Goal: Transaction & Acquisition: Purchase product/service

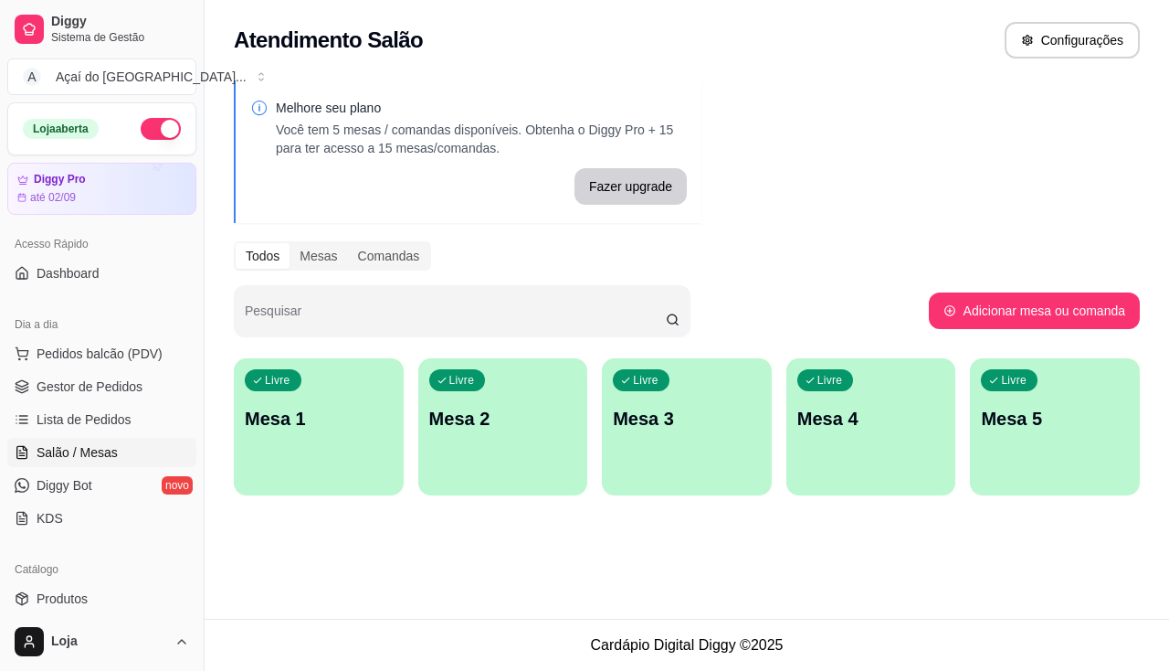
click at [331, 438] on div "Livre Mesa 1" at bounding box center [319, 415] width 170 height 115
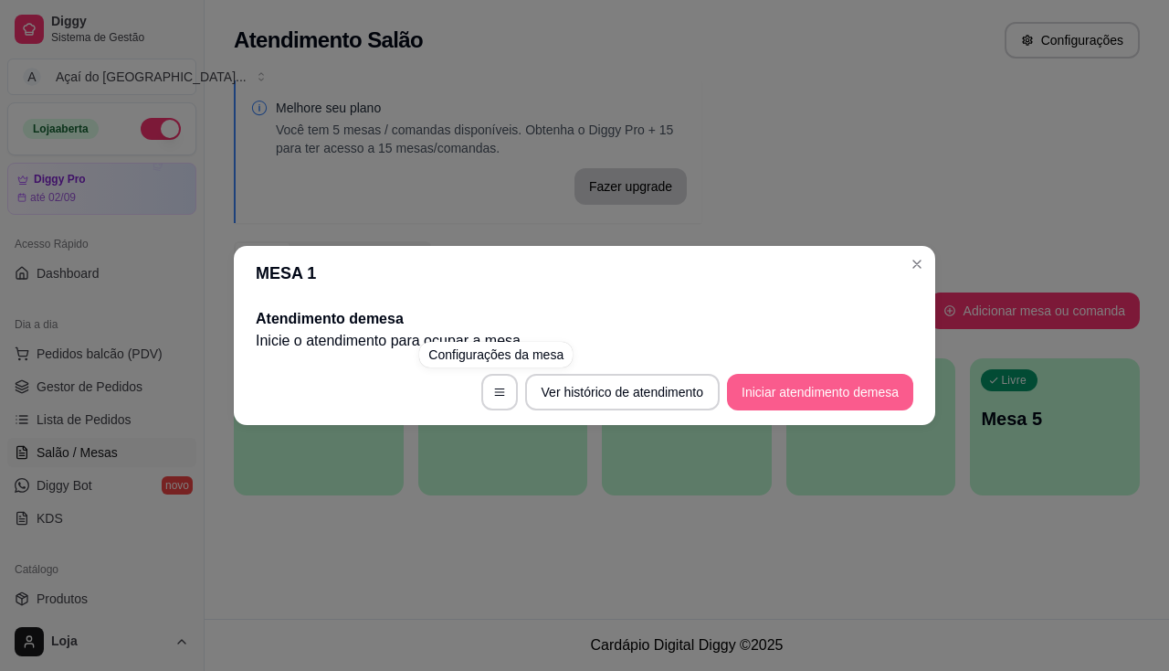
click at [759, 388] on button "Iniciar atendimento de mesa" at bounding box center [820, 392] width 186 height 37
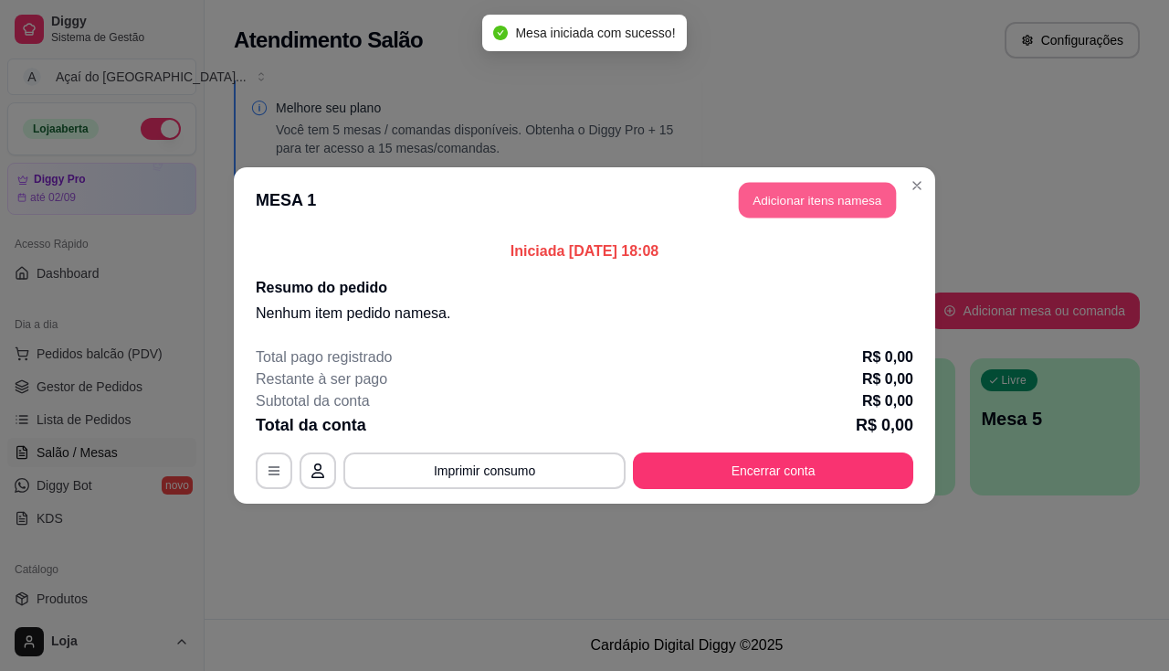
click at [757, 196] on button "Adicionar itens na mesa" at bounding box center [817, 201] width 157 height 36
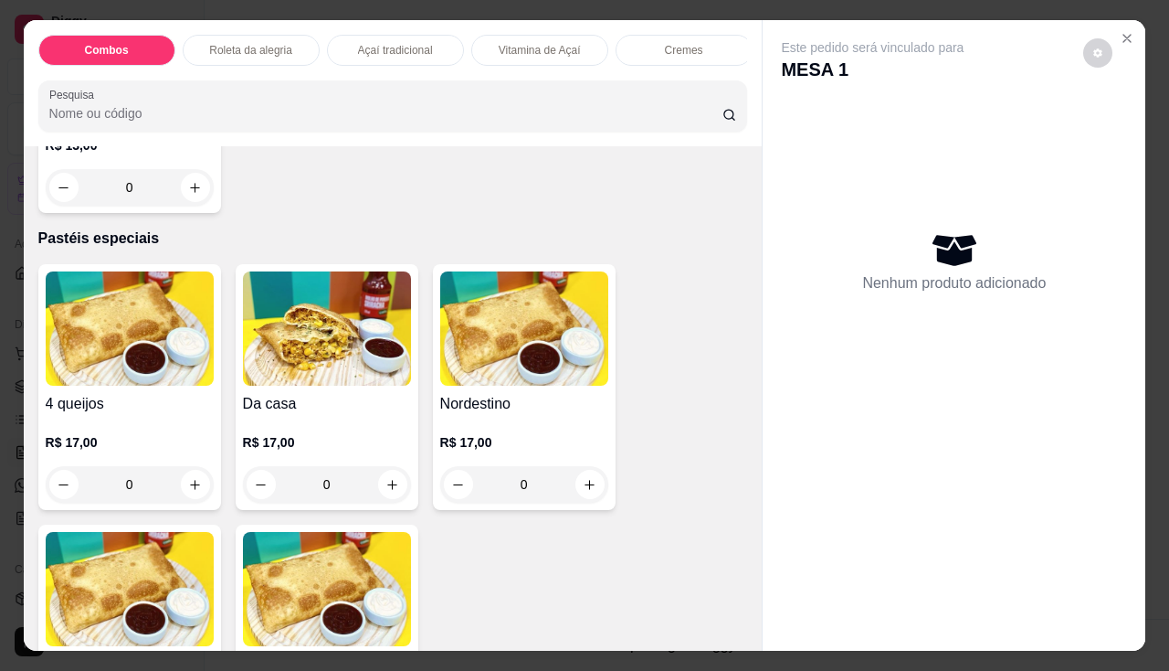
scroll to position [3198, 0]
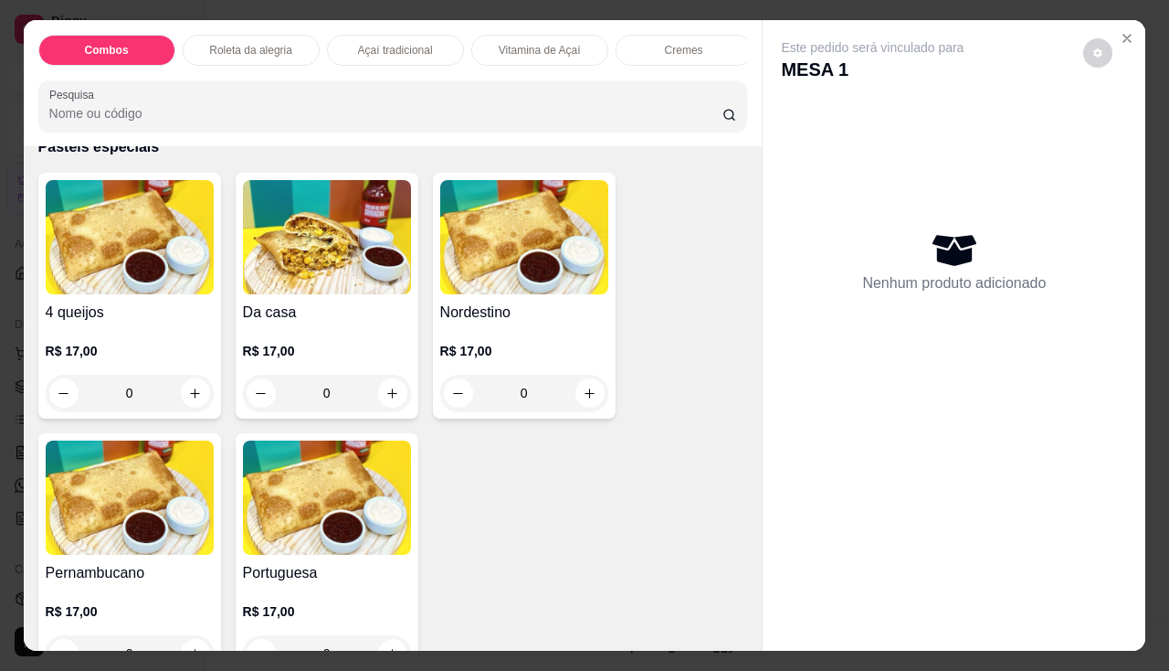
click at [395, 398] on div "0" at bounding box center [327, 393] width 168 height 37
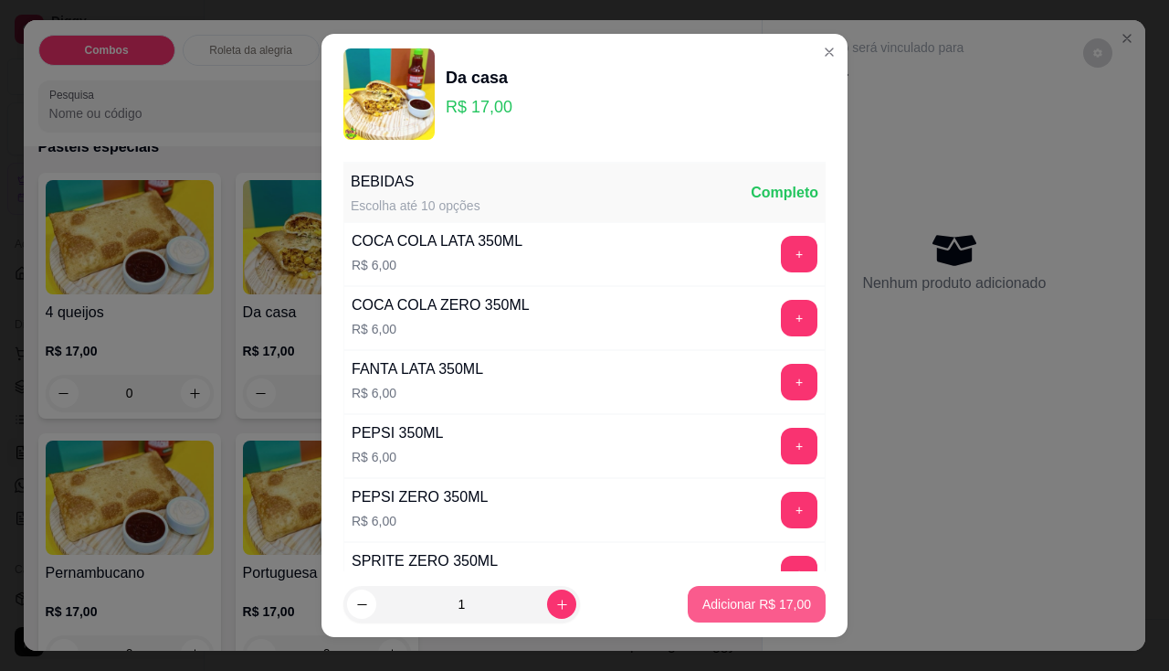
click at [746, 608] on p "Adicionar R$ 17,00" at bounding box center [757, 604] width 109 height 18
type input "1"
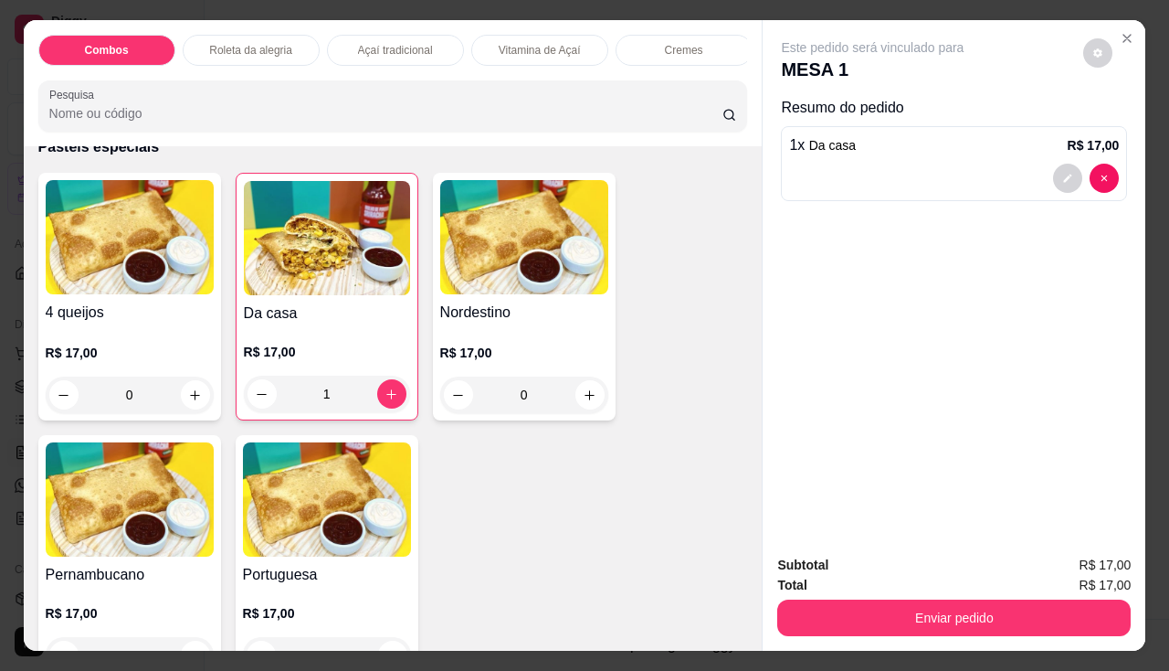
scroll to position [3289, 0]
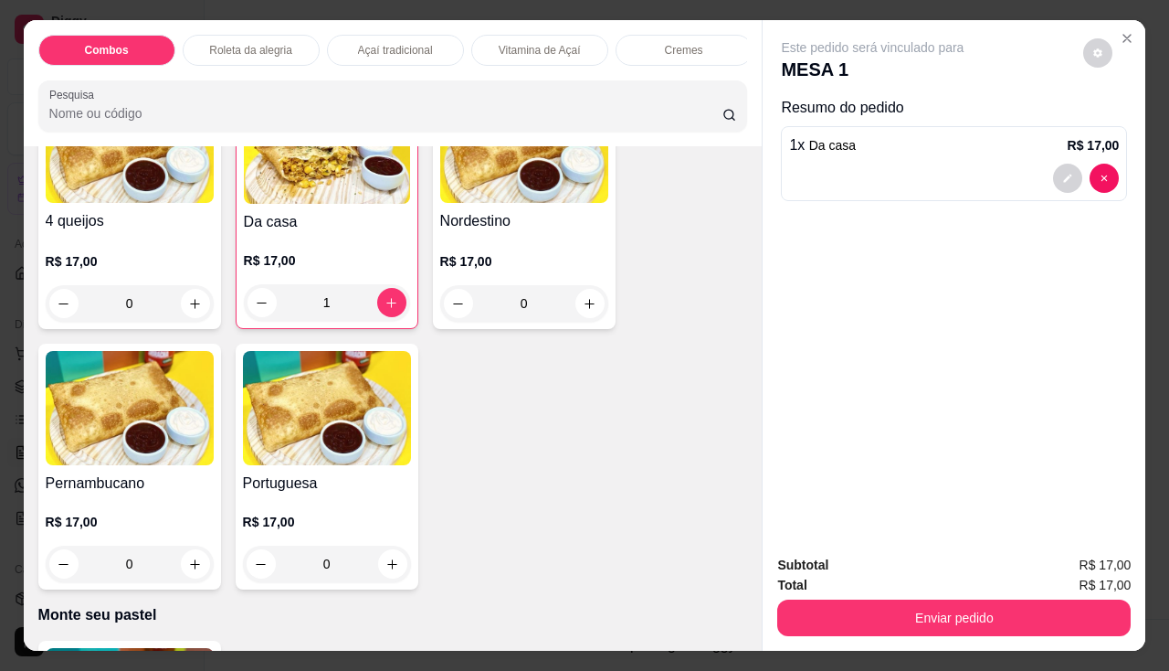
click at [186, 569] on div "0" at bounding box center [130, 563] width 168 height 37
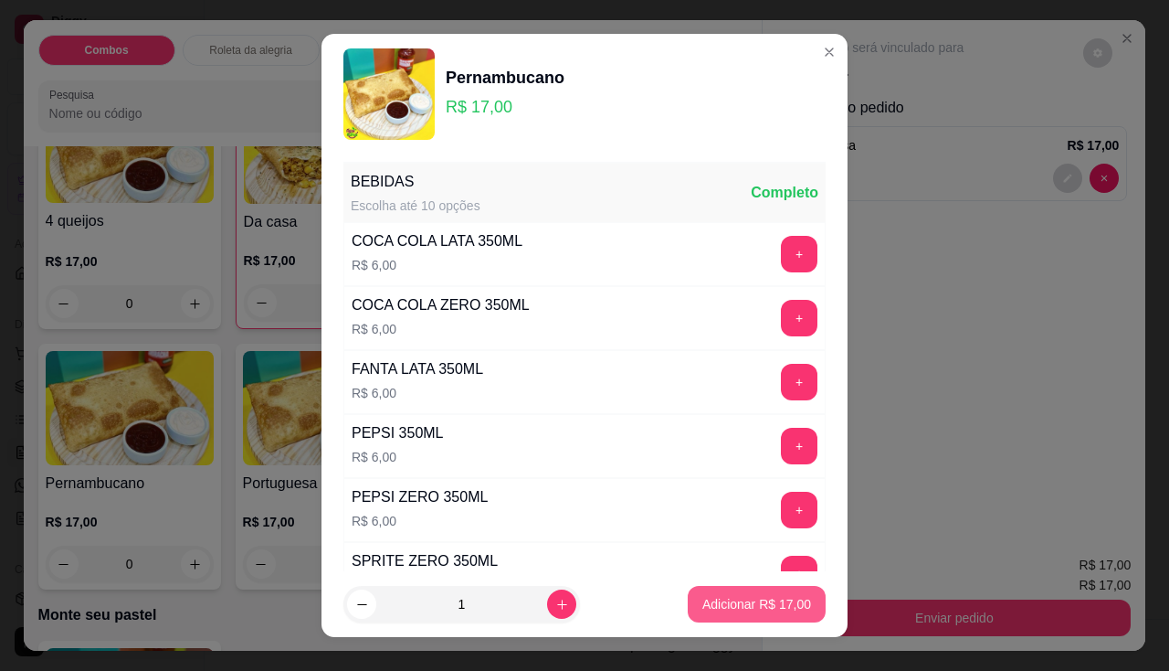
click at [688, 615] on div "Adicionar R$ 17,00" at bounding box center [757, 604] width 138 height 37
click at [741, 592] on button "Adicionar R$ 17,00" at bounding box center [757, 605] width 134 height 36
type input "1"
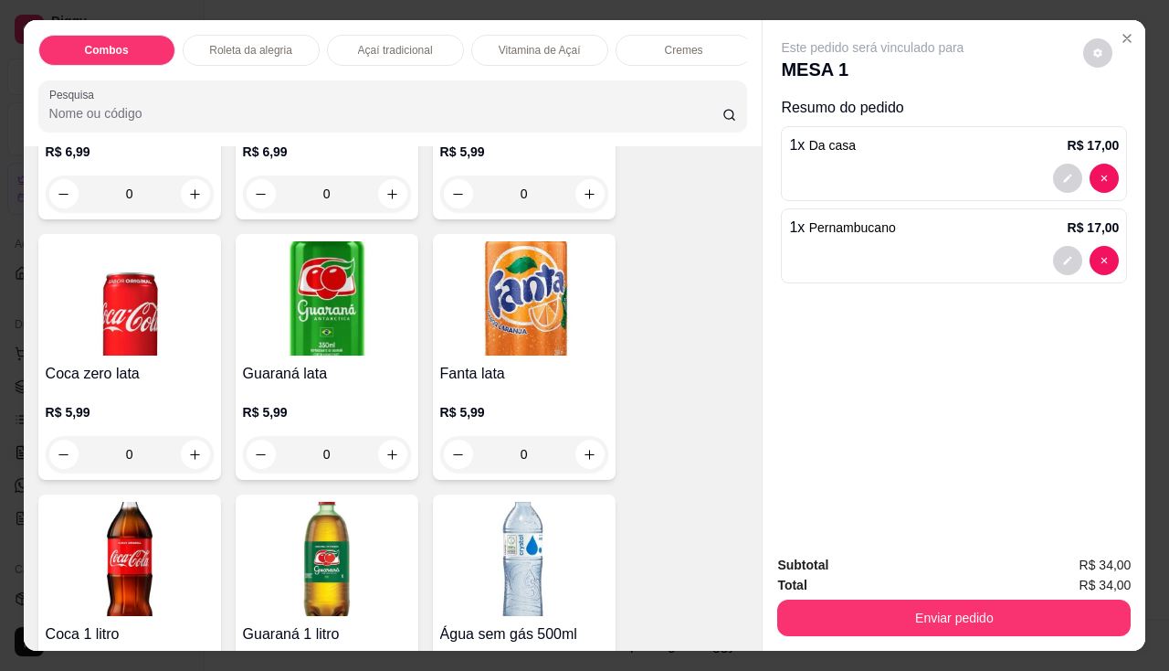
scroll to position [4659, 0]
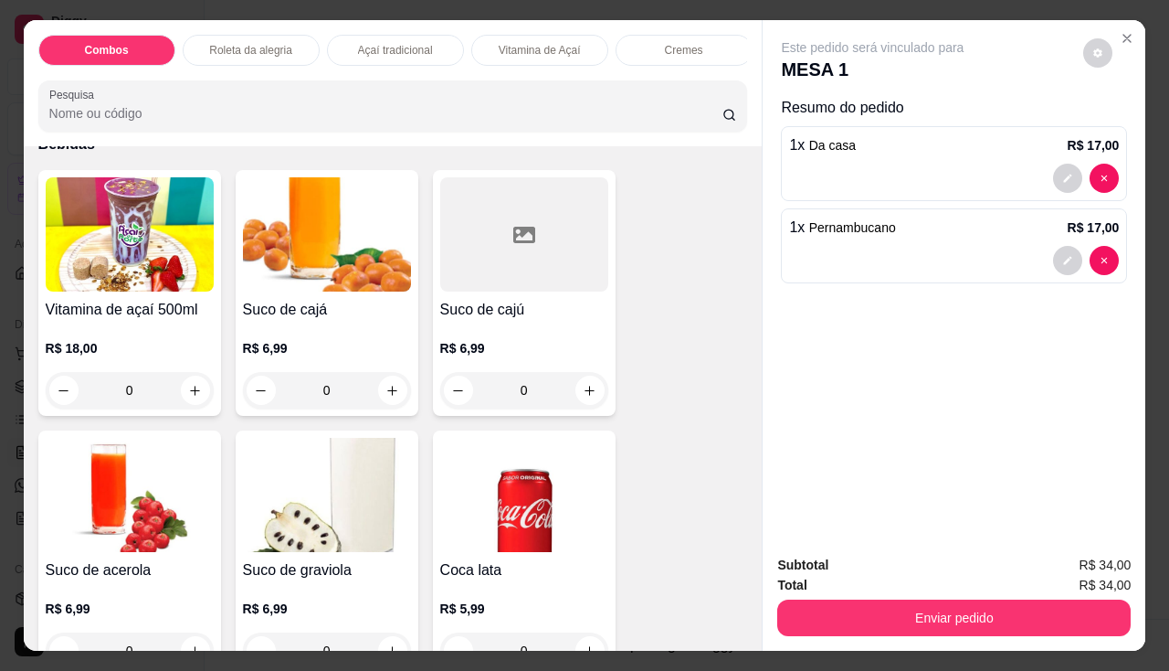
click at [389, 397] on div "0" at bounding box center [327, 390] width 168 height 37
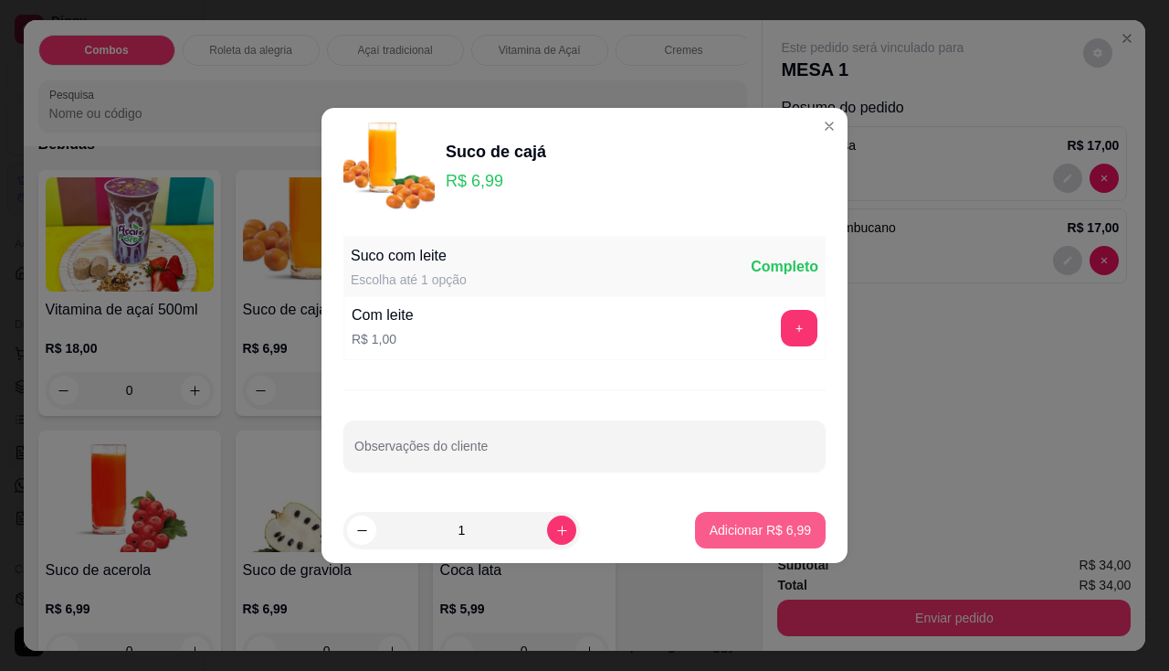
click at [733, 531] on p "Adicionar R$ 6,99" at bounding box center [760, 530] width 101 height 18
type input "1"
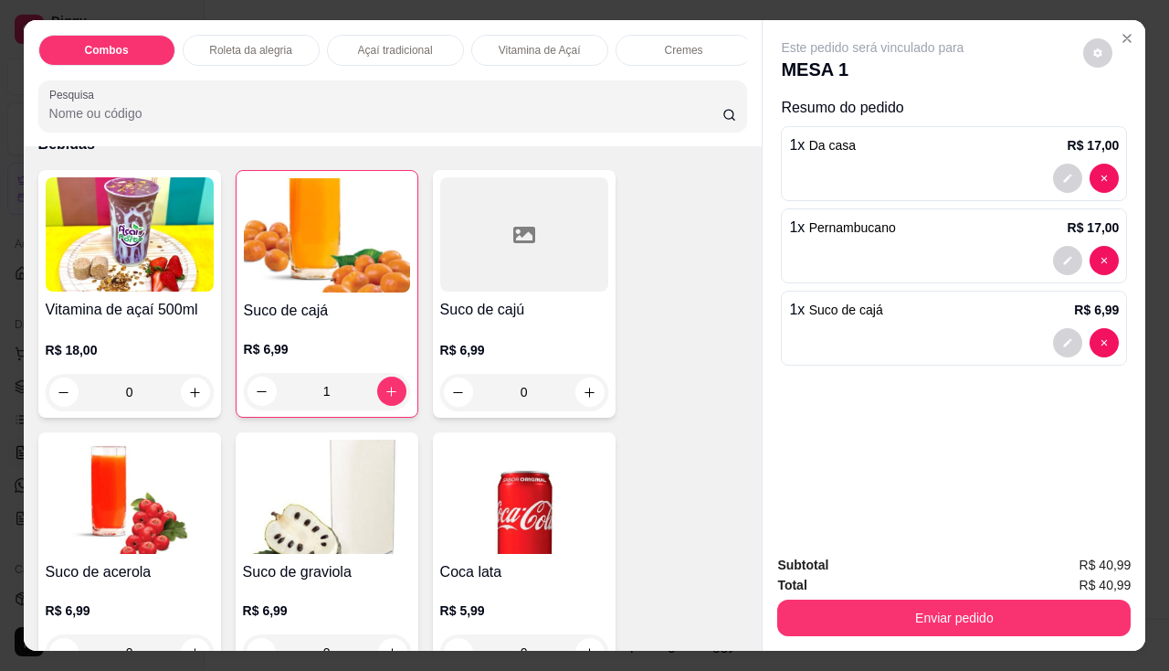
click at [574, 391] on div "0" at bounding box center [524, 392] width 168 height 37
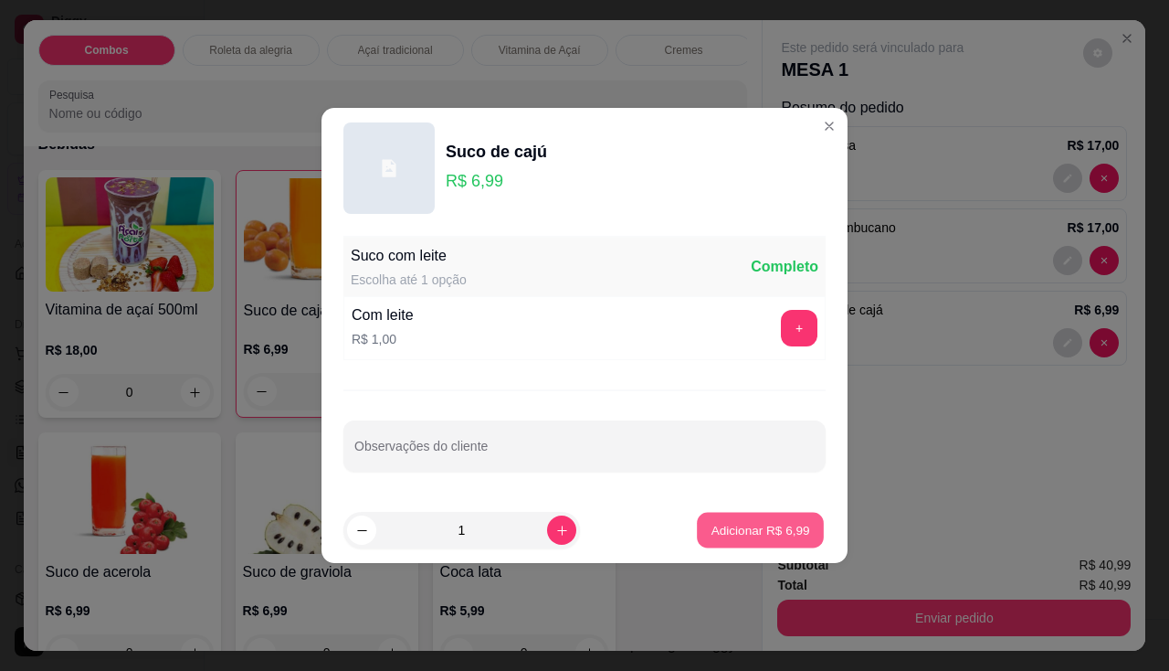
click at [742, 531] on p "Adicionar R$ 6,99" at bounding box center [760, 529] width 99 height 17
type input "1"
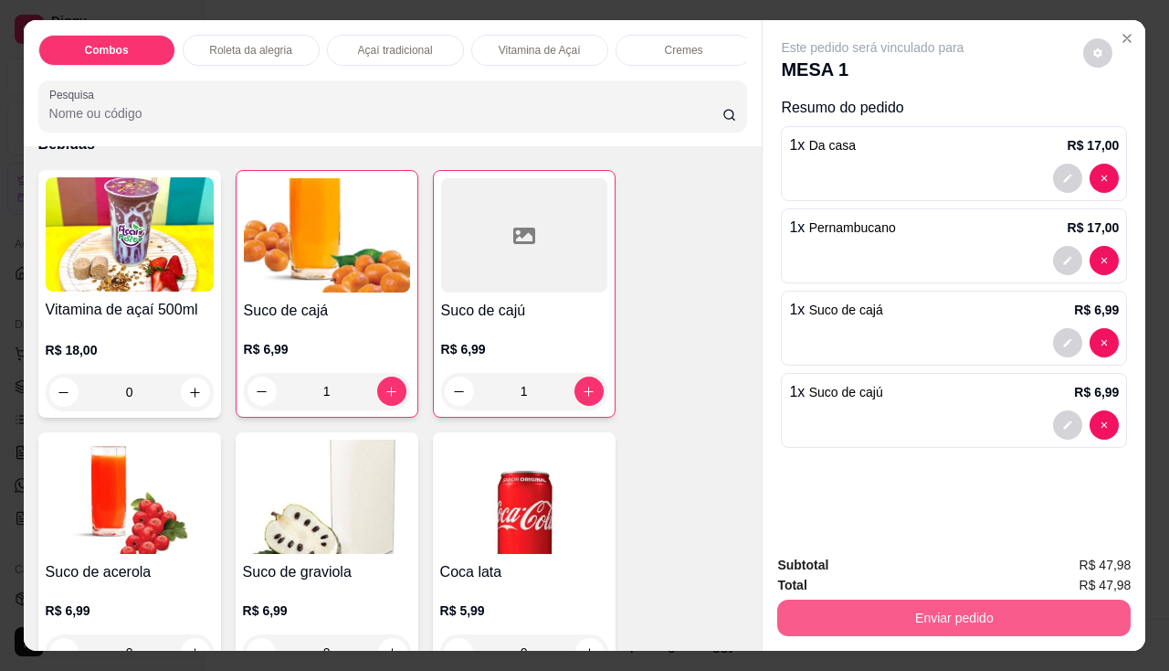
click at [833, 599] on button "Enviar pedido" at bounding box center [954, 617] width 354 height 37
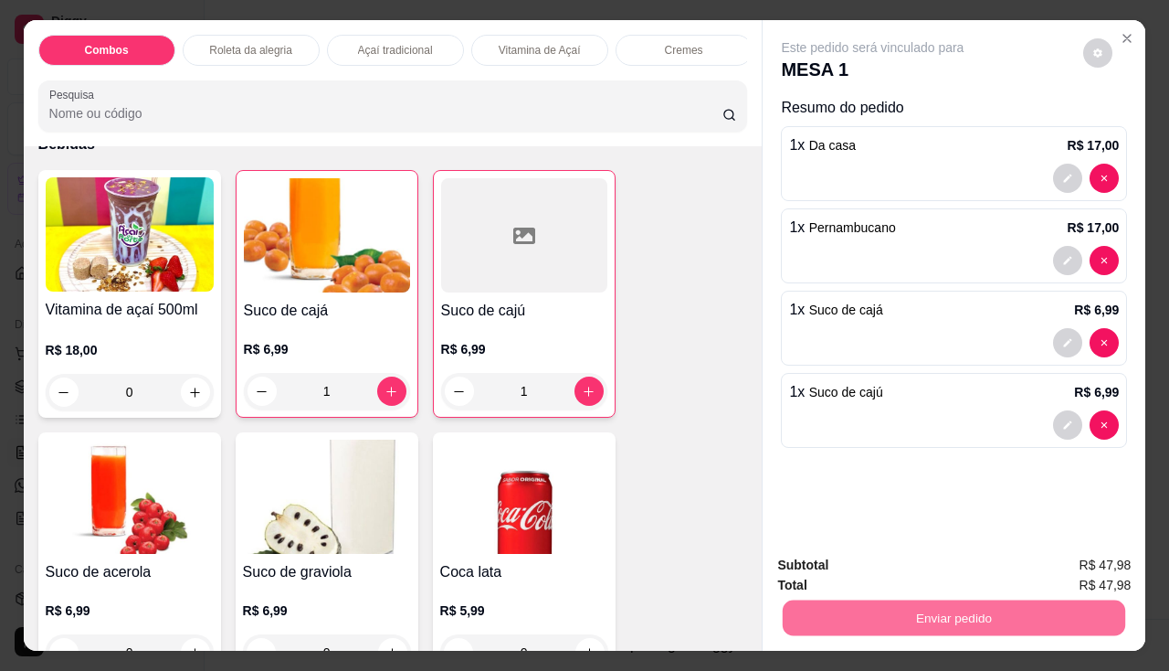
click at [827, 571] on button "Não registrar e enviar pedido" at bounding box center [894, 566] width 185 height 34
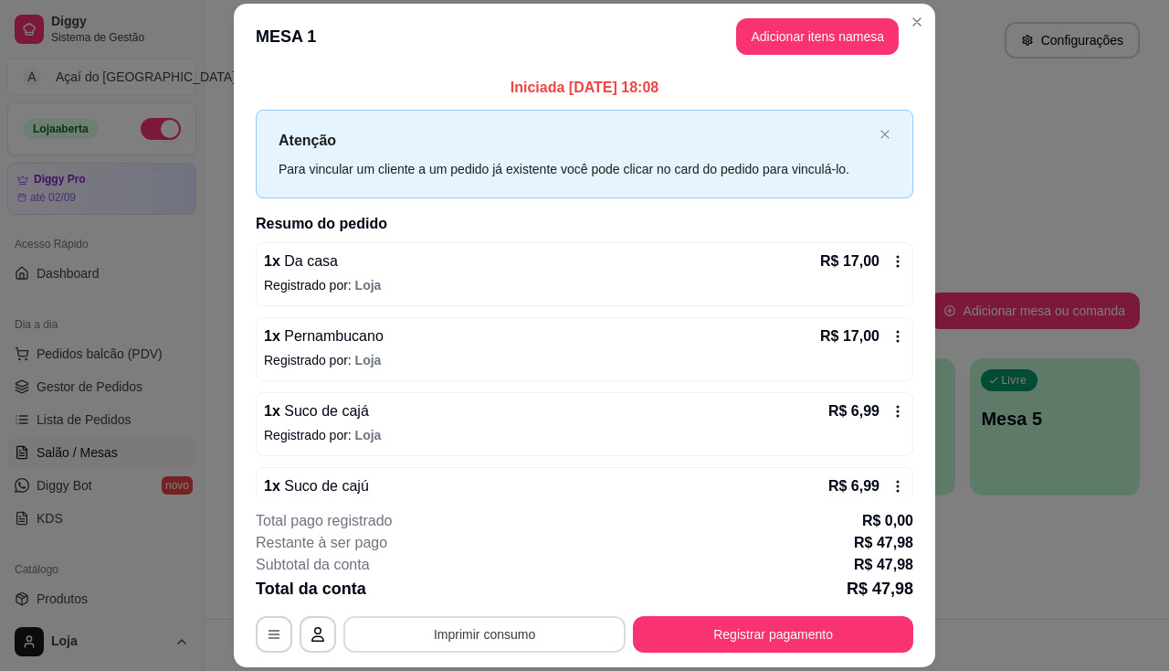
click at [479, 636] on button "Imprimir consumo" at bounding box center [485, 634] width 282 height 37
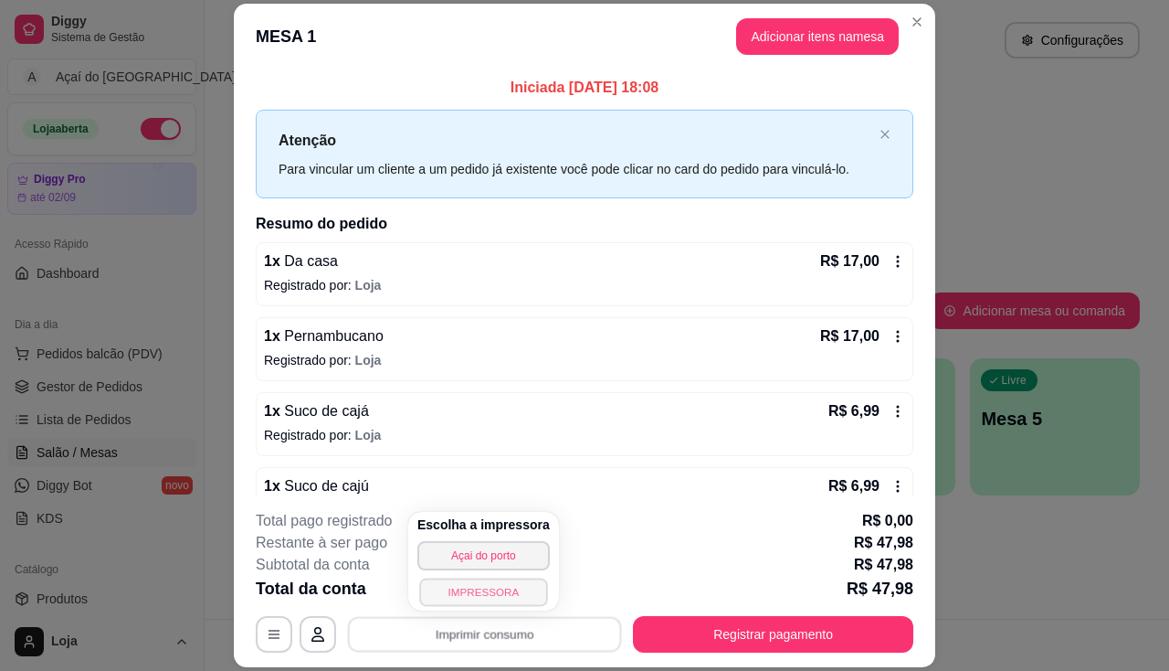
click at [474, 596] on button "IMPRESSORA" at bounding box center [483, 591] width 128 height 28
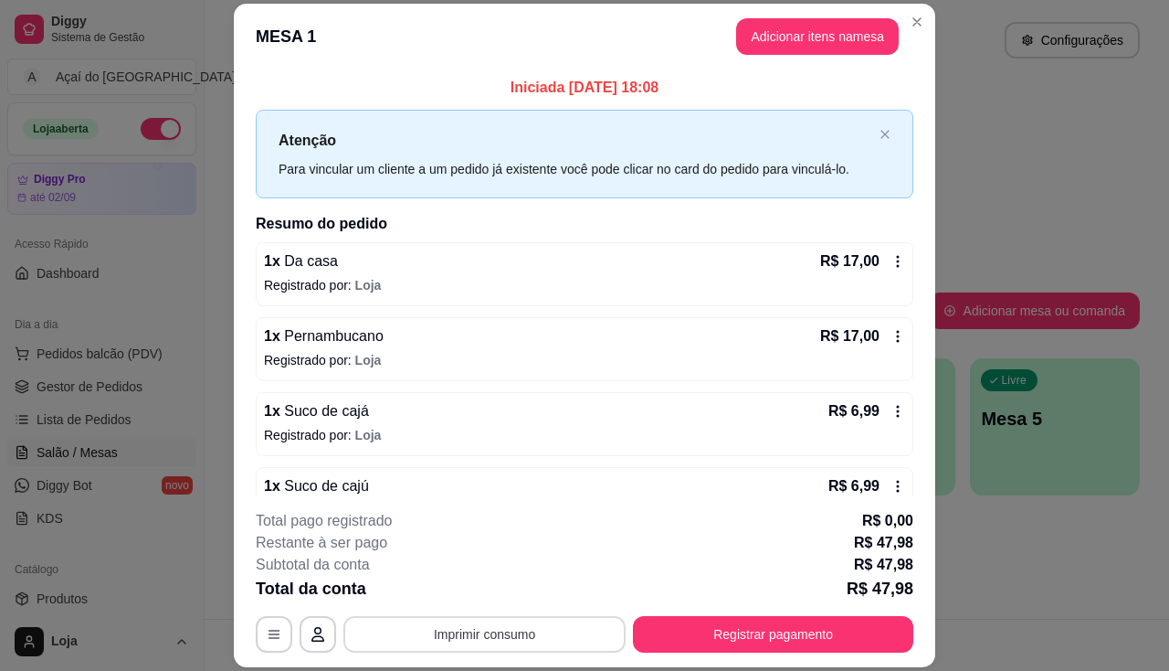
click at [538, 633] on button "Imprimir consumo" at bounding box center [485, 634] width 282 height 37
click at [918, 24] on button "Close" at bounding box center [917, 21] width 29 height 29
click at [256, 623] on div "**********" at bounding box center [585, 634] width 658 height 37
click at [256, 624] on button "button" at bounding box center [274, 634] width 37 height 37
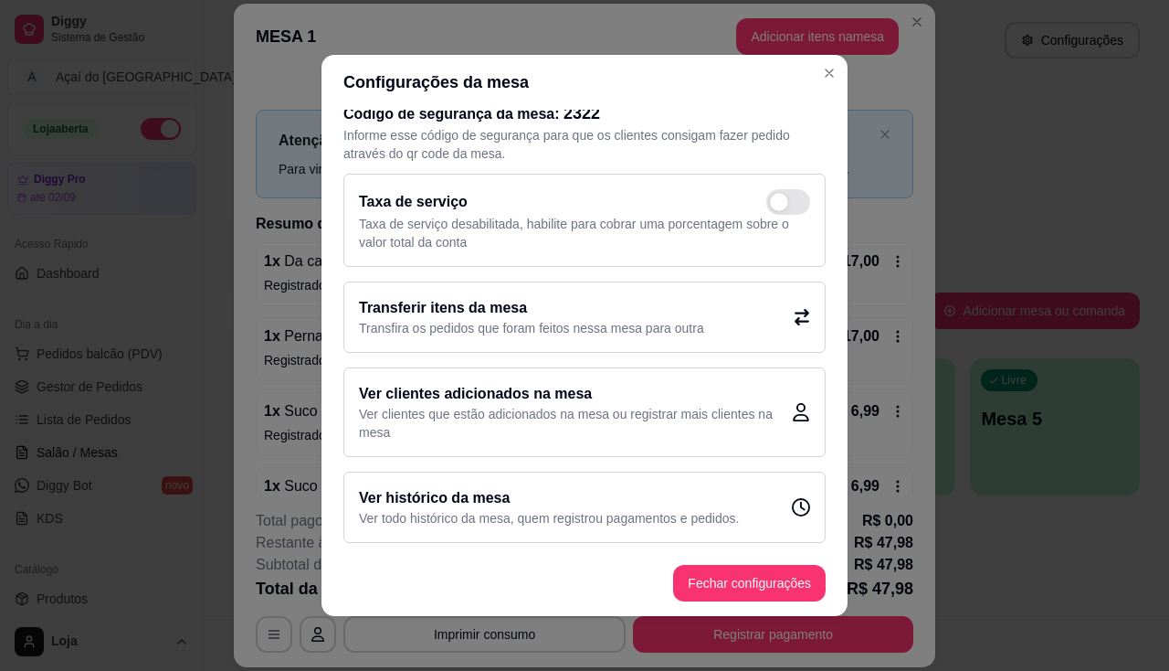
scroll to position [0, 0]
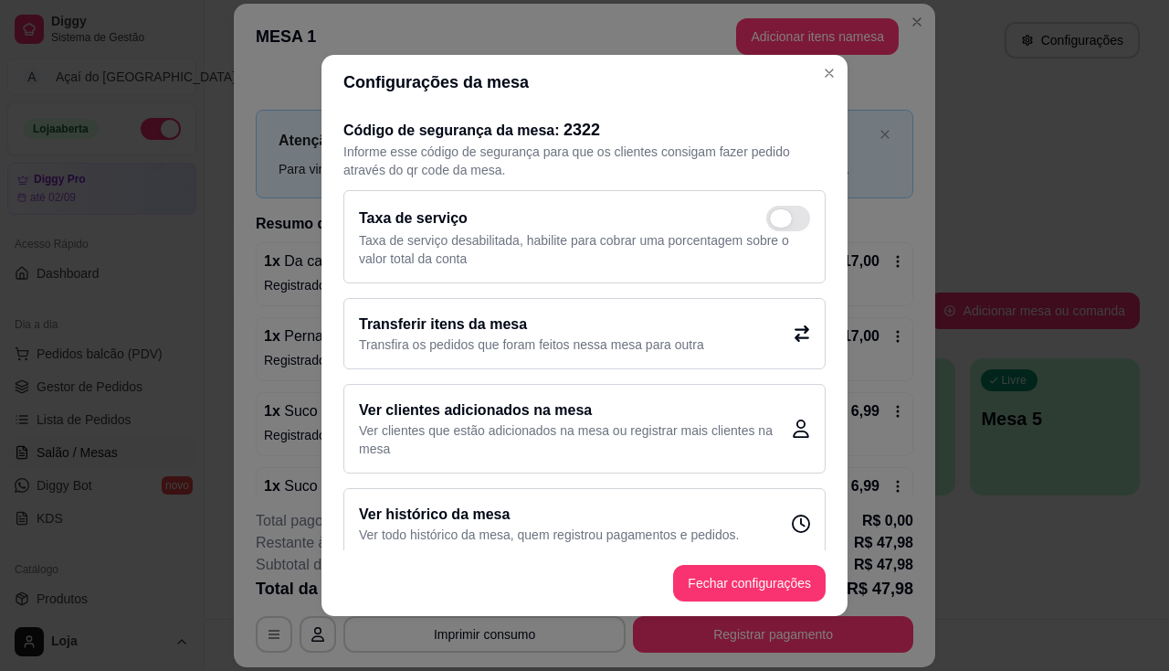
click at [770, 213] on span at bounding box center [781, 218] width 22 height 18
click at [766, 222] on input "checkbox" at bounding box center [772, 228] width 12 height 12
click at [770, 213] on span at bounding box center [781, 218] width 22 height 18
click at [766, 222] on input "checkbox" at bounding box center [772, 228] width 12 height 12
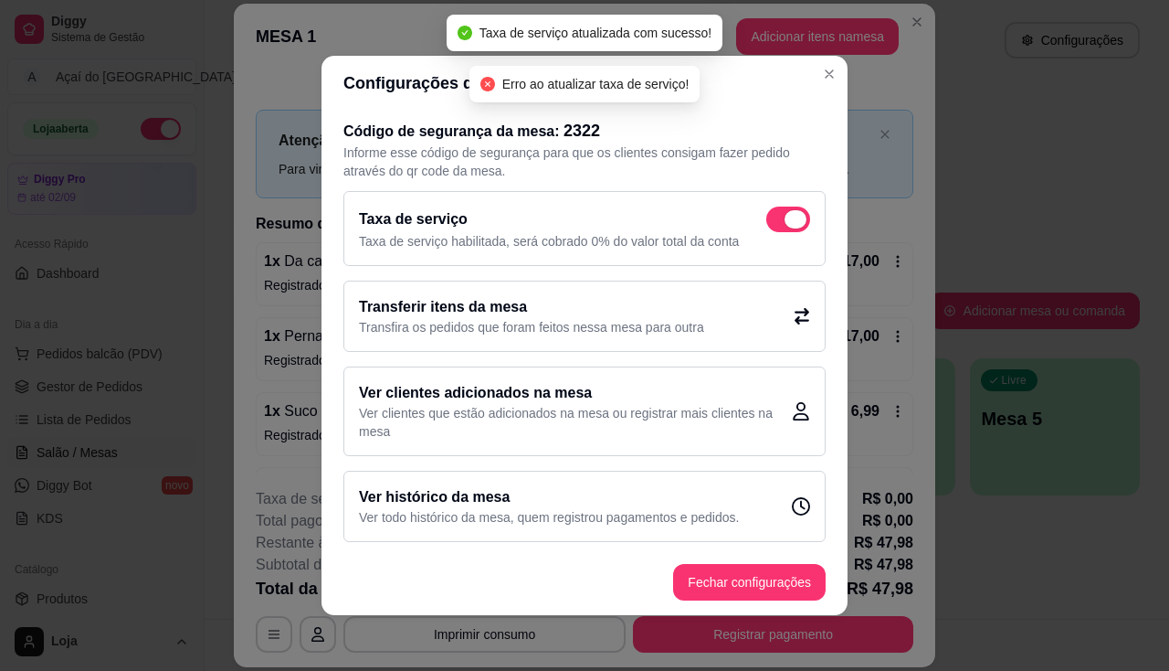
click at [766, 213] on span at bounding box center [788, 219] width 44 height 26
click at [766, 223] on input "checkbox" at bounding box center [772, 229] width 12 height 12
click at [766, 213] on div "Taxa de serviço" at bounding box center [584, 219] width 451 height 26
checkbox input "false"
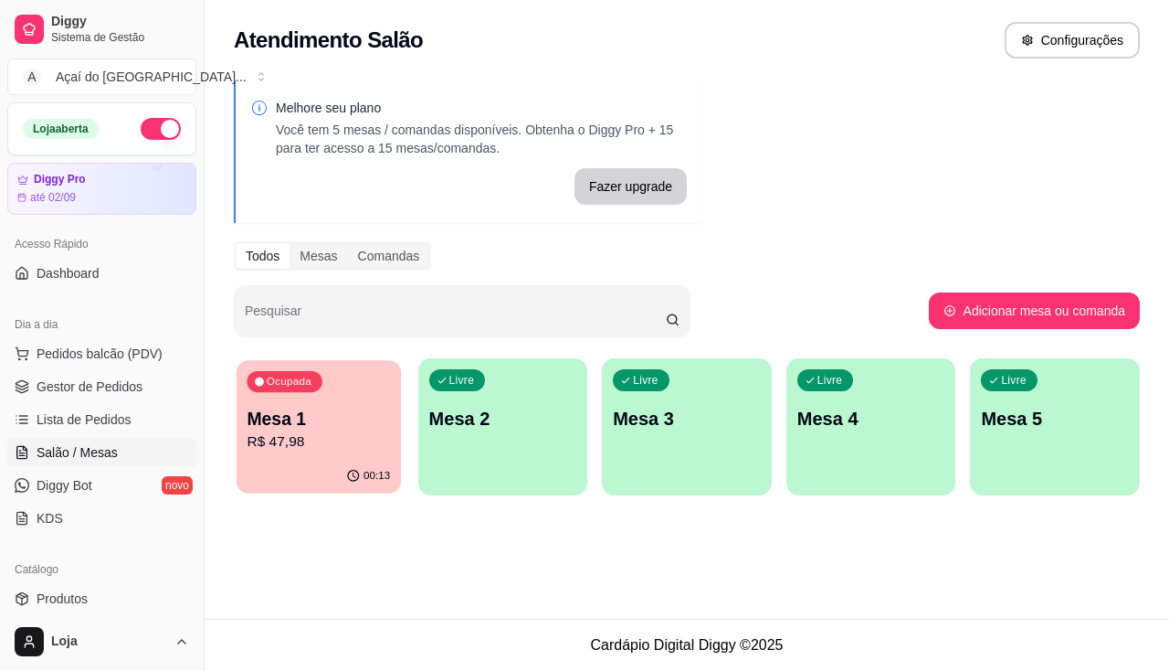
click at [358, 459] on button "Ocupada Mesa 1 R$ 47,98 00:13" at bounding box center [319, 426] width 164 height 133
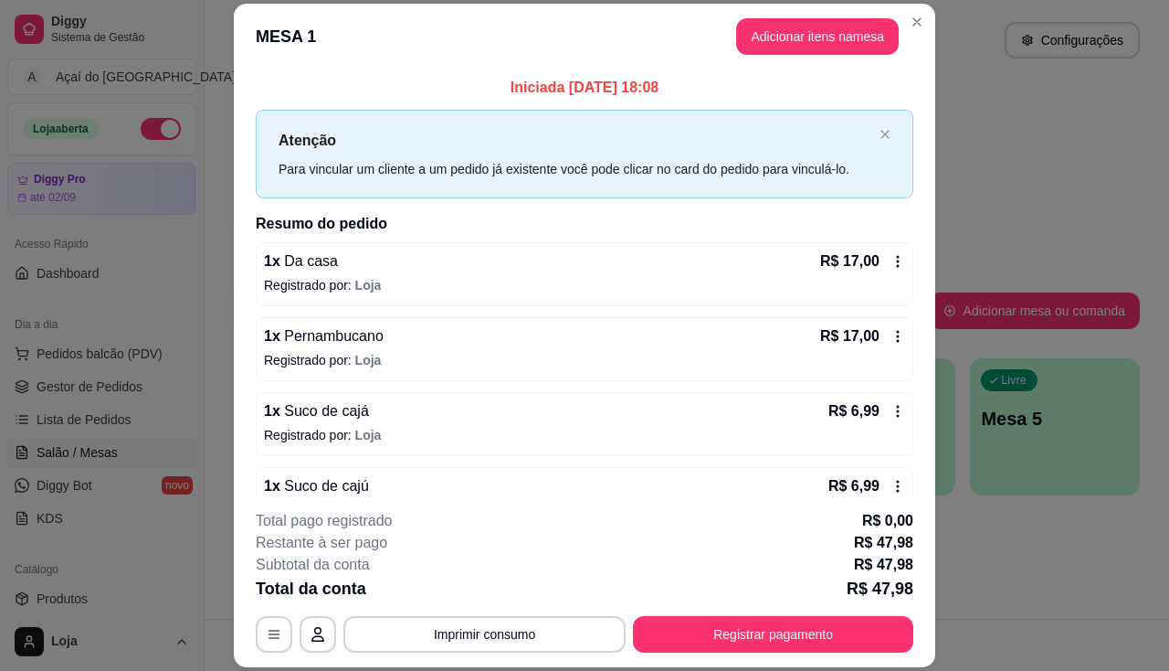
click at [883, 248] on div "1 x Da casa R$ 17,00 Registrado por: [PERSON_NAME]" at bounding box center [585, 274] width 658 height 64
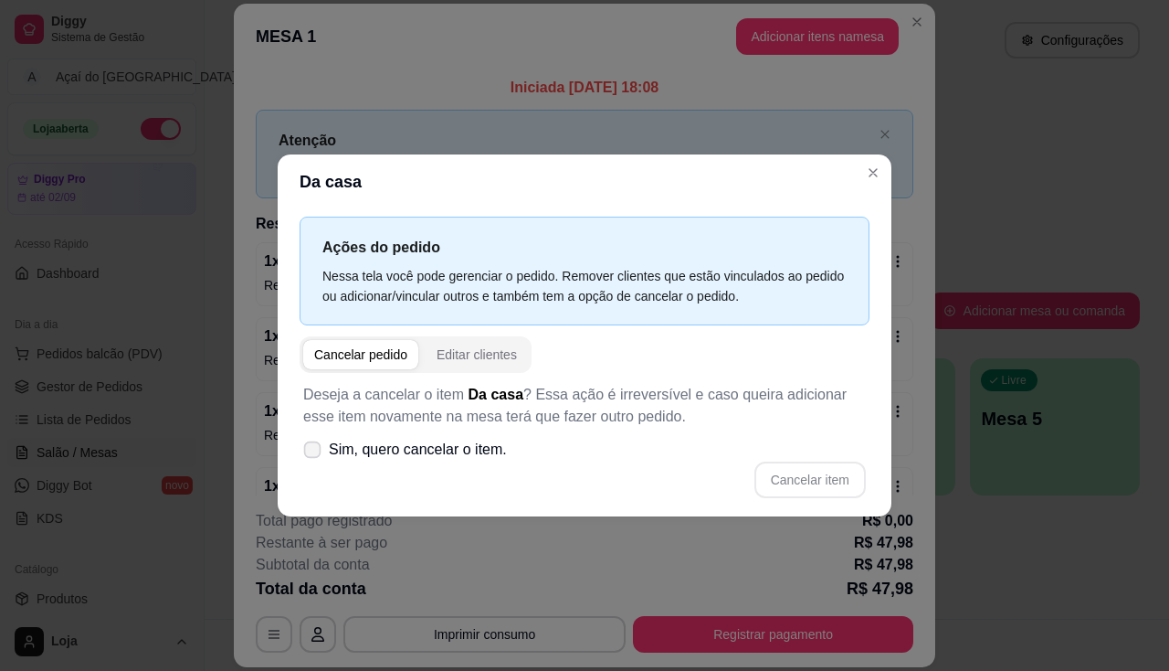
click at [315, 450] on icon at bounding box center [312, 449] width 14 height 10
click at [314, 453] on input "Sim, quero cancelar o item." at bounding box center [308, 459] width 12 height 12
checkbox input "true"
click at [339, 359] on div "Cancelar pedido" at bounding box center [360, 354] width 93 height 18
click at [824, 470] on button "Cancelar item" at bounding box center [810, 480] width 109 height 36
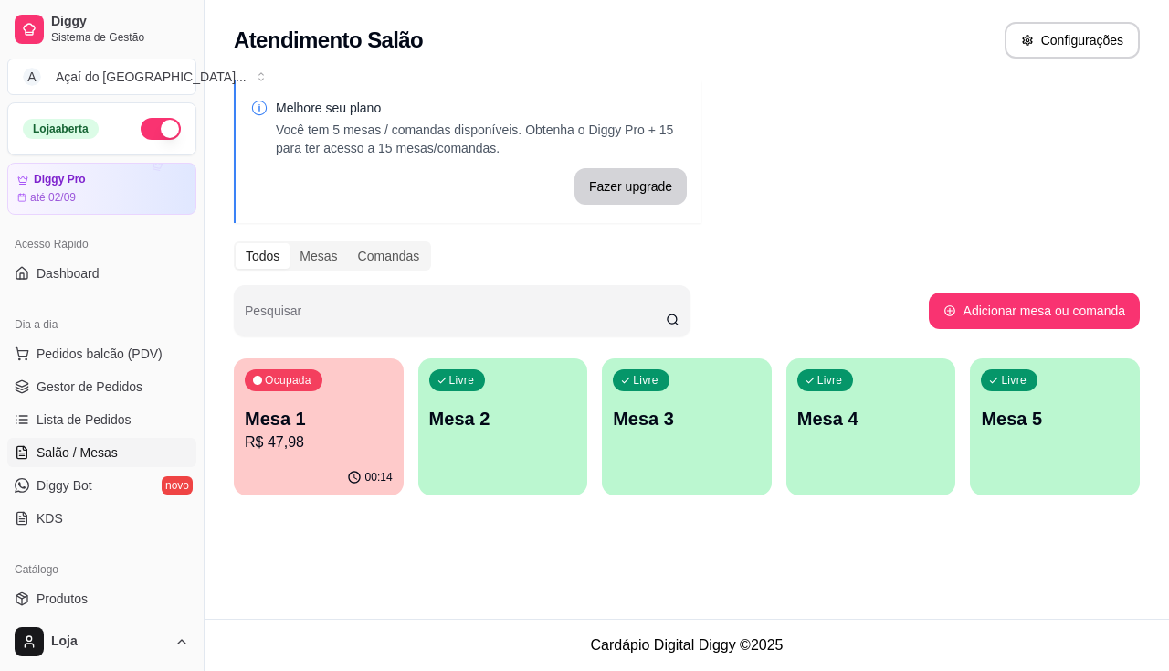
click at [93, 369] on ul "Pedidos balcão (PDV) Gestor de Pedidos Lista de Pedidos Salão / Mesas Diggy Bot…" at bounding box center [101, 436] width 189 height 194
click at [100, 355] on span "Pedidos balcão (PDV)" at bounding box center [100, 353] width 126 height 18
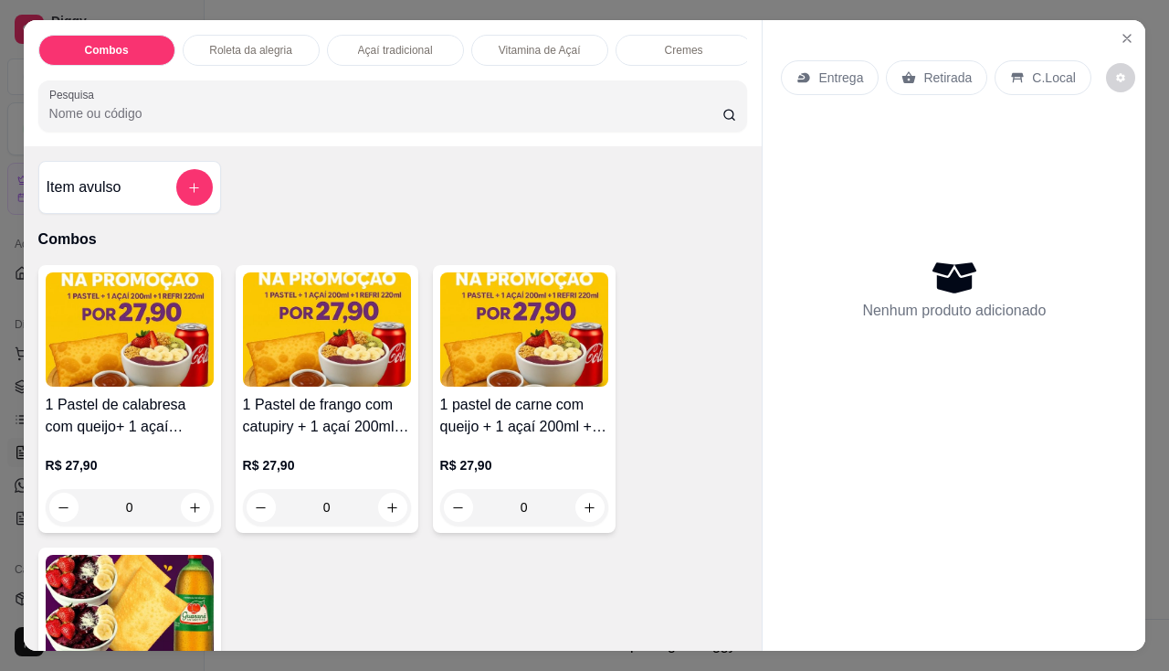
click at [847, 77] on p "Entrega" at bounding box center [841, 78] width 45 height 18
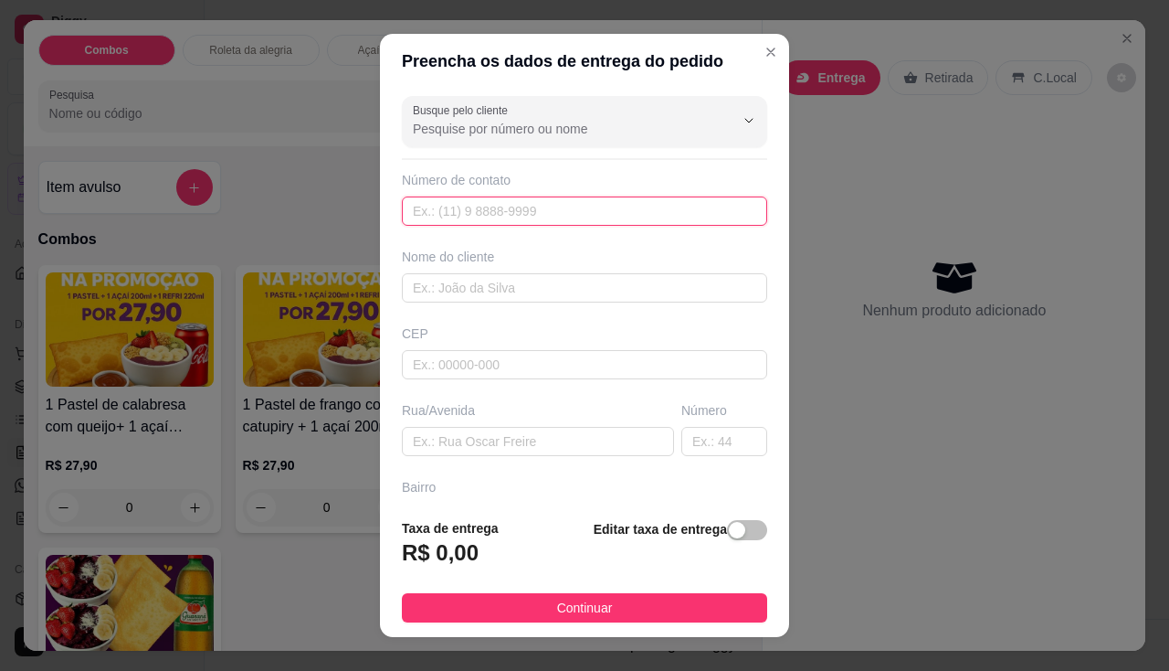
click at [523, 209] on input "text" at bounding box center [584, 210] width 365 height 29
type input "[PHONE_NUMBER]"
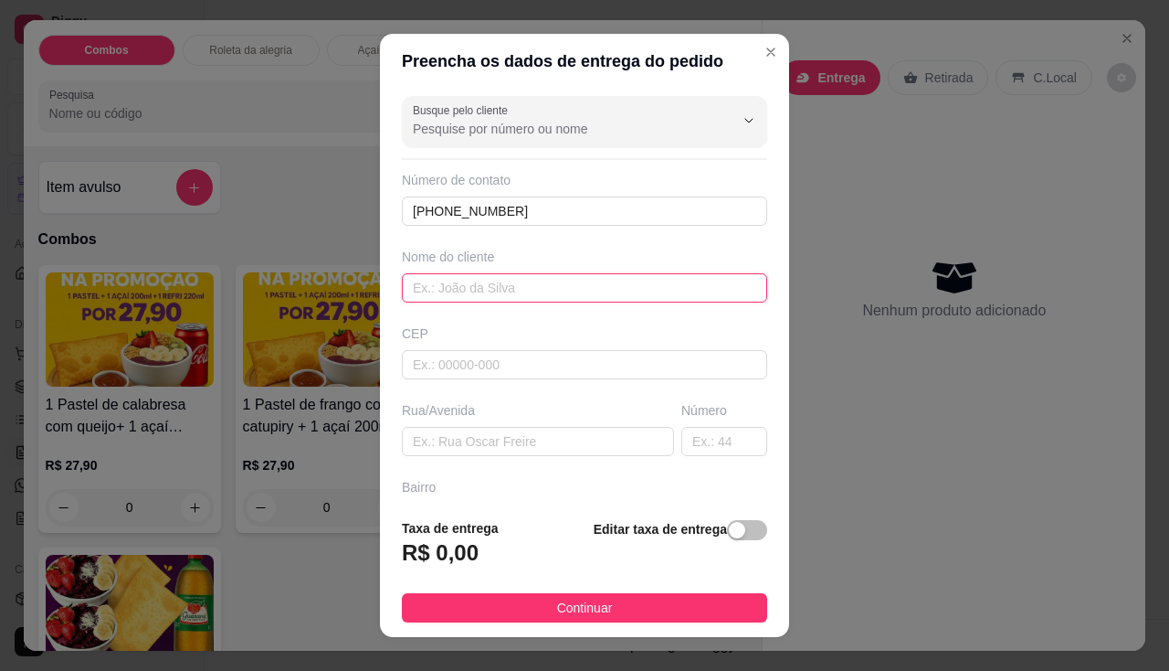
click at [620, 290] on input "text" at bounding box center [584, 287] width 365 height 29
type input "r"
type input "[PERSON_NAME]"
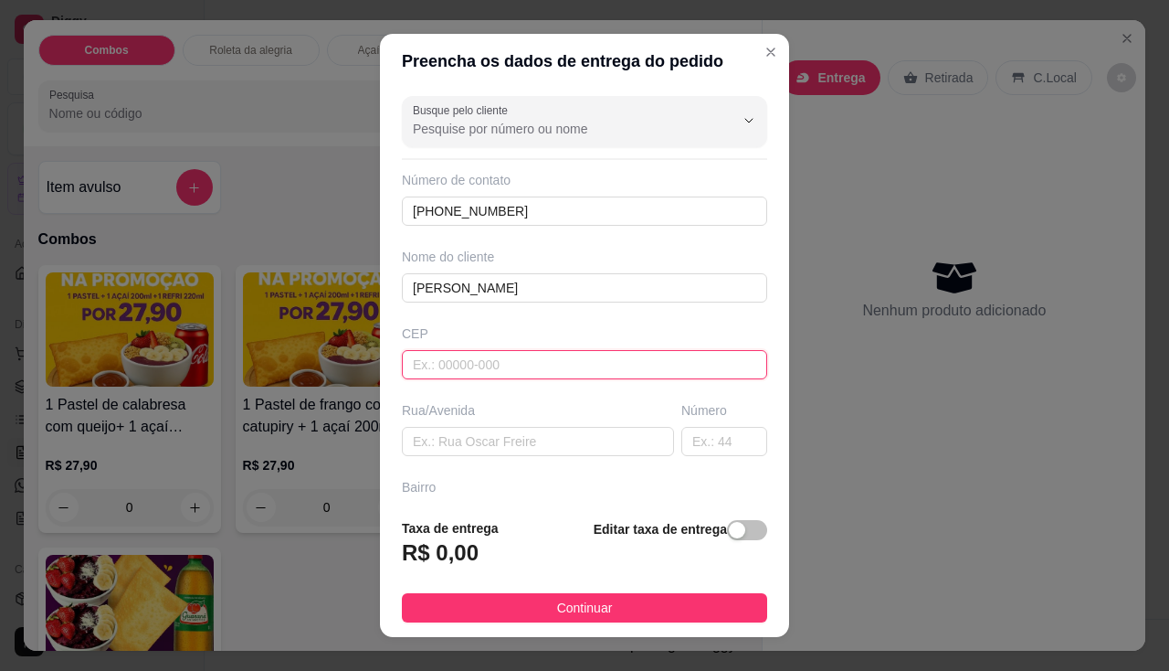
click at [530, 361] on input "text" at bounding box center [584, 364] width 365 height 29
type input "55595036"
type input "Rua Posteação"
type input "[GEOGRAPHIC_DATA]"
type input "Ipojuca"
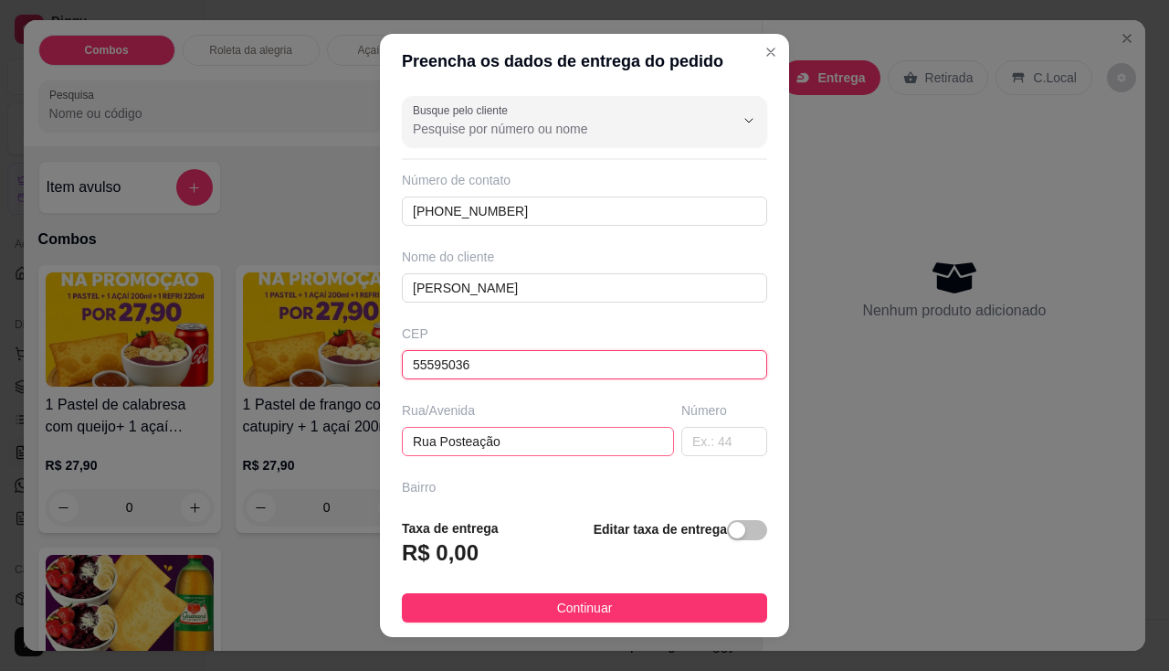
type input "55595036"
click at [527, 444] on input "Rua Posteação" at bounding box center [538, 441] width 272 height 29
type input "R"
type input "c"
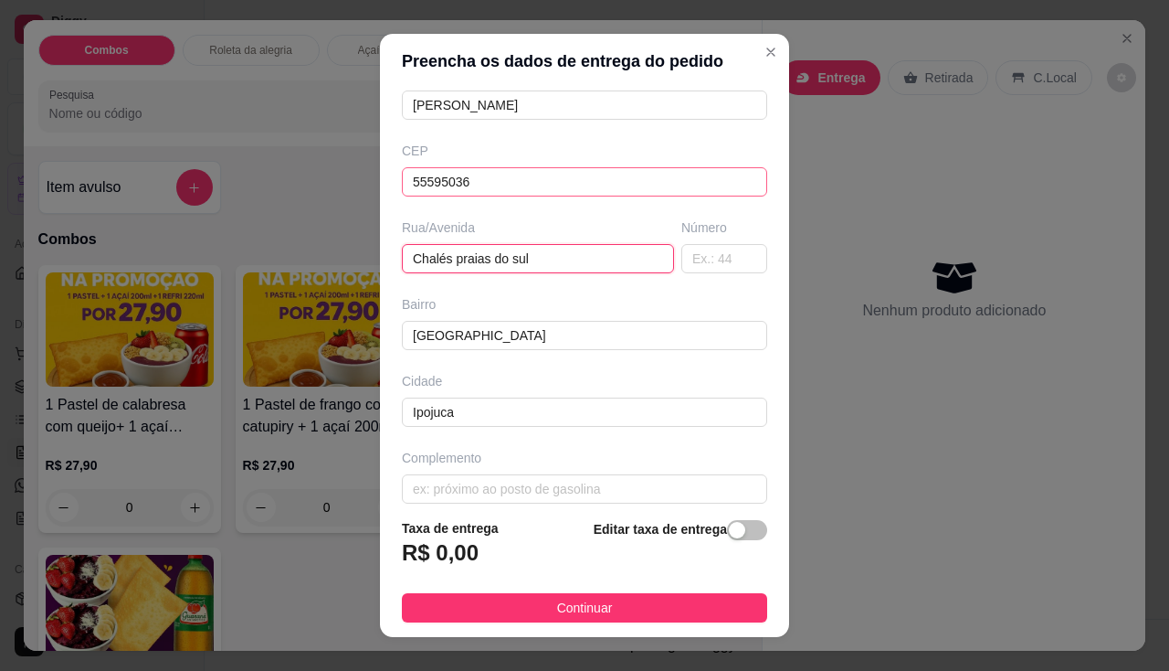
scroll to position [200, 0]
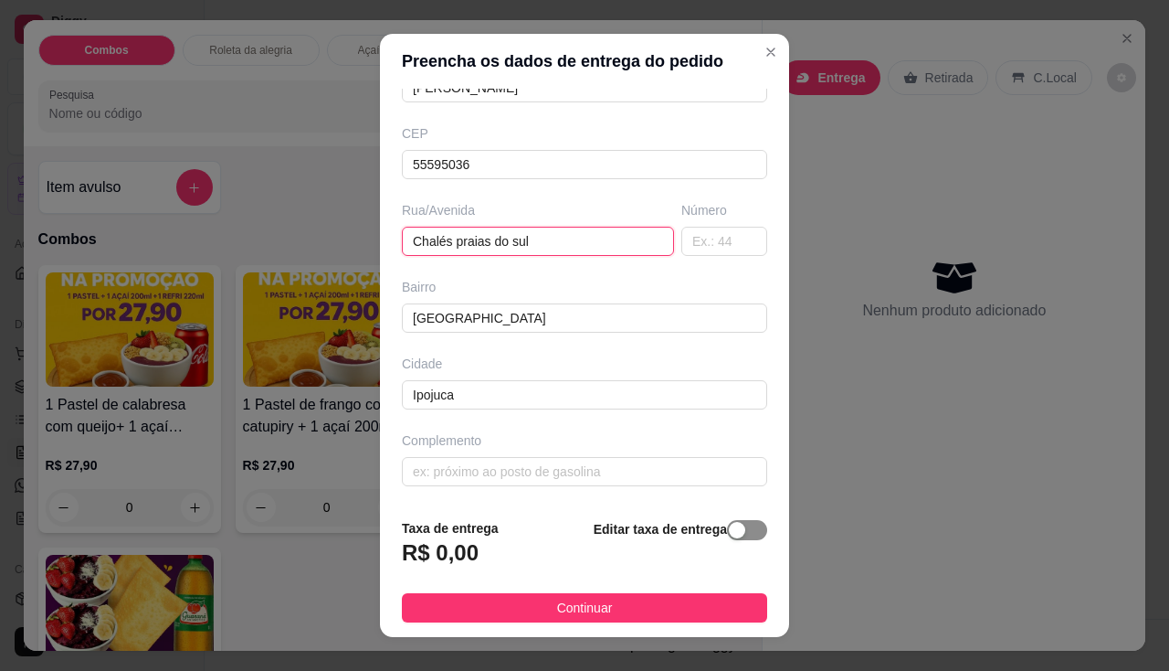
type input "Chalés praias do sul"
click at [728, 531] on span "button" at bounding box center [747, 530] width 40 height 20
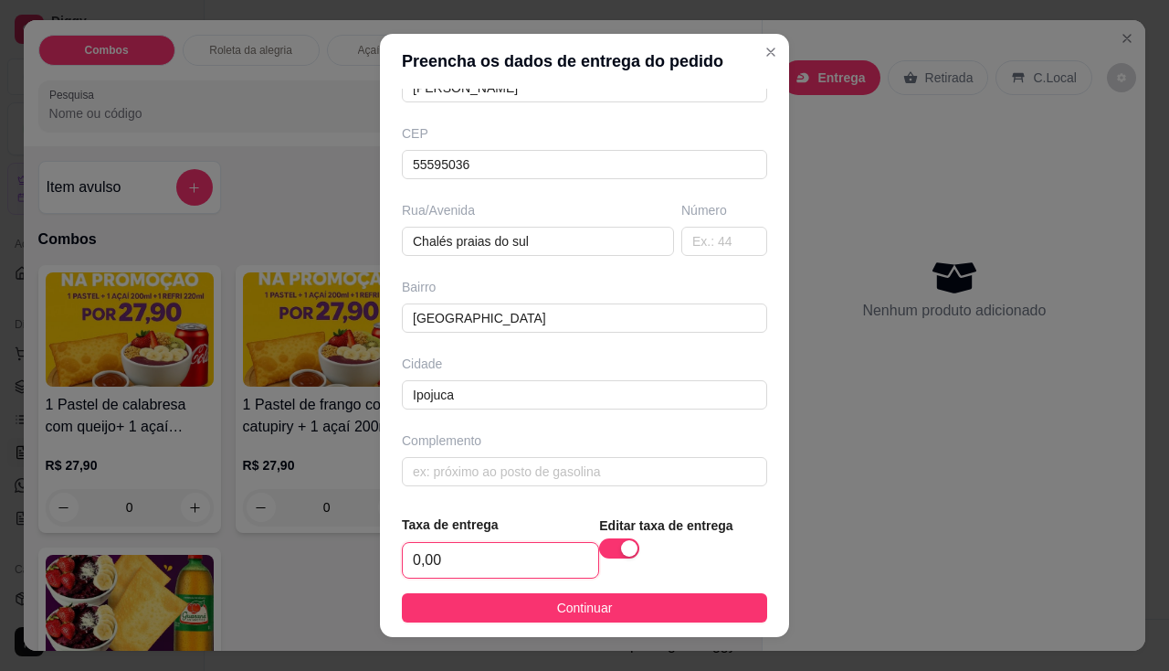
click at [544, 551] on input "0,00" at bounding box center [501, 560] width 196 height 35
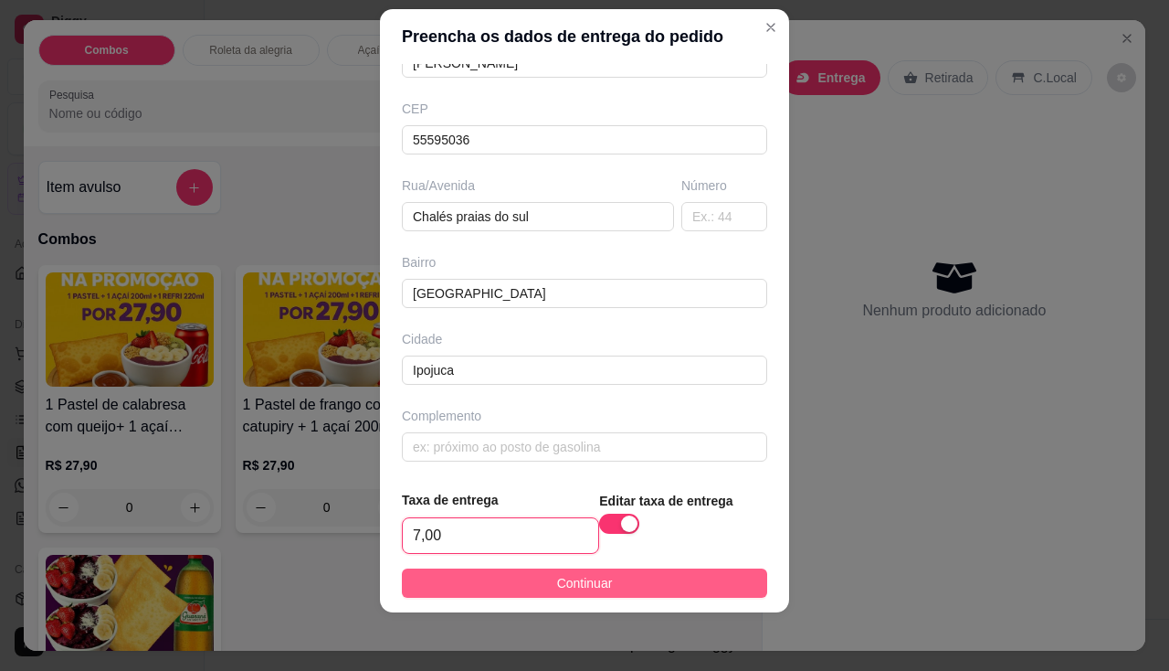
type input "7,00"
click at [533, 580] on button "Continuar" at bounding box center [584, 582] width 365 height 29
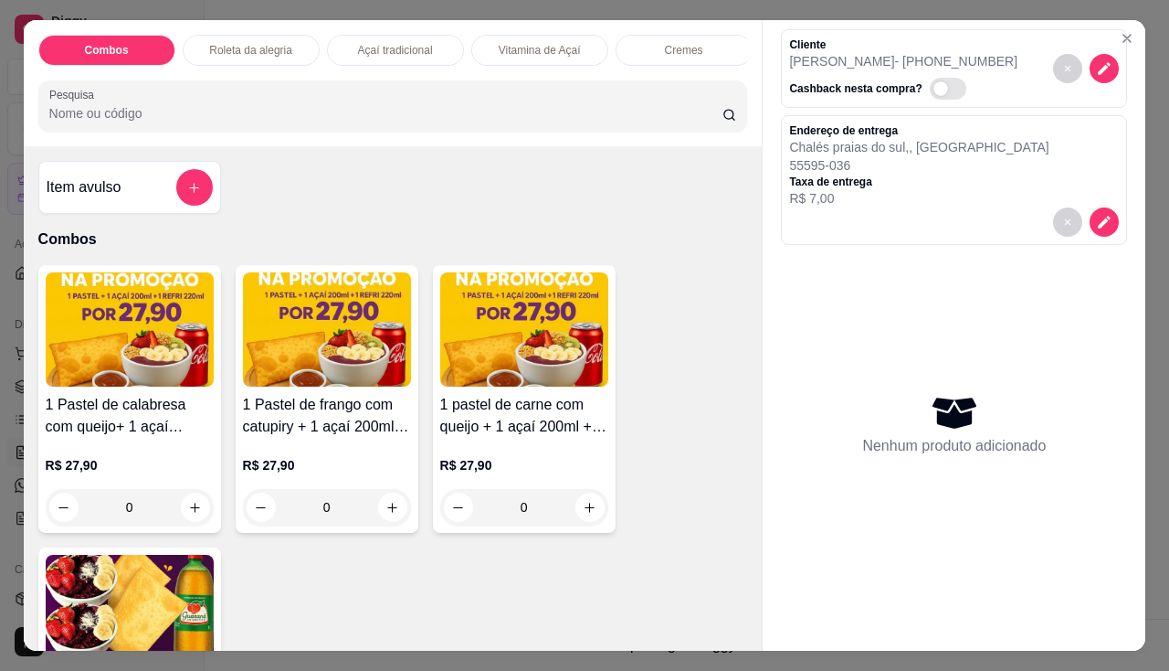
scroll to position [0, 0]
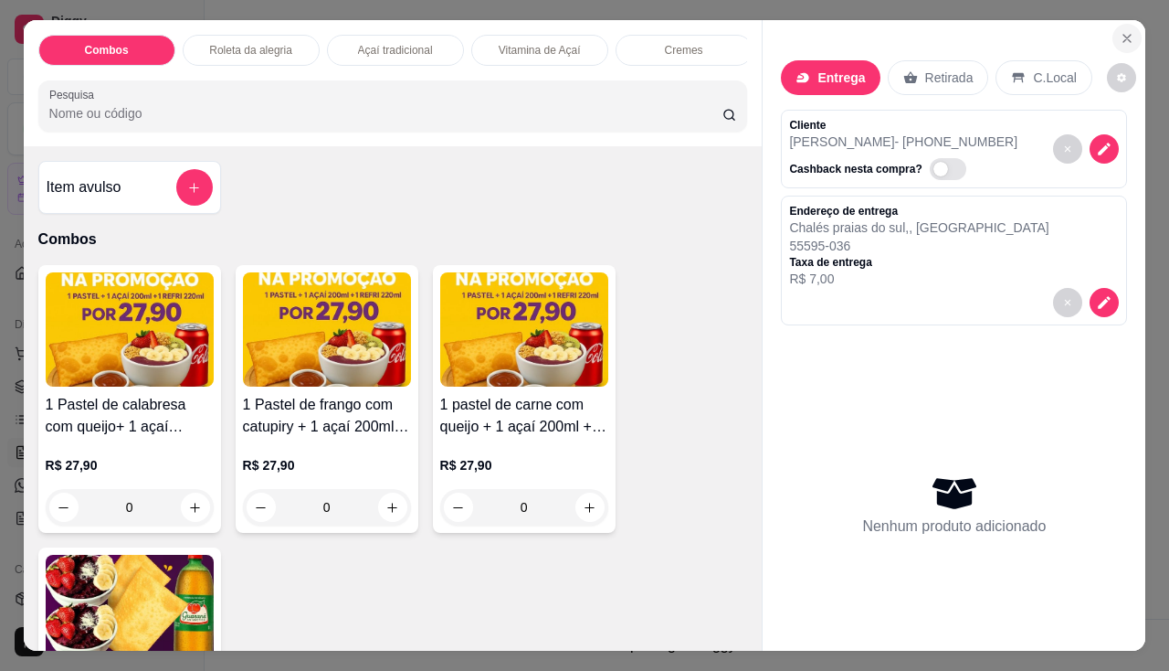
click at [1120, 35] on icon "Close" at bounding box center [1127, 38] width 15 height 15
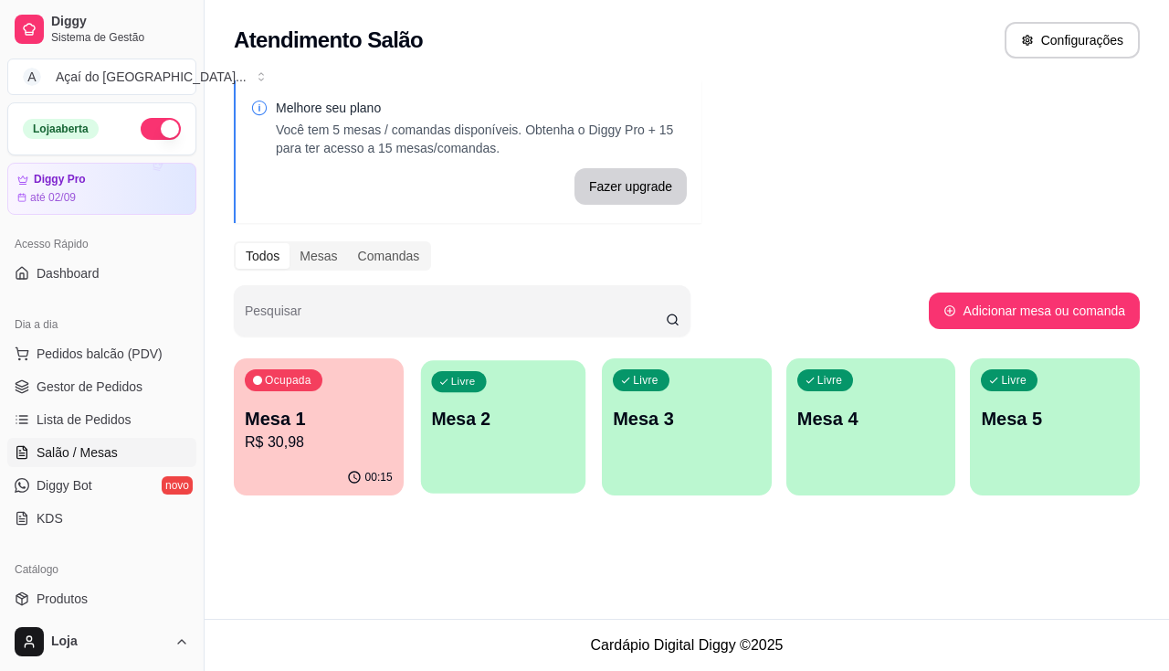
click at [531, 462] on div "Livre Mesa 2" at bounding box center [502, 415] width 164 height 111
click at [118, 363] on button "Pedidos balcão (PDV)" at bounding box center [101, 353] width 189 height 29
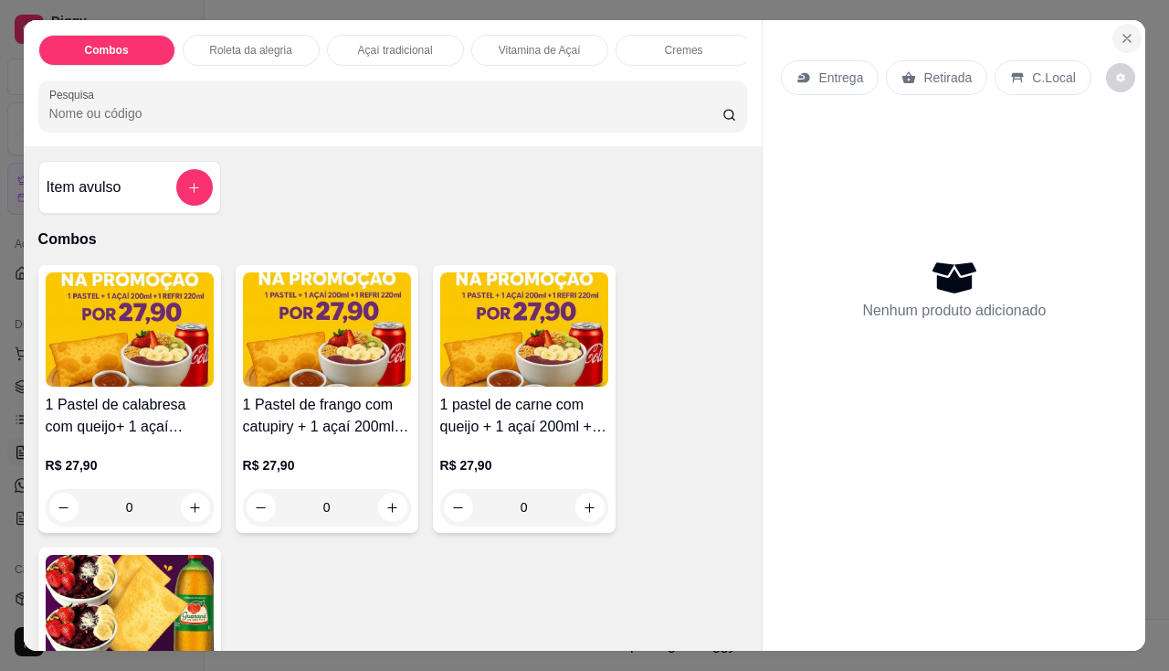
click at [1124, 35] on icon "Close" at bounding box center [1127, 38] width 7 height 7
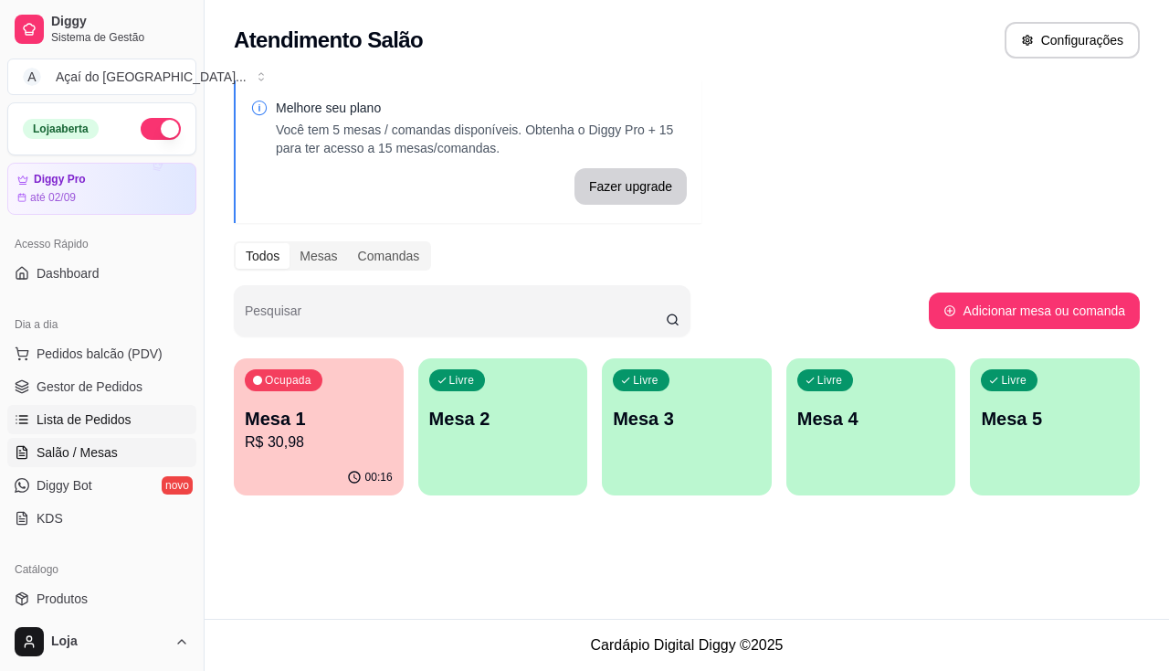
click at [141, 421] on link "Lista de Pedidos" at bounding box center [101, 419] width 189 height 29
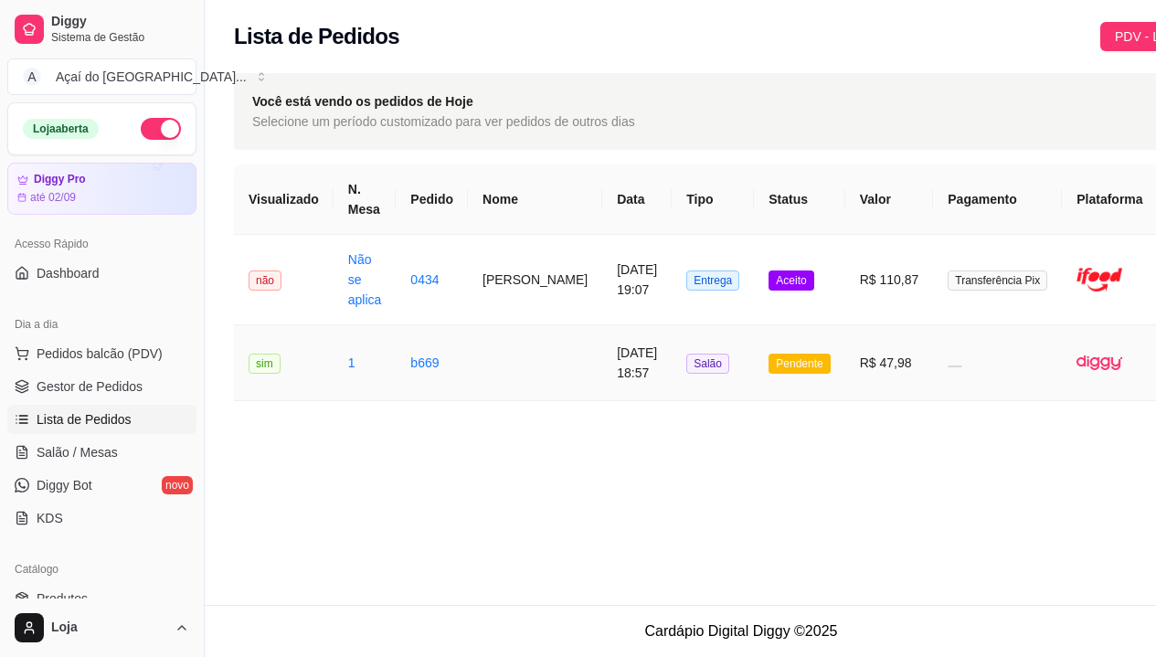
click at [631, 365] on td "[DATE] 18:57" at bounding box center [636, 363] width 69 height 76
click at [100, 362] on span "Pedidos balcão (PDV)" at bounding box center [100, 353] width 126 height 18
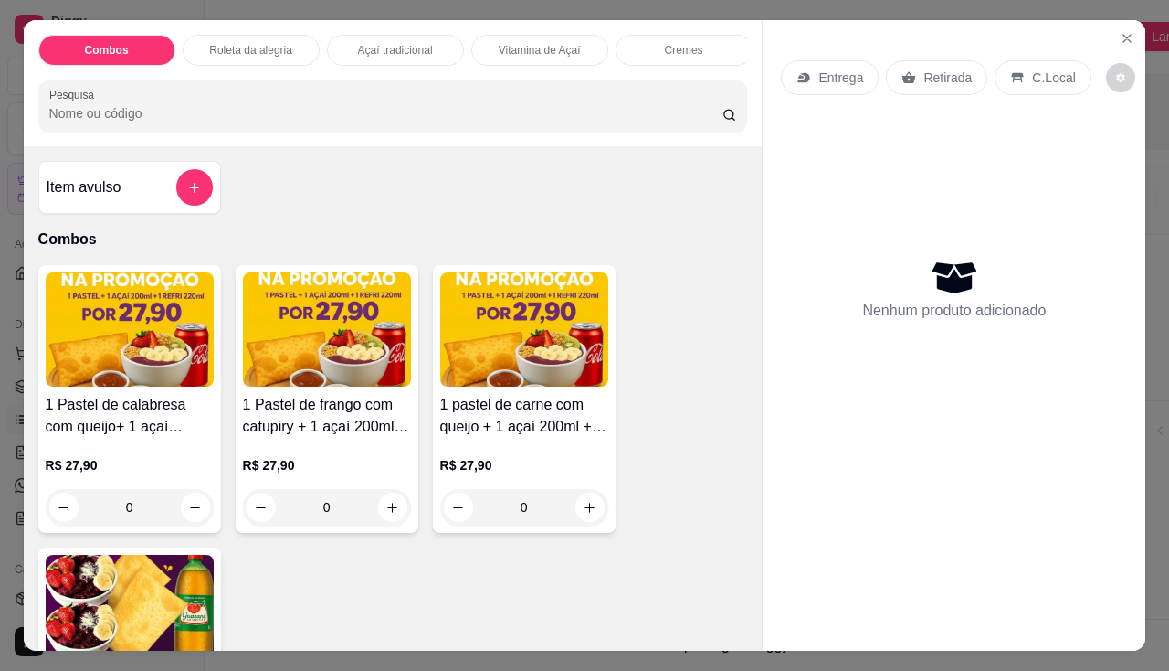
click at [862, 68] on div "Entrega" at bounding box center [830, 77] width 98 height 35
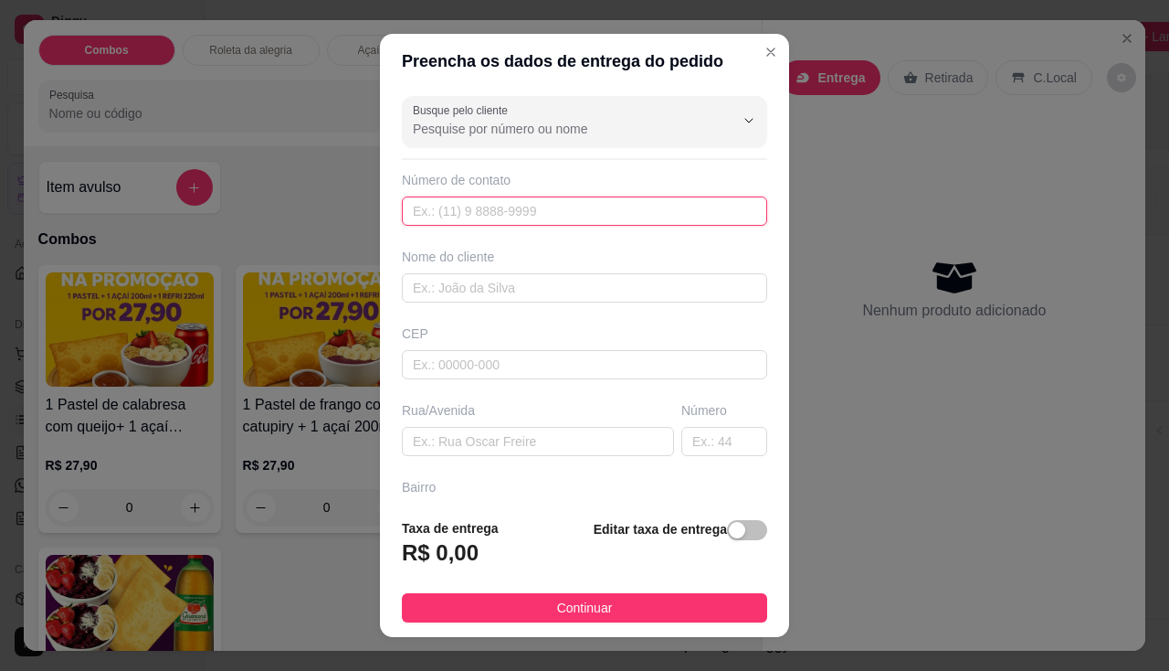
click at [489, 214] on input "text" at bounding box center [584, 210] width 365 height 29
type input "[PHONE_NUMBER]"
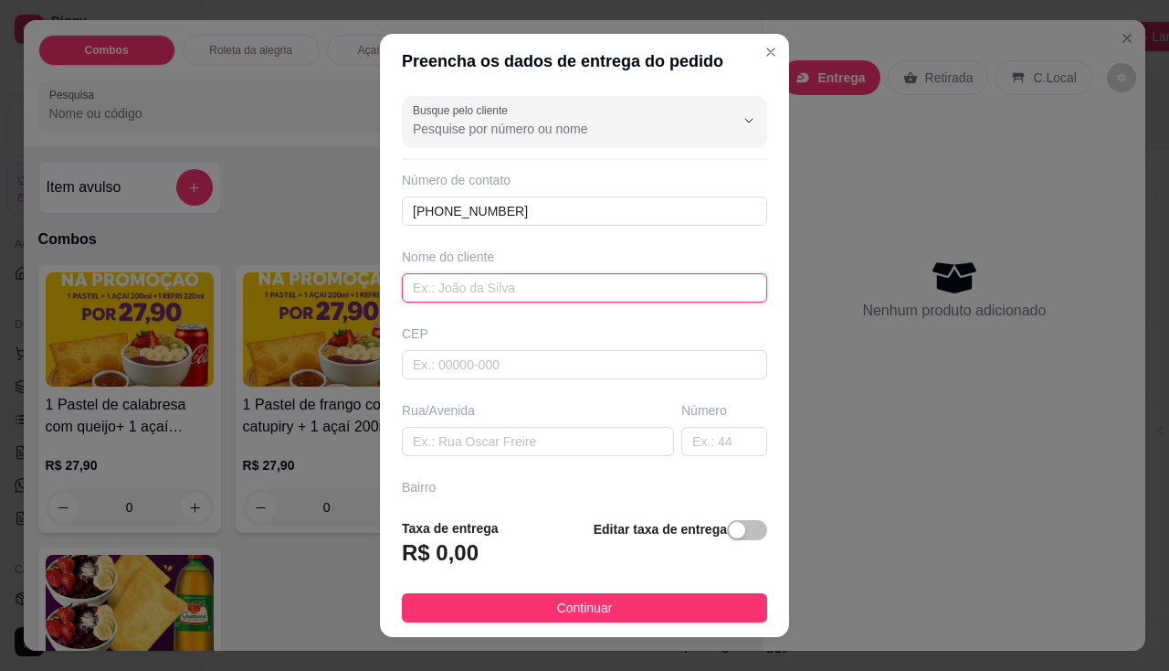
click at [471, 280] on input "text" at bounding box center [584, 287] width 365 height 29
type input "[PERSON_NAME]"
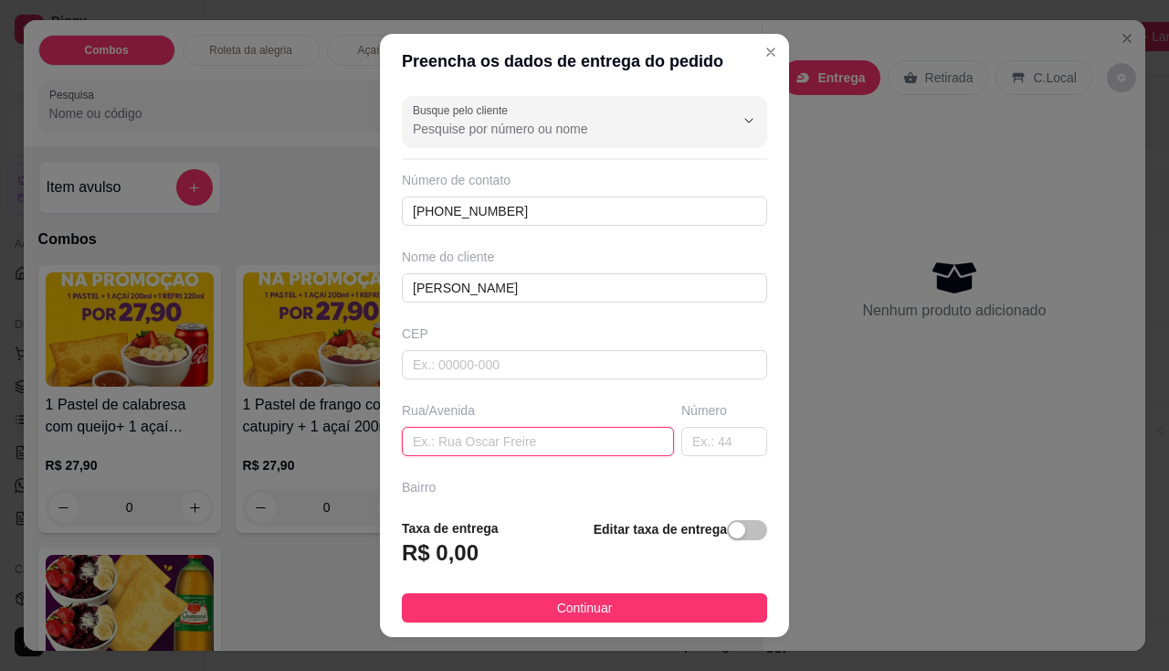
click at [513, 451] on input "text" at bounding box center [538, 441] width 272 height 29
click at [582, 432] on input "text" at bounding box center [538, 441] width 272 height 29
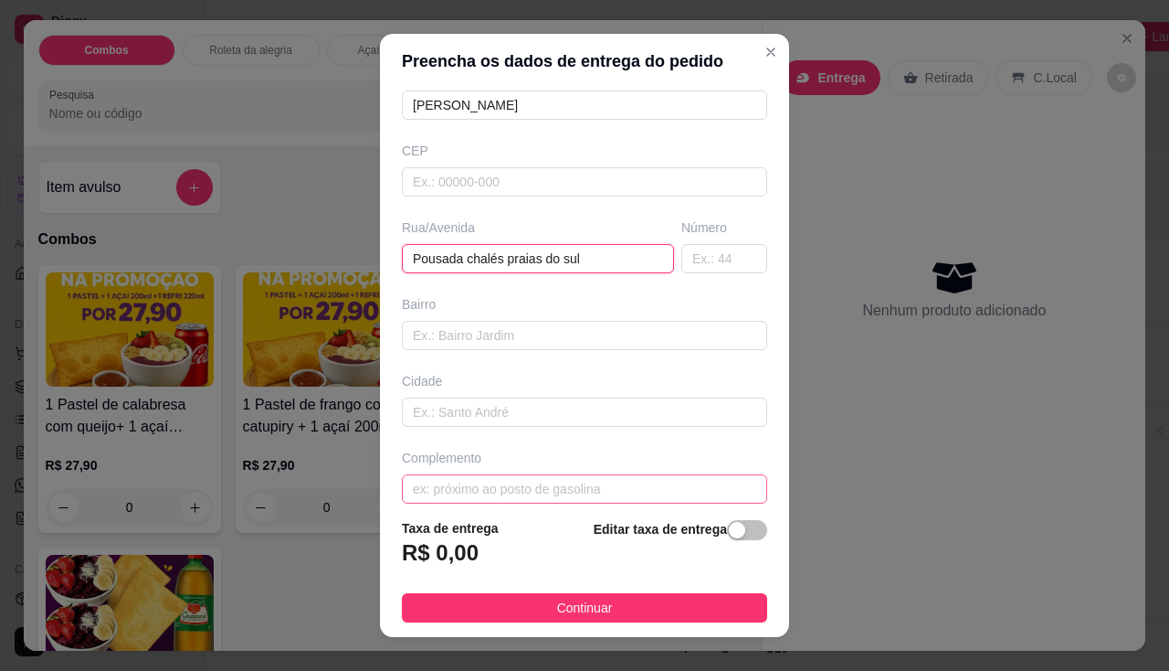
scroll to position [200, 0]
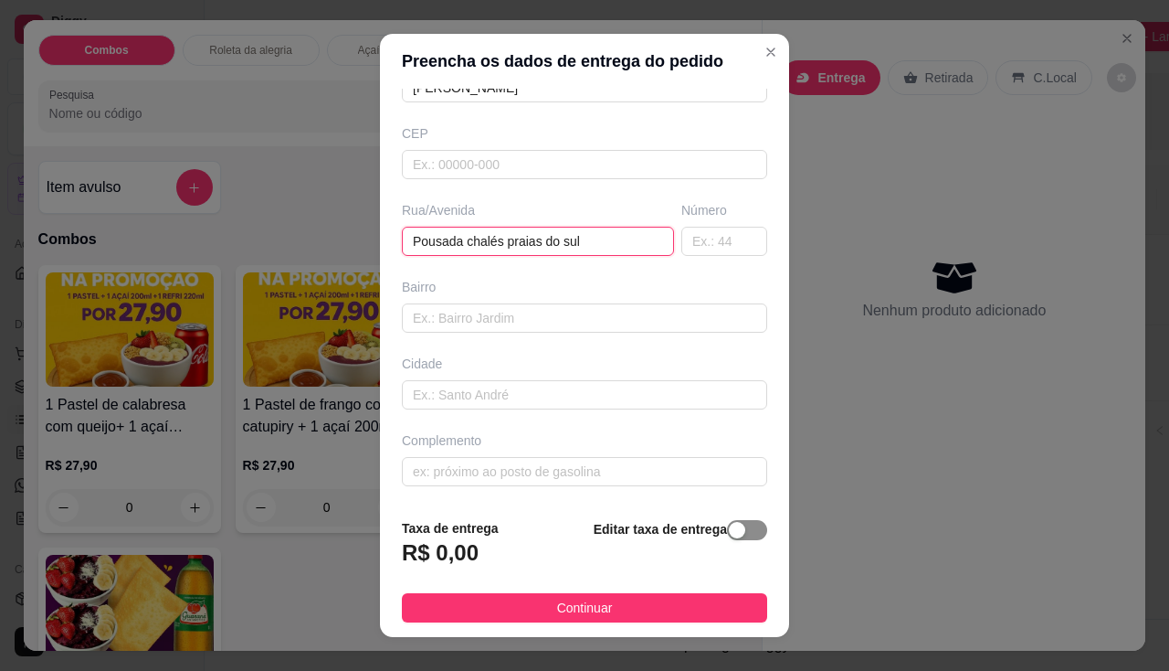
type input "Pousada chalés praias do sul"
click at [728, 532] on span "button" at bounding box center [747, 530] width 40 height 20
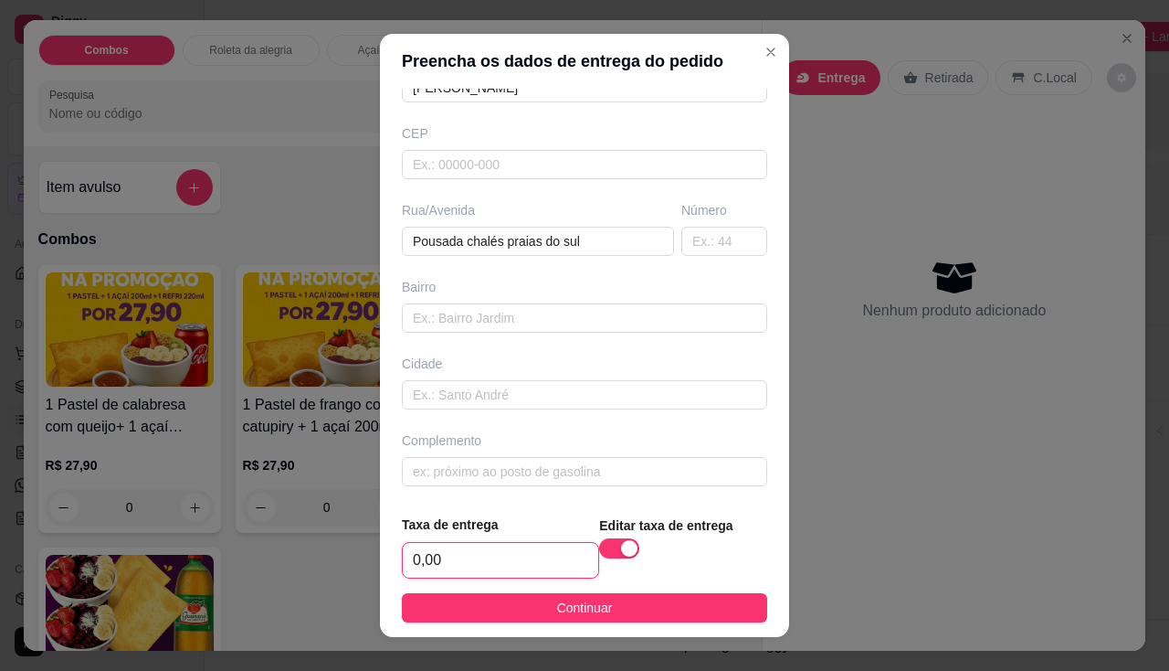
click at [564, 572] on input "0,00" at bounding box center [501, 560] width 196 height 35
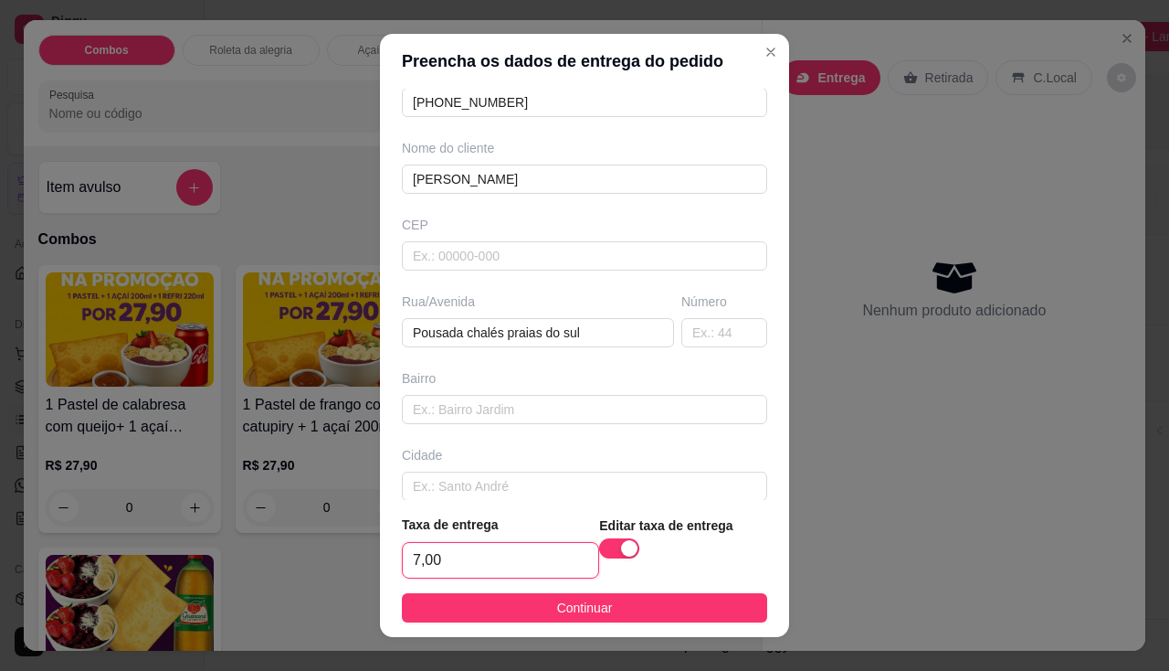
scroll to position [17, 0]
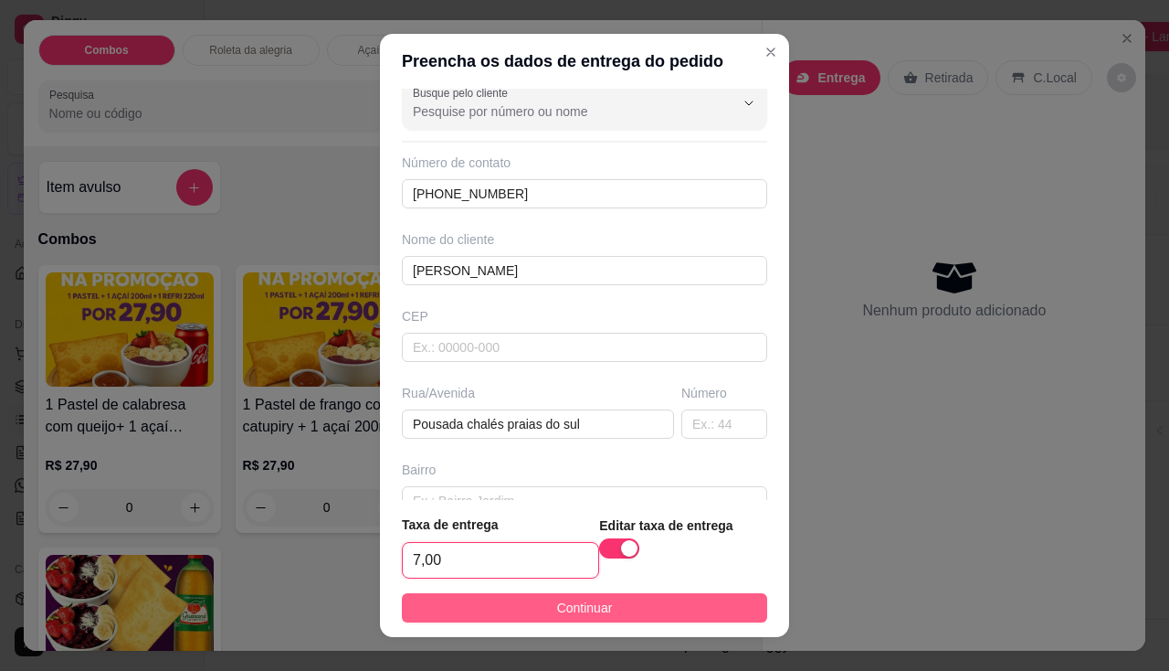
type input "7,00"
click at [526, 599] on button "Continuar" at bounding box center [584, 607] width 365 height 29
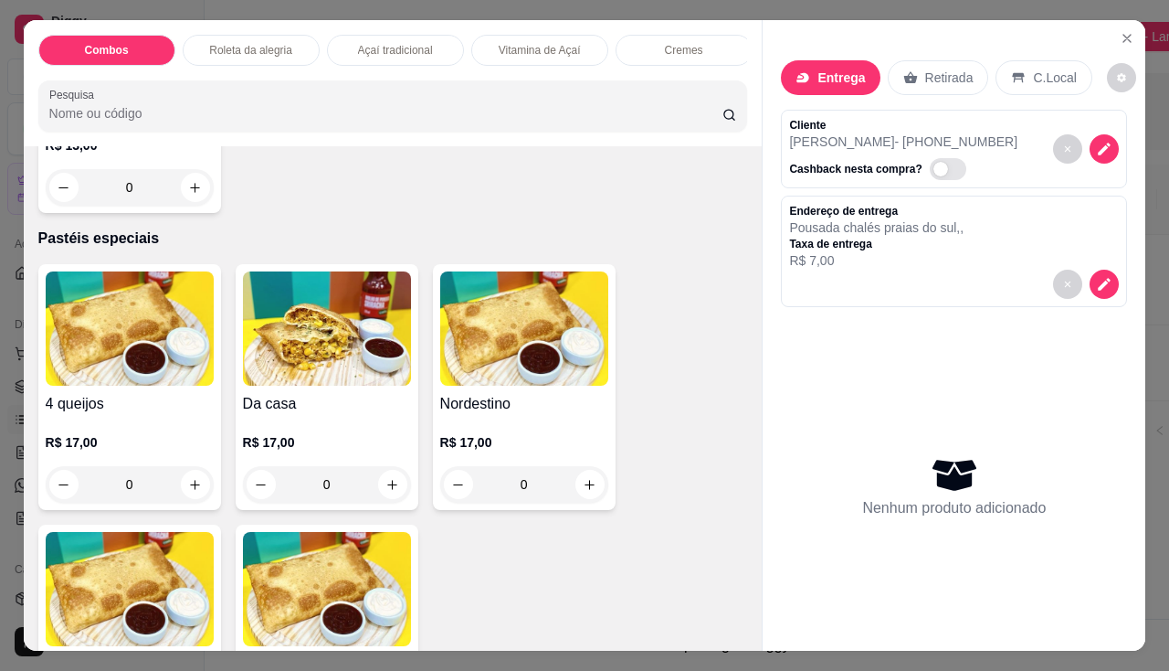
scroll to position [3198, 0]
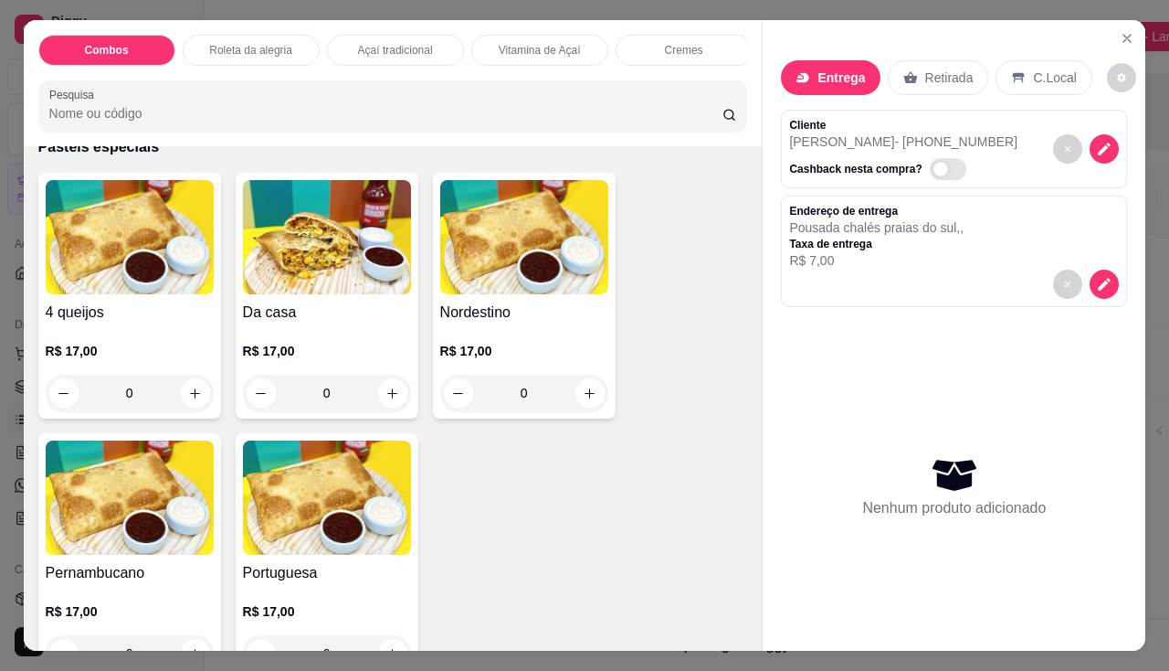
click at [386, 398] on div "0" at bounding box center [327, 393] width 168 height 37
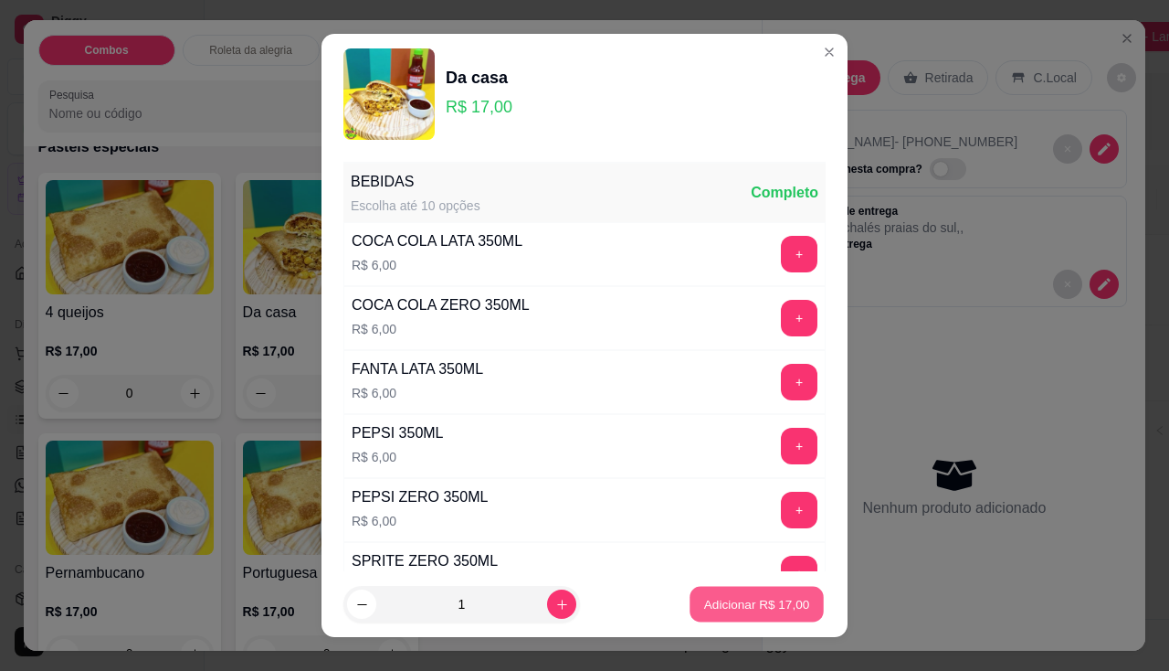
click at [690, 618] on button "Adicionar R$ 17,00" at bounding box center [757, 605] width 134 height 36
type input "1"
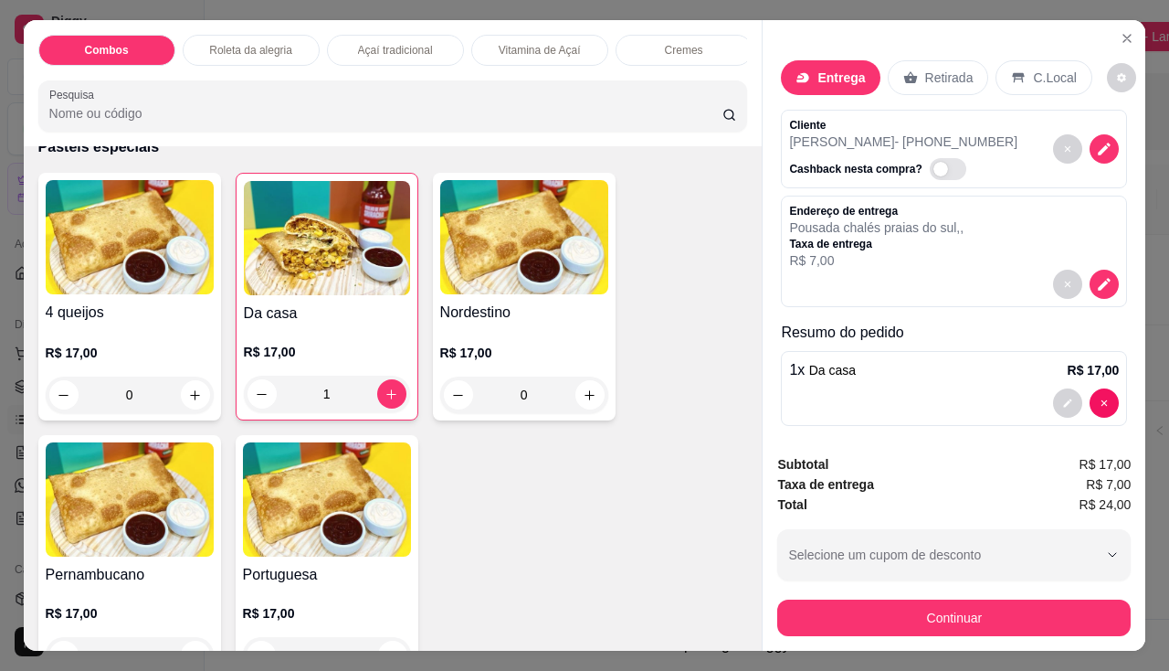
scroll to position [3380, 0]
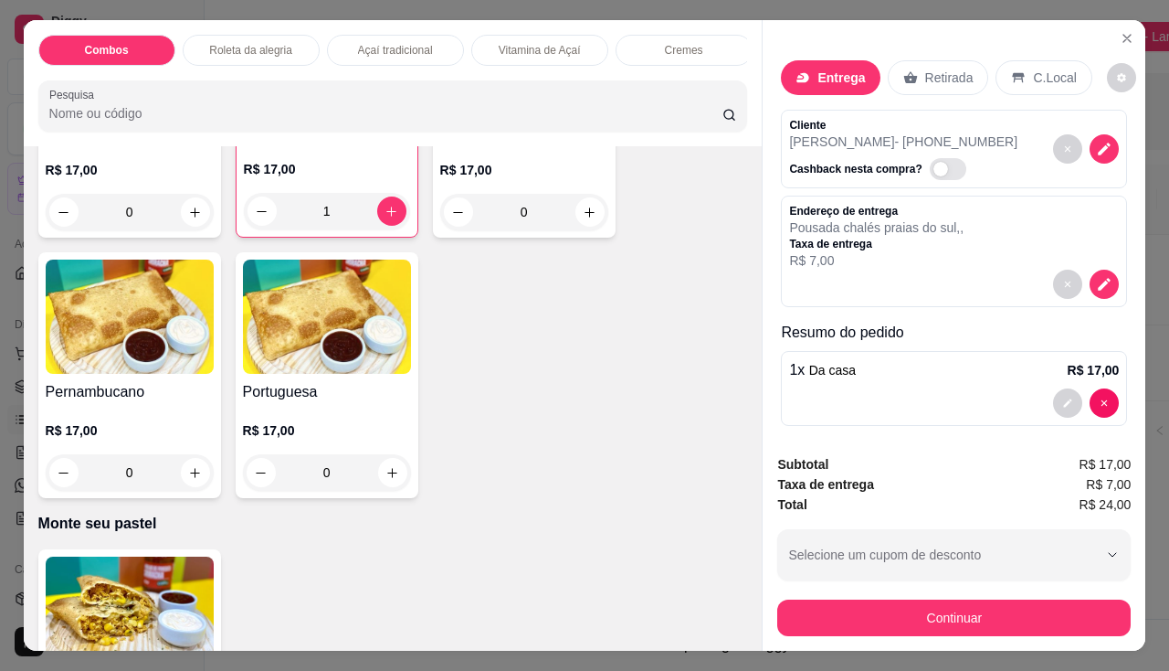
click at [190, 481] on div "0" at bounding box center [130, 472] width 168 height 37
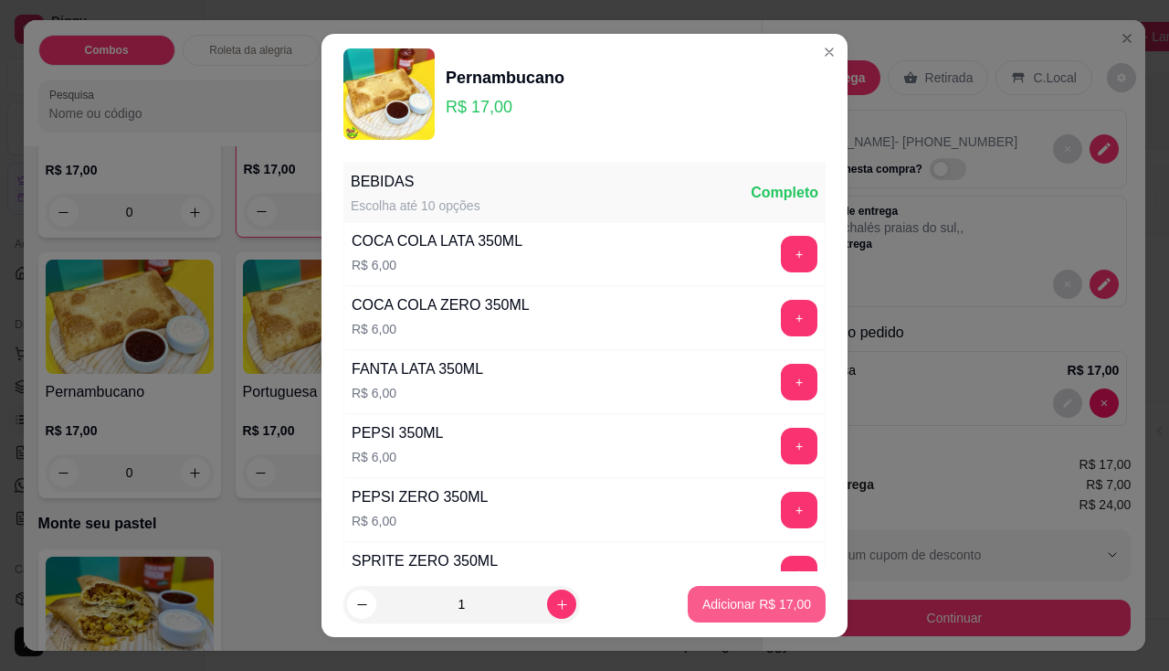
click at [703, 605] on p "Adicionar R$ 17,00" at bounding box center [757, 604] width 109 height 18
type input "1"
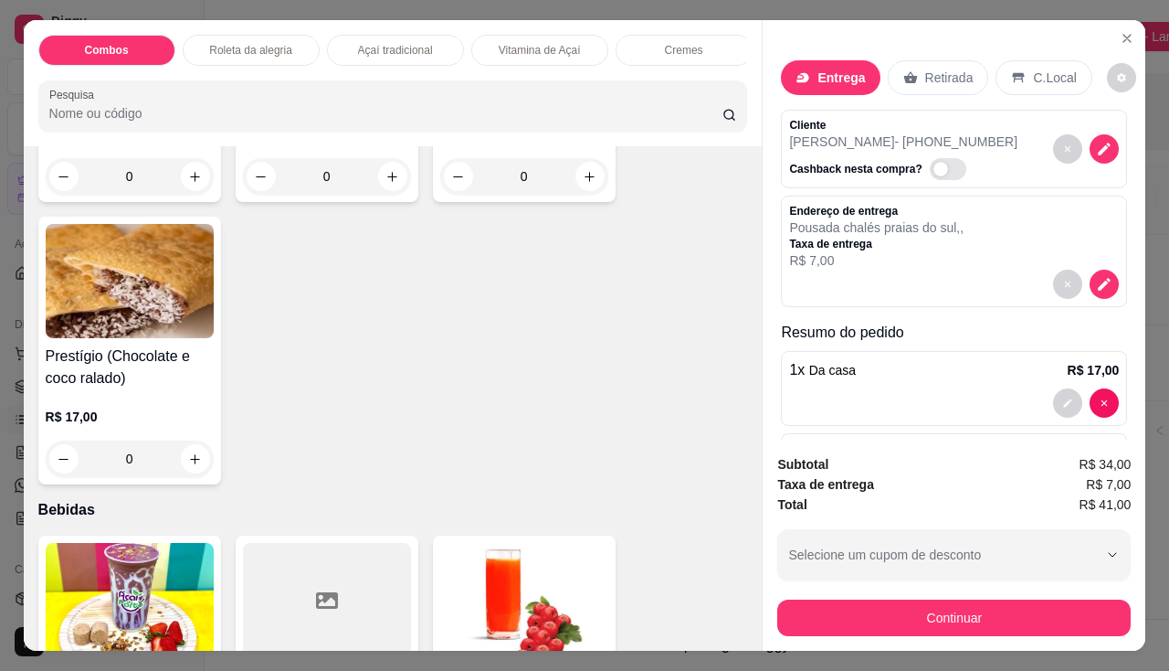
scroll to position [4568, 0]
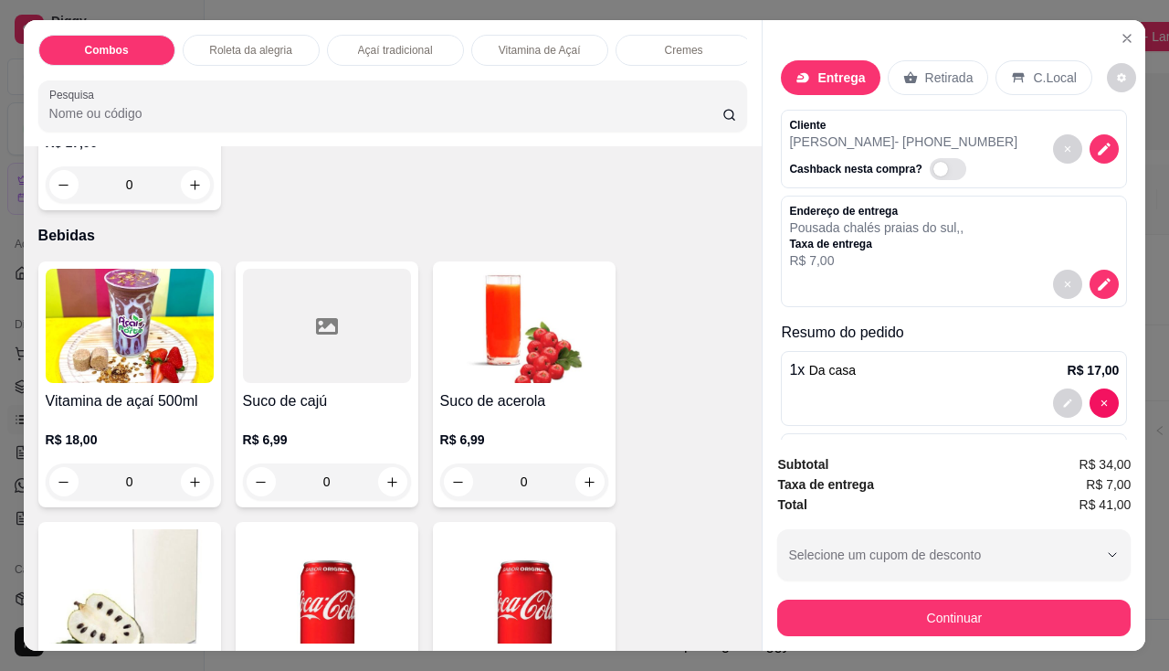
click at [391, 491] on div "0" at bounding box center [327, 481] width 168 height 37
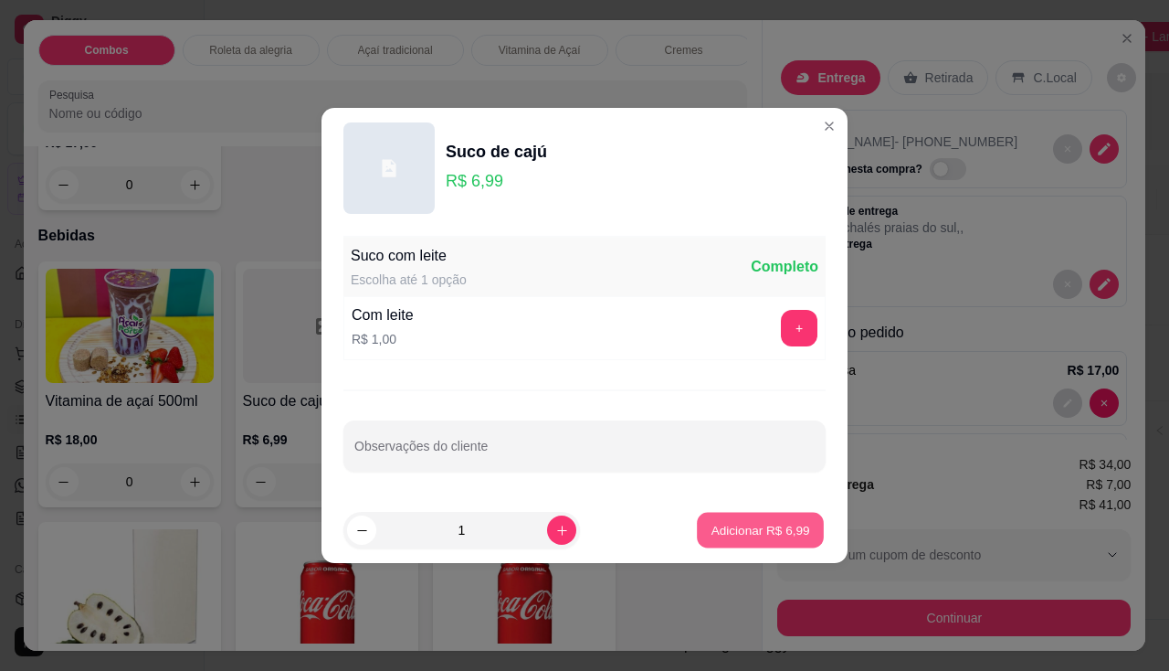
click at [742, 539] on button "Adicionar R$ 6,99" at bounding box center [760, 531] width 127 height 36
type input "1"
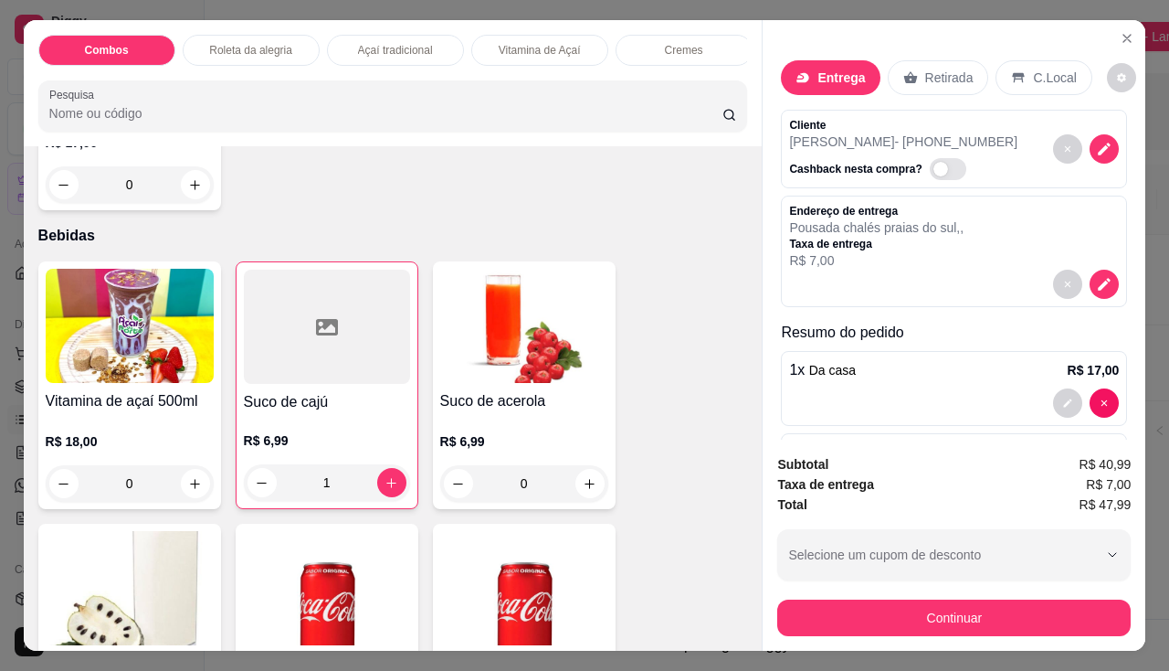
scroll to position [4659, 0]
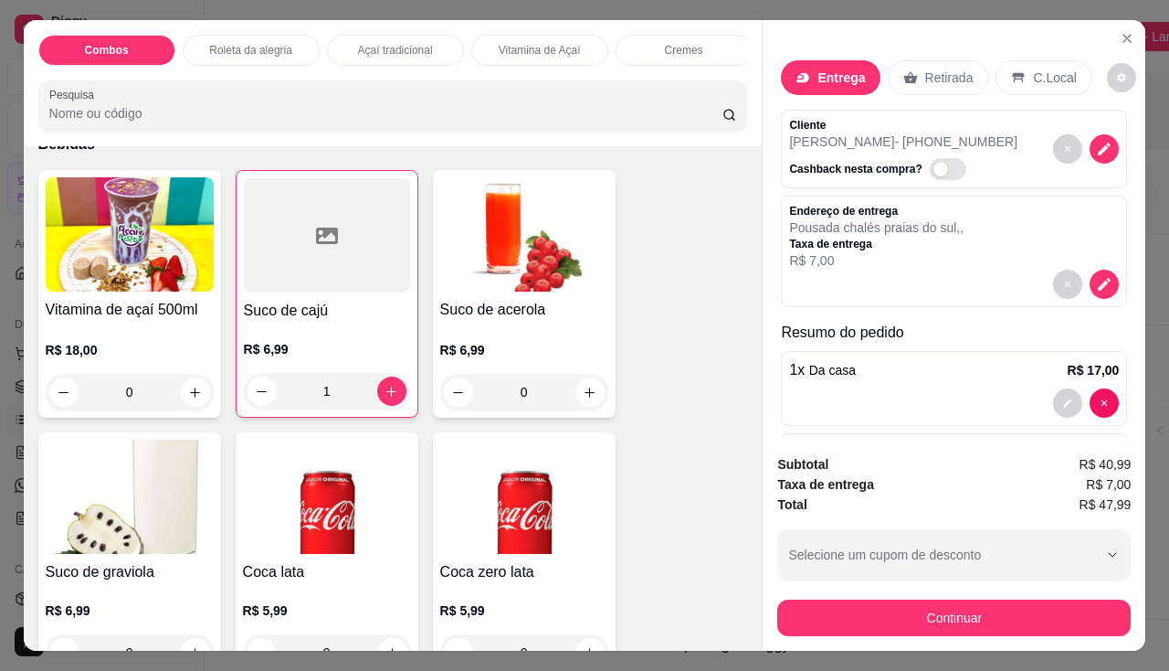
click at [589, 401] on div "0" at bounding box center [524, 392] width 168 height 37
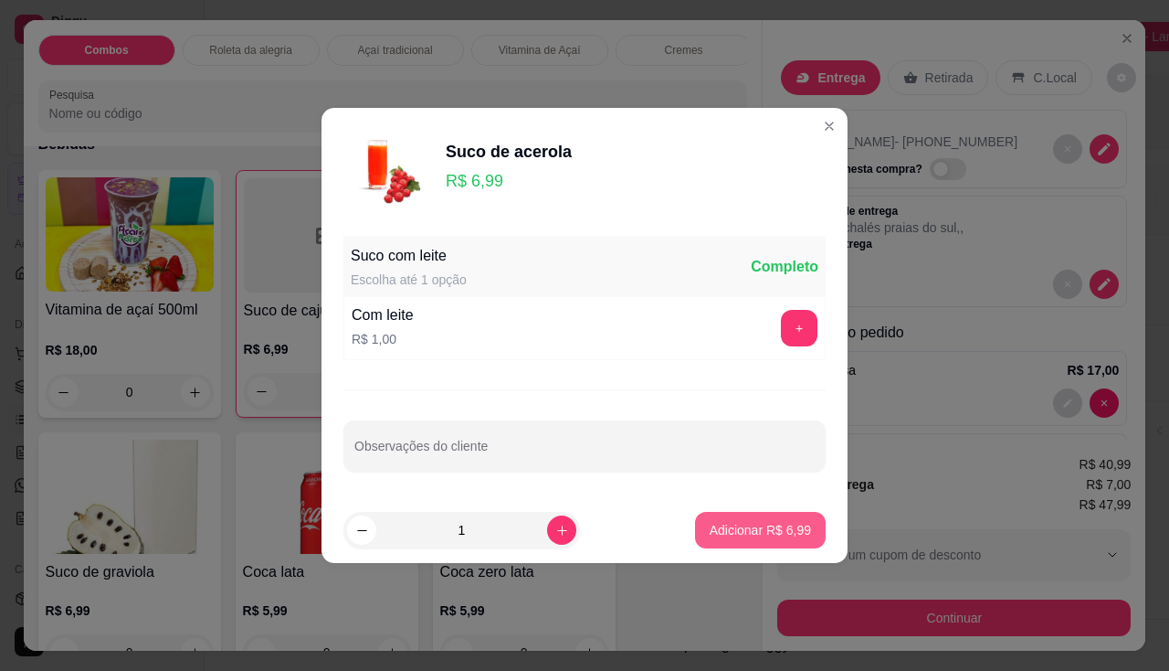
click at [787, 533] on p "Adicionar R$ 6,99" at bounding box center [760, 530] width 101 height 18
type input "1"
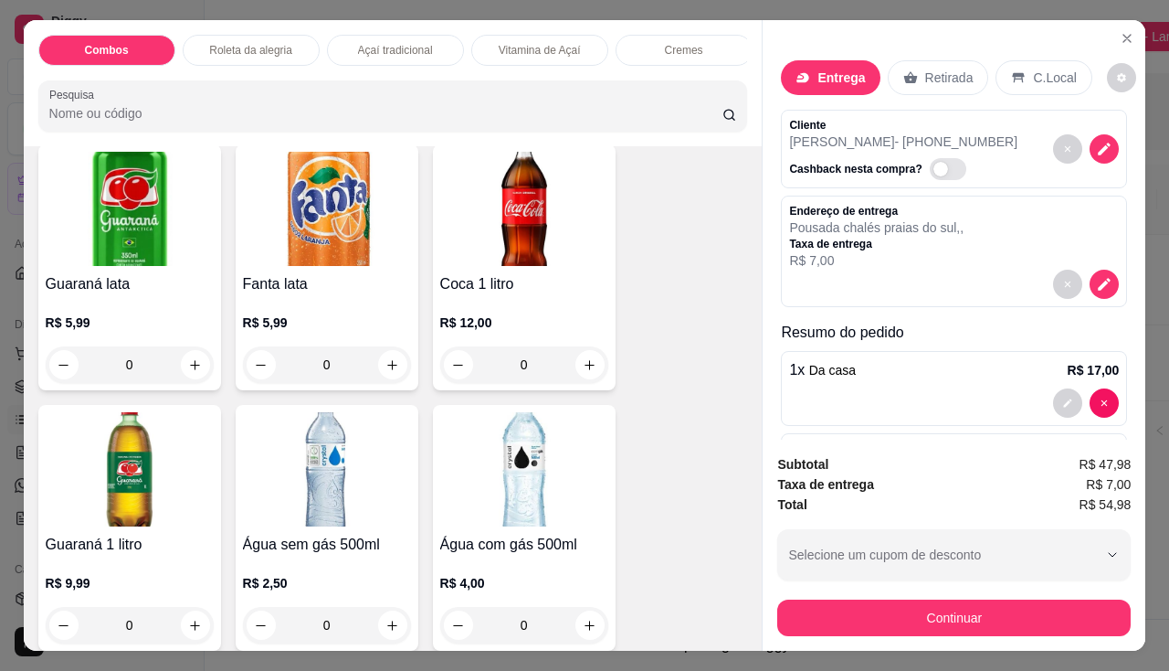
scroll to position [5299, 0]
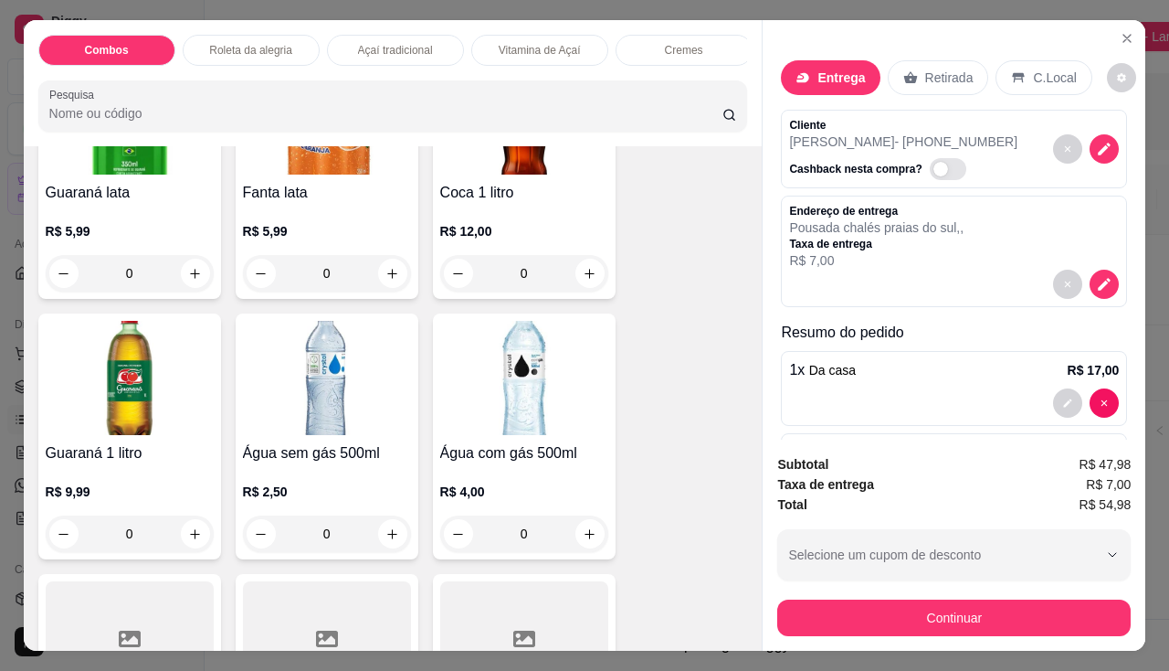
click at [846, 595] on div "Continuar" at bounding box center [954, 615] width 354 height 41
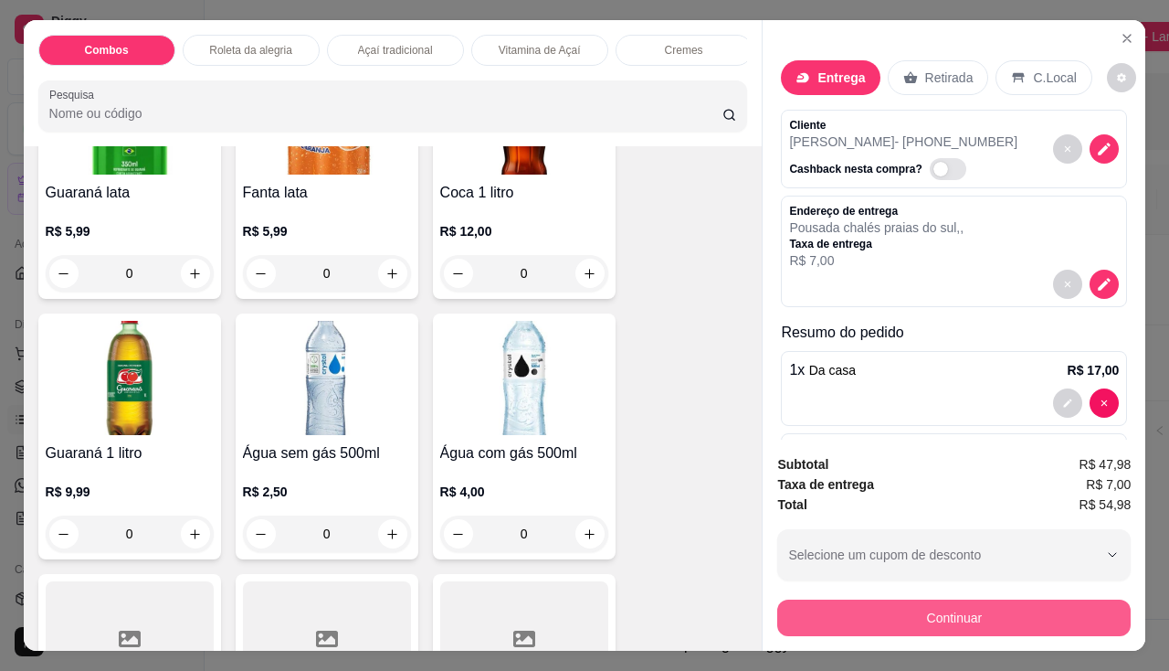
click at [843, 599] on button "Continuar" at bounding box center [954, 617] width 354 height 37
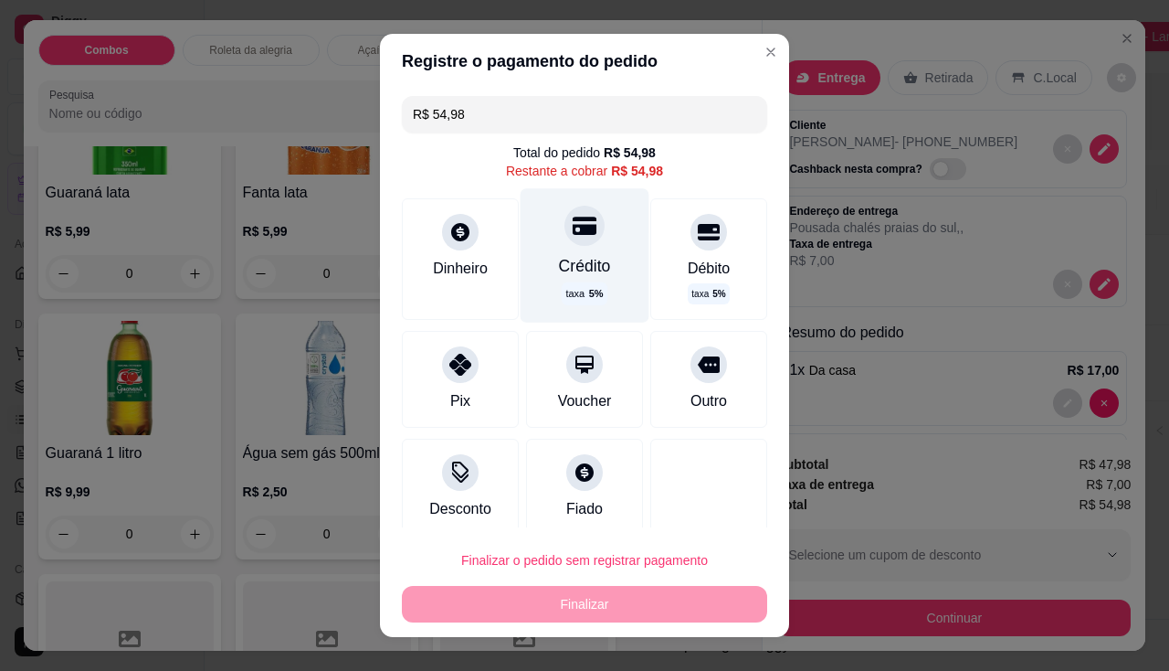
click at [565, 245] on div at bounding box center [585, 226] width 40 height 40
type input "R$ 0,00"
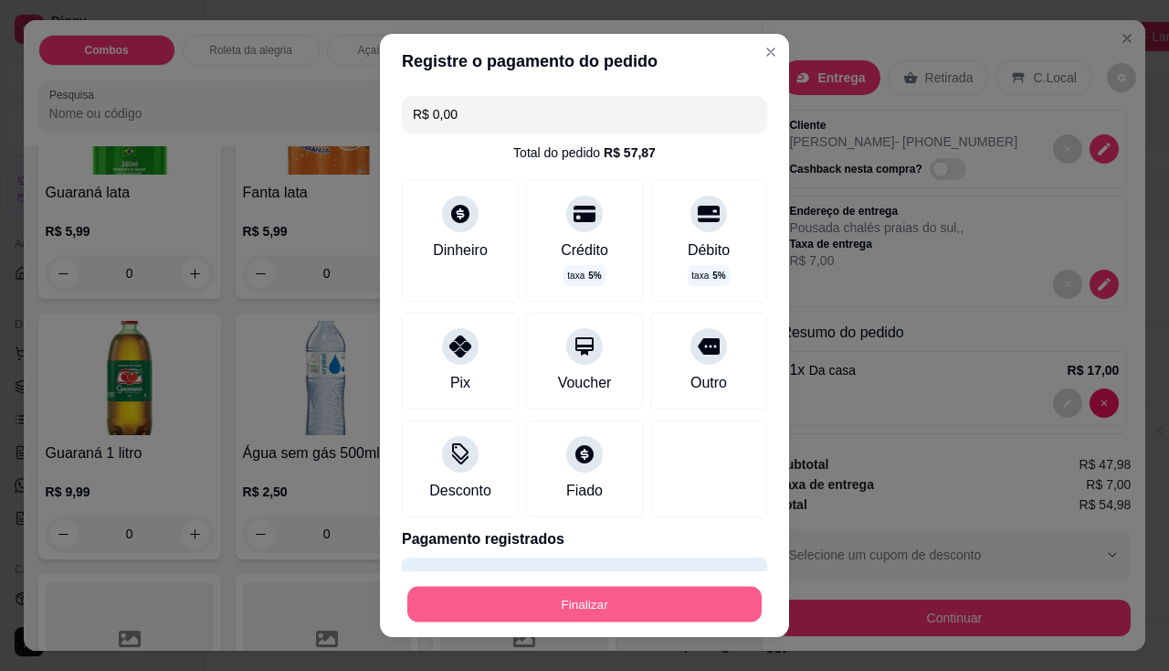
click at [601, 608] on button "Finalizar" at bounding box center [584, 605] width 354 height 36
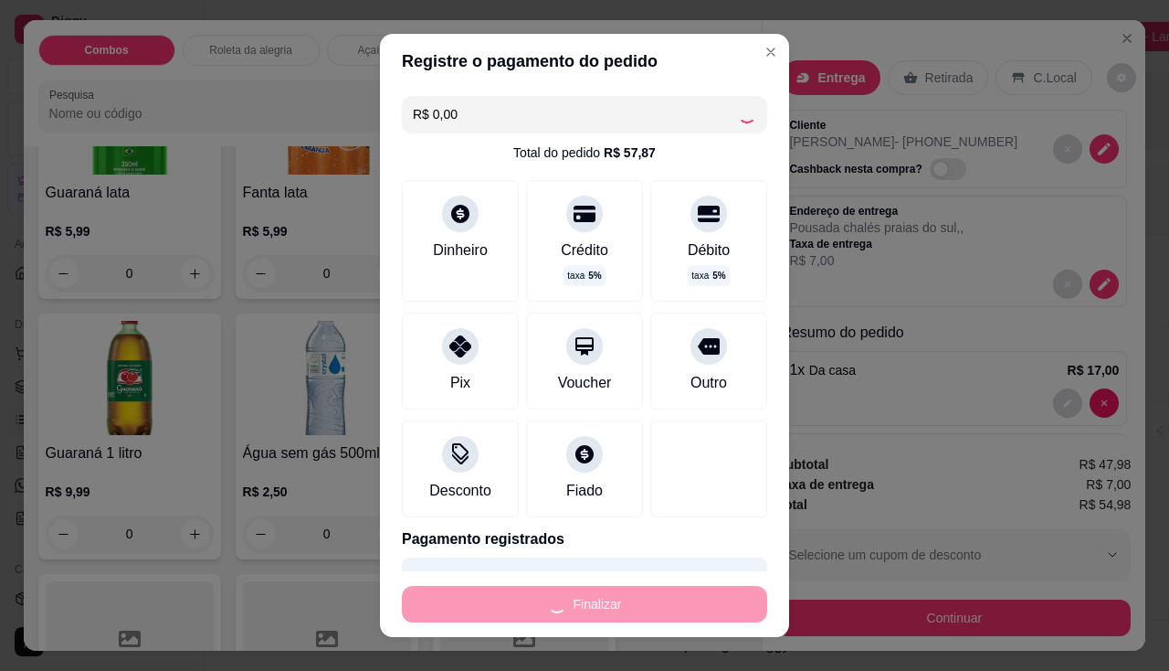
type input "0"
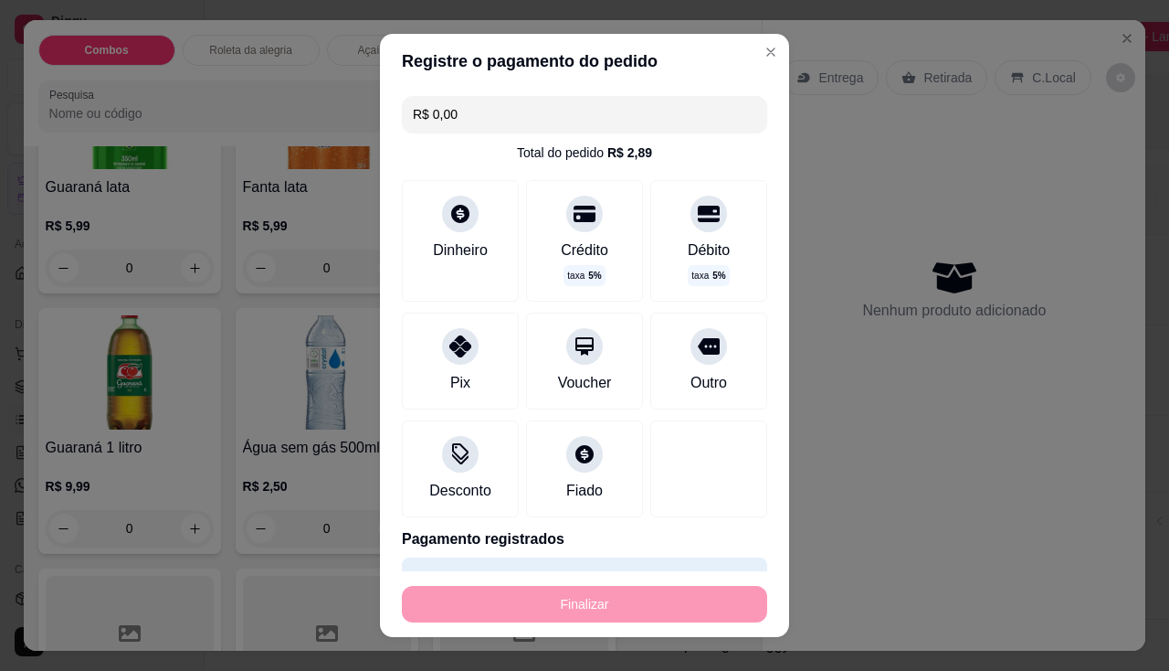
type input "-R$ 54,98"
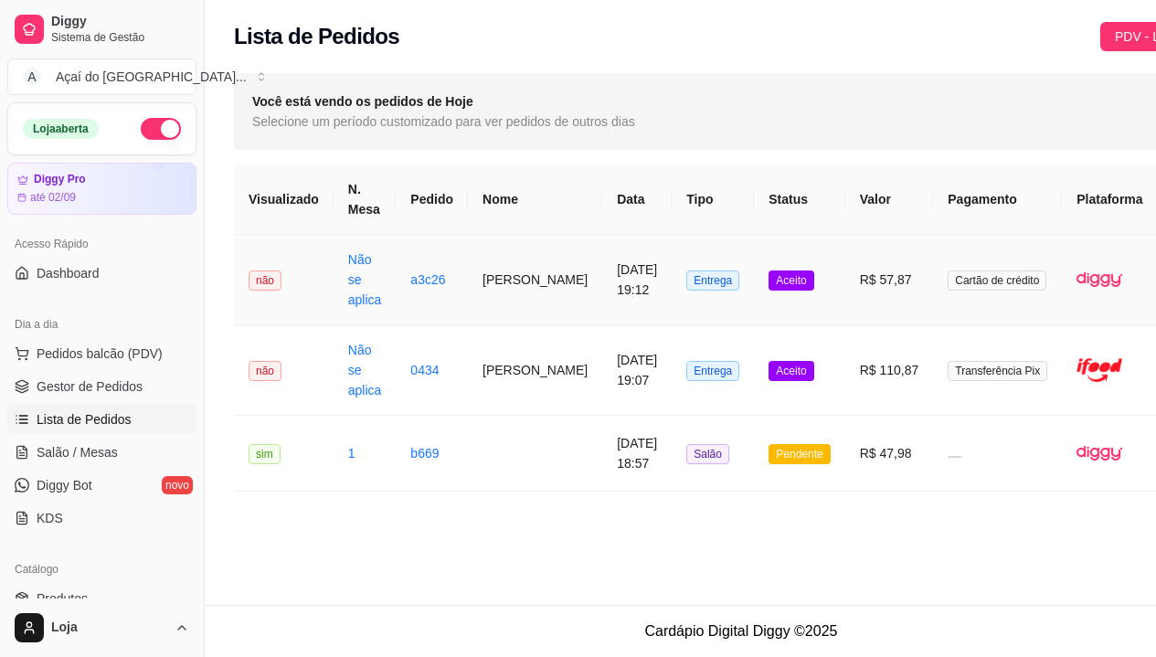
click at [671, 298] on td "Entrega" at bounding box center [712, 280] width 82 height 90
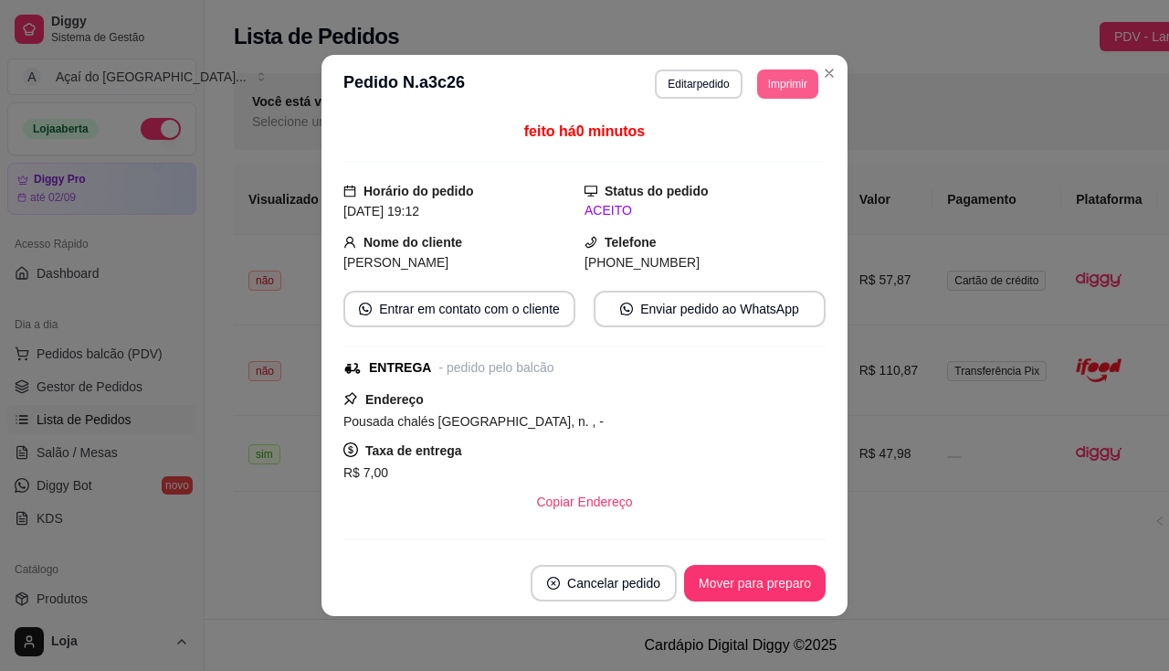
click at [782, 90] on button "Imprimir" at bounding box center [787, 83] width 61 height 29
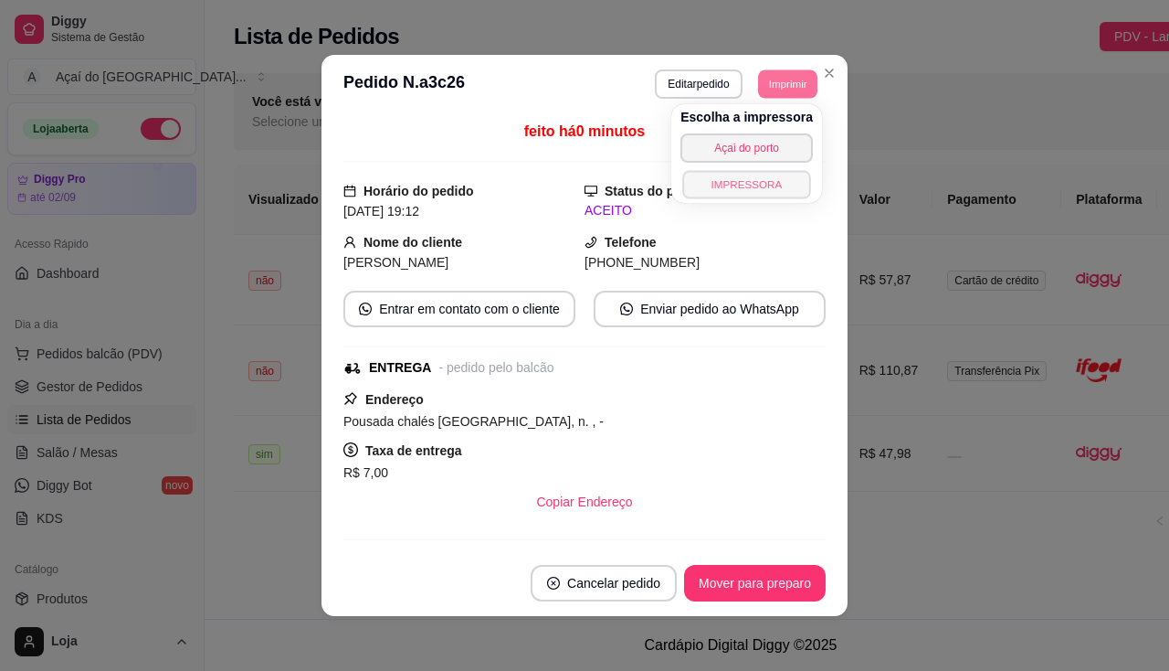
click at [750, 181] on button "IMPRESSORA" at bounding box center [746, 184] width 128 height 28
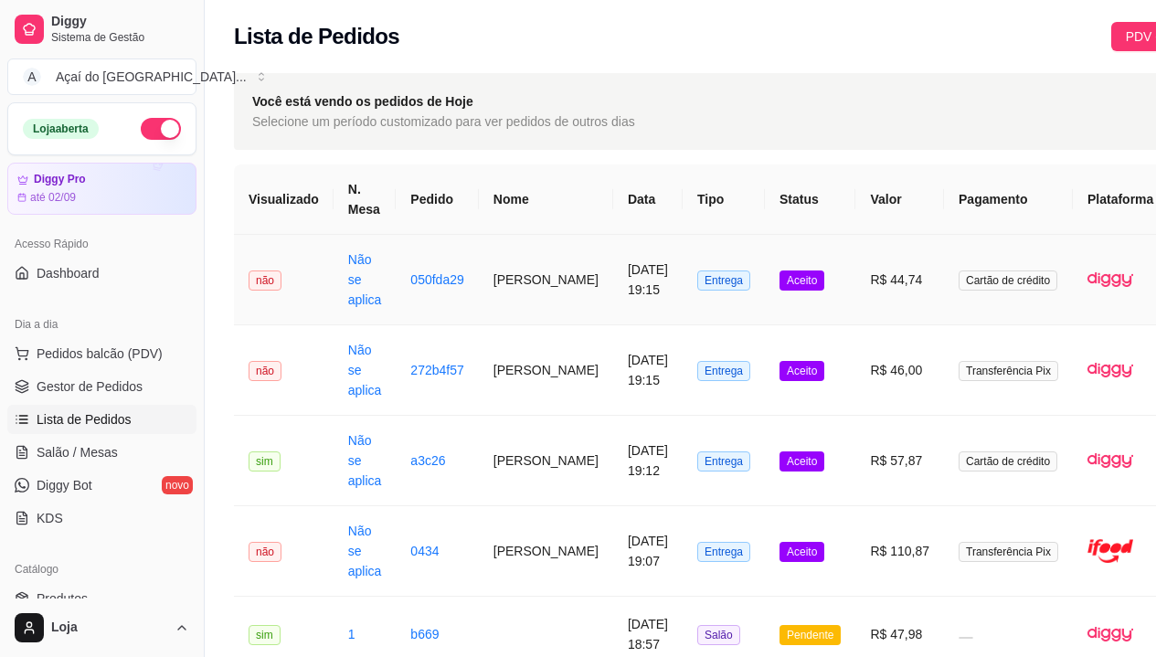
click at [481, 292] on td "[PERSON_NAME]" at bounding box center [546, 280] width 134 height 90
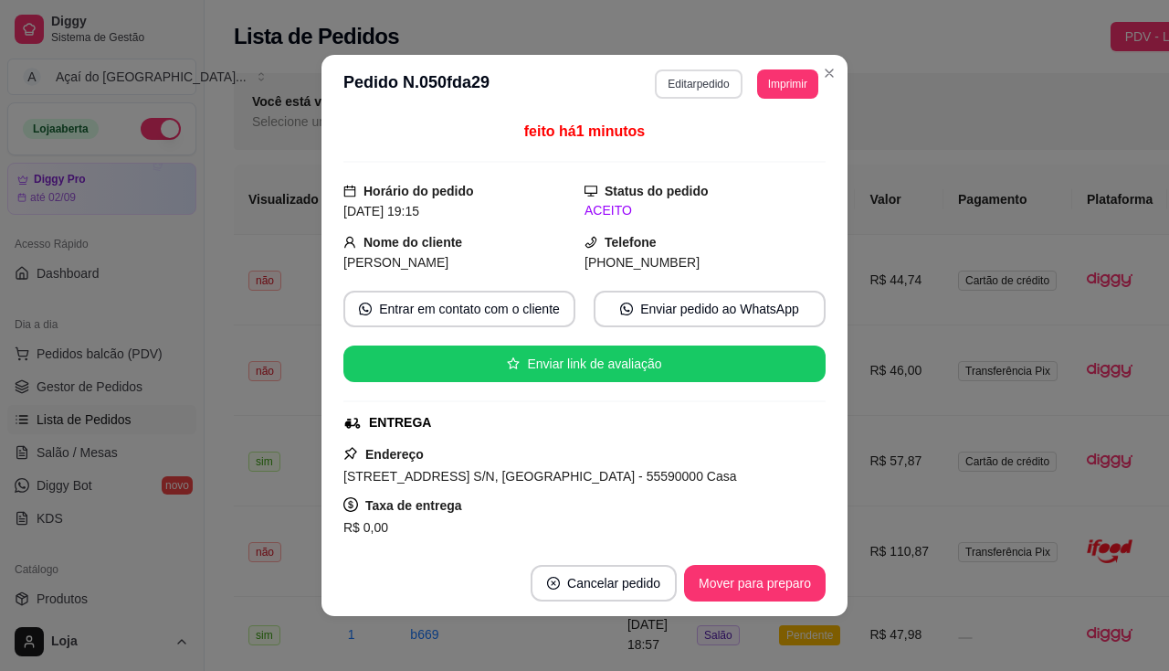
click at [713, 70] on button "Editar pedido" at bounding box center [698, 83] width 87 height 29
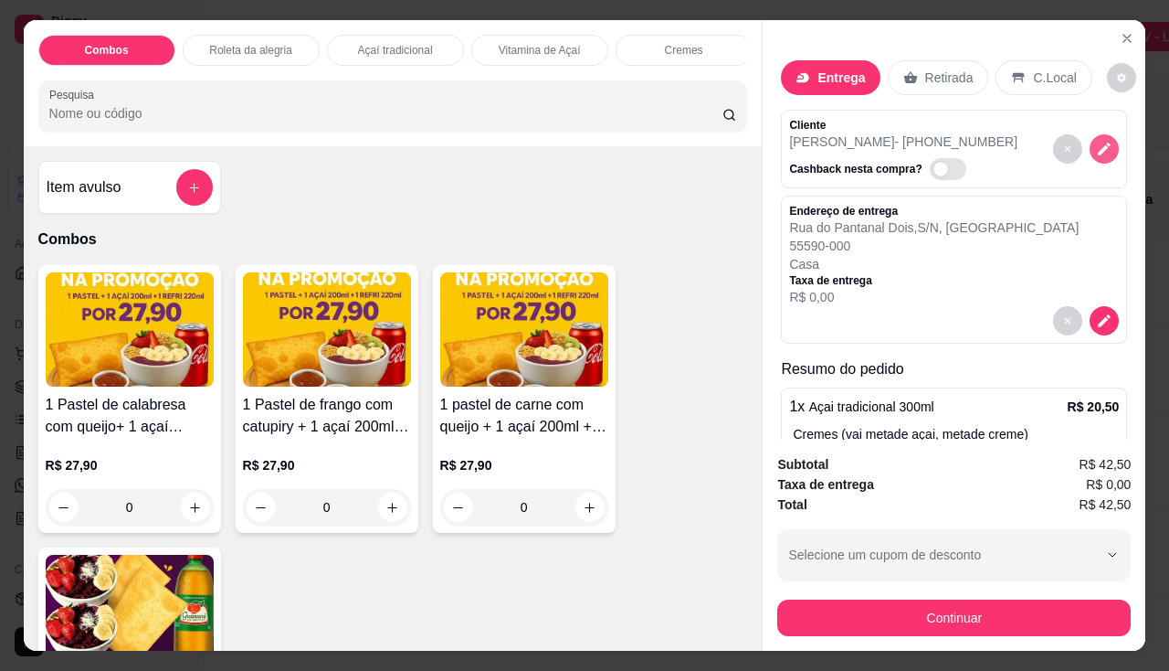
click at [1090, 153] on button "decrease-product-quantity" at bounding box center [1104, 148] width 29 height 29
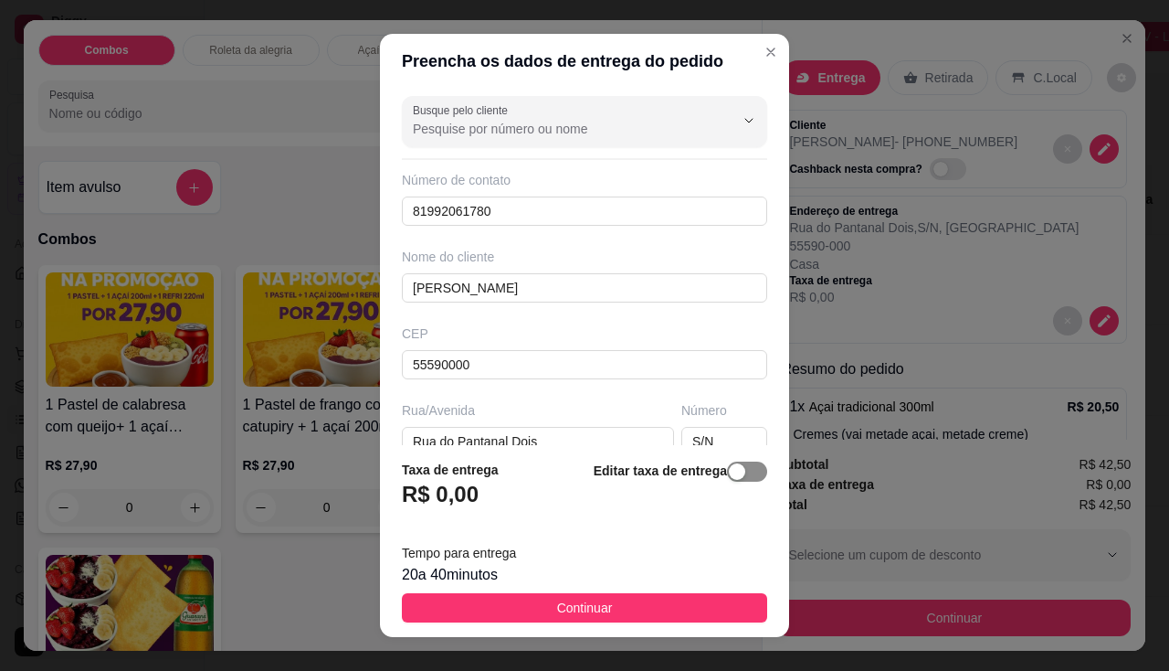
click at [744, 470] on span "button" at bounding box center [747, 471] width 40 height 20
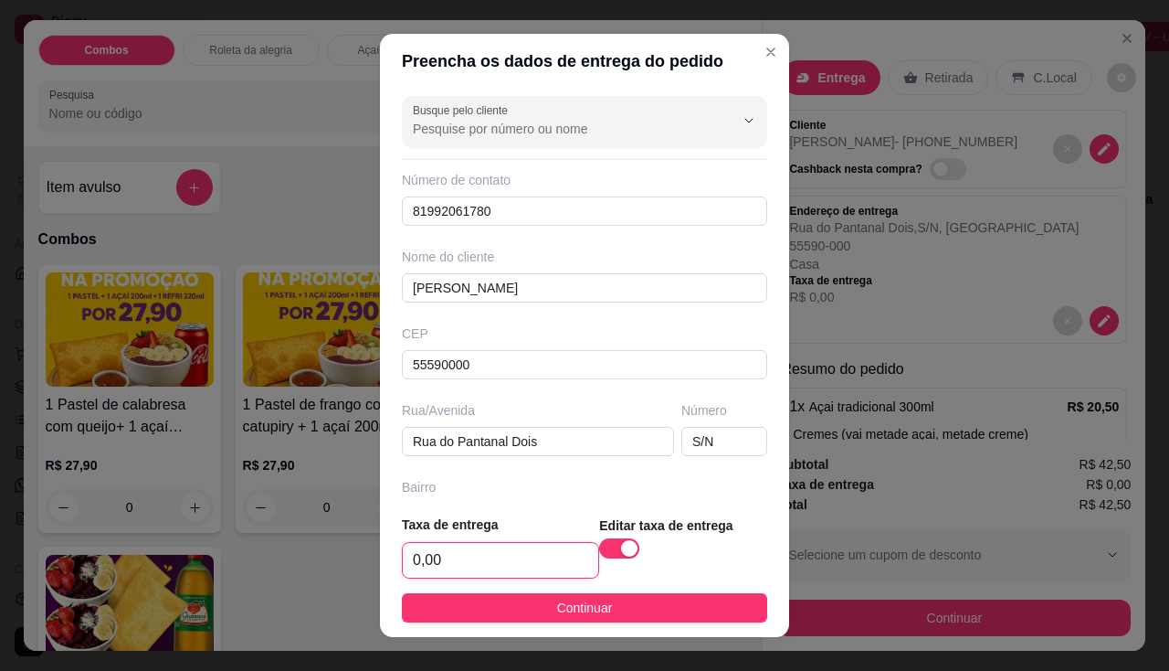
click at [478, 563] on input "0,00" at bounding box center [501, 560] width 196 height 35
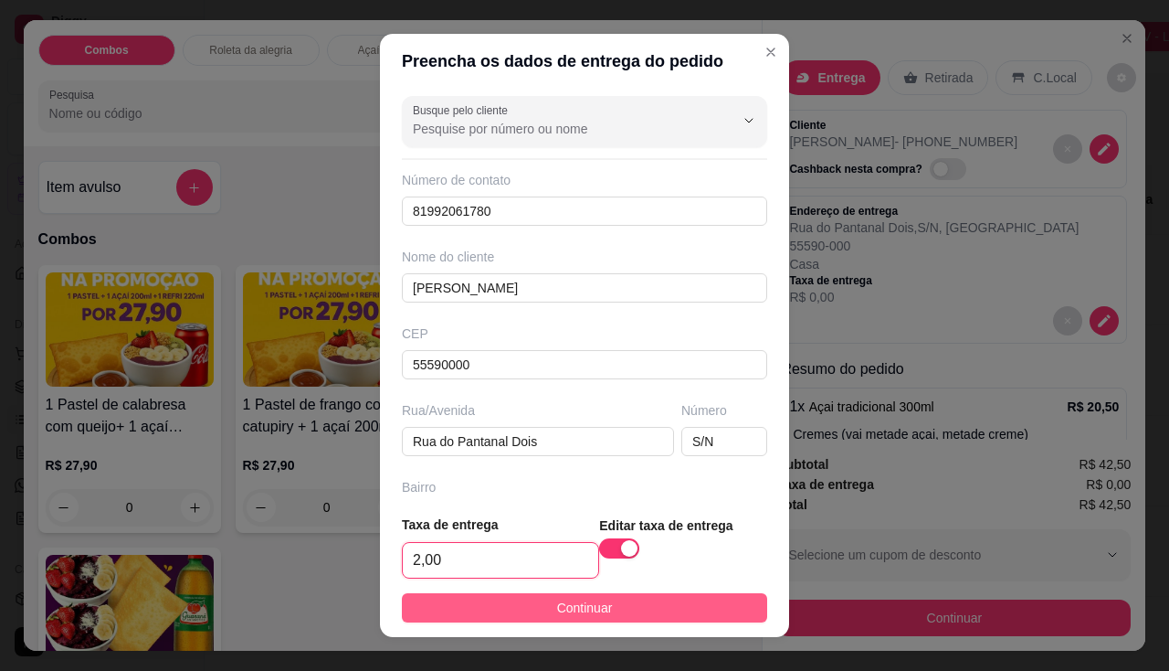
type input "2,00"
click at [478, 603] on button "Continuar" at bounding box center [584, 607] width 365 height 29
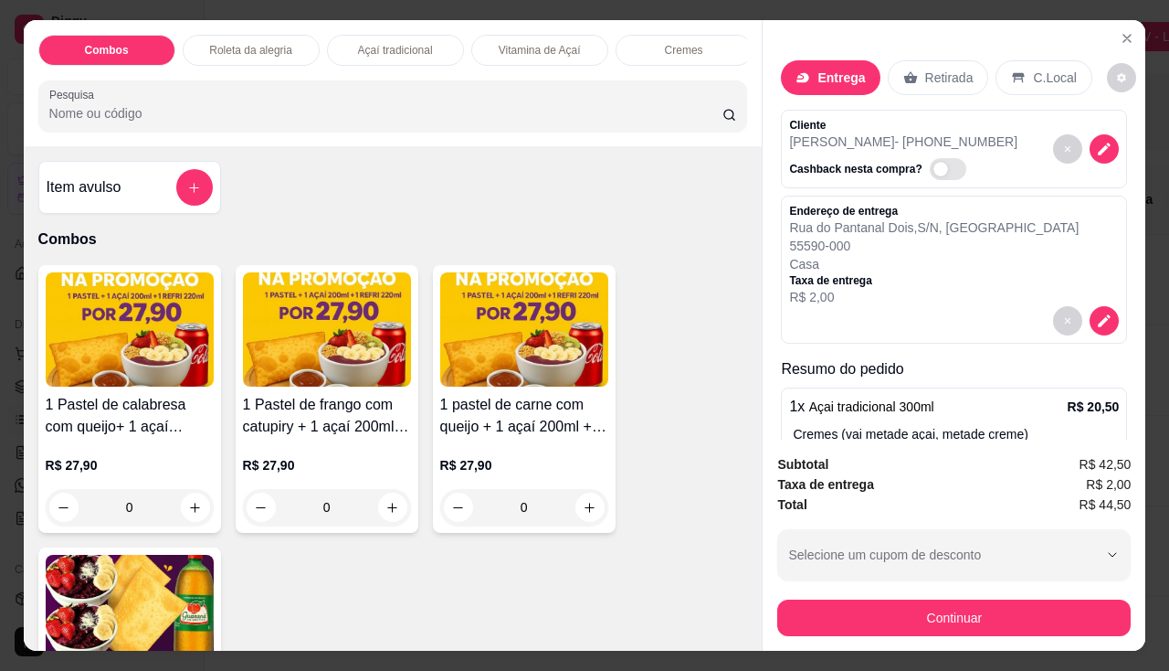
click at [1143, 63] on div "Combos Roleta da alegria Açaí tradicional Vitamina de Açaí Cremes Pastéis Pasté…" at bounding box center [584, 335] width 1169 height 671
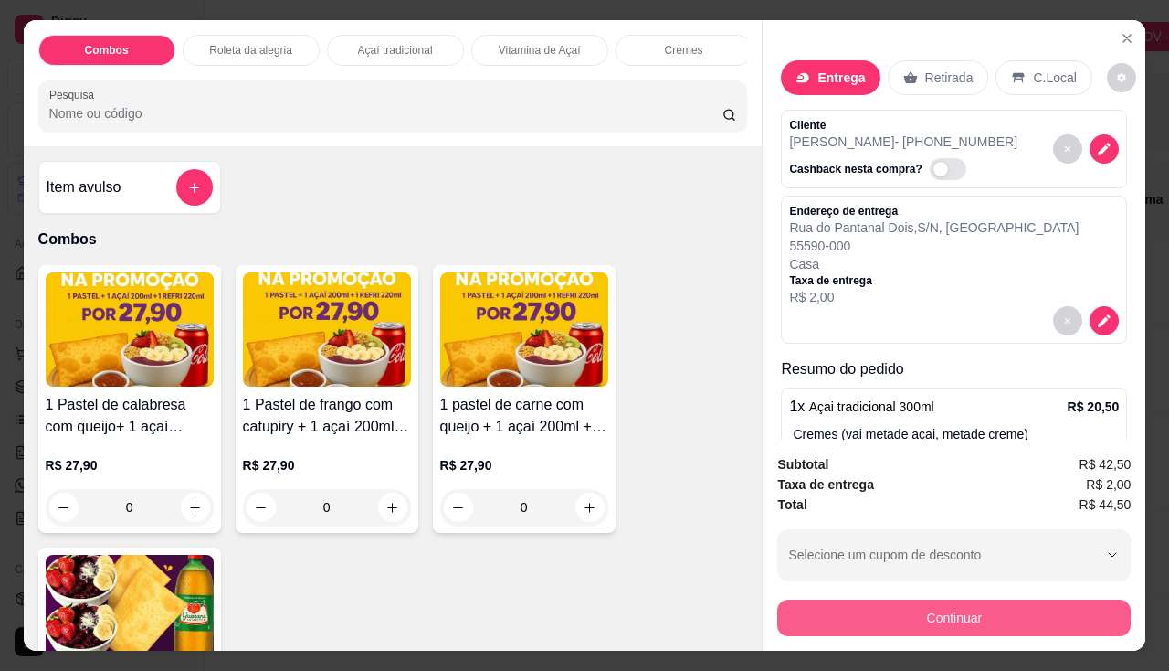
click at [955, 620] on button "Continuar" at bounding box center [954, 617] width 354 height 37
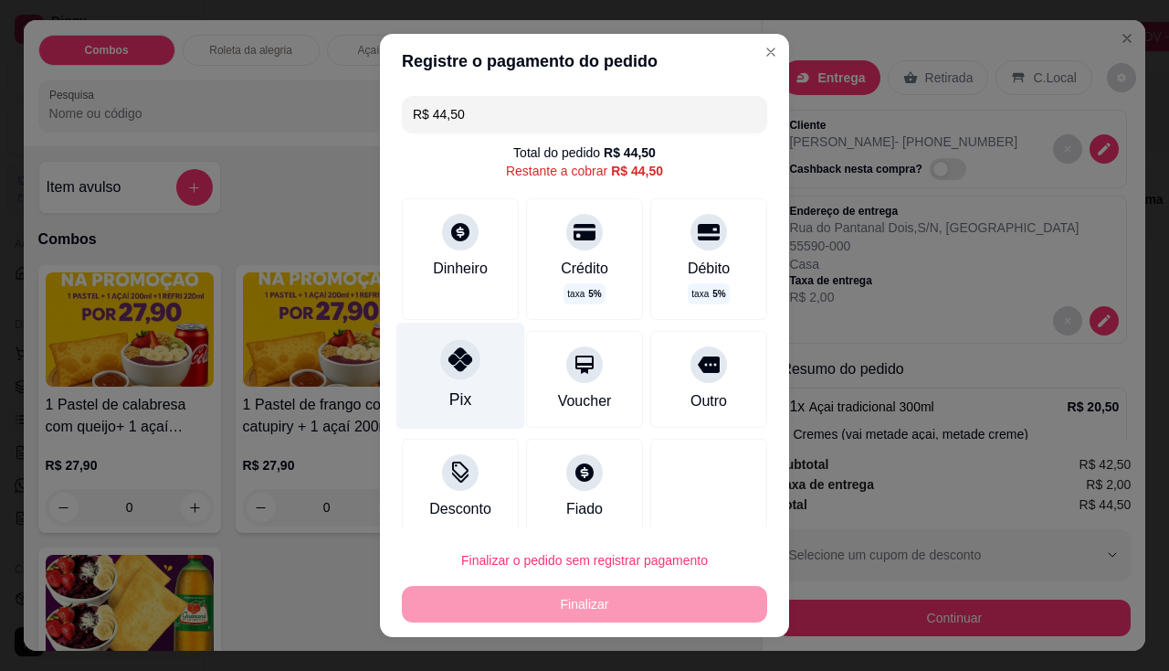
click at [463, 374] on div at bounding box center [460, 359] width 40 height 40
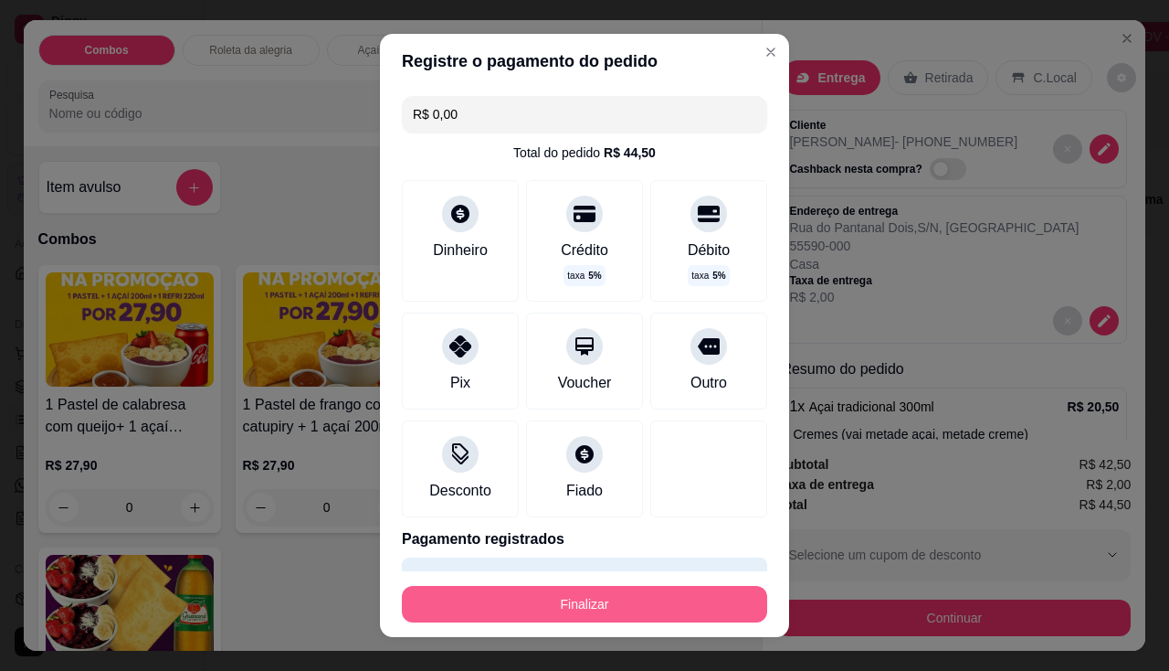
click at [560, 614] on button "Finalizar" at bounding box center [584, 604] width 365 height 37
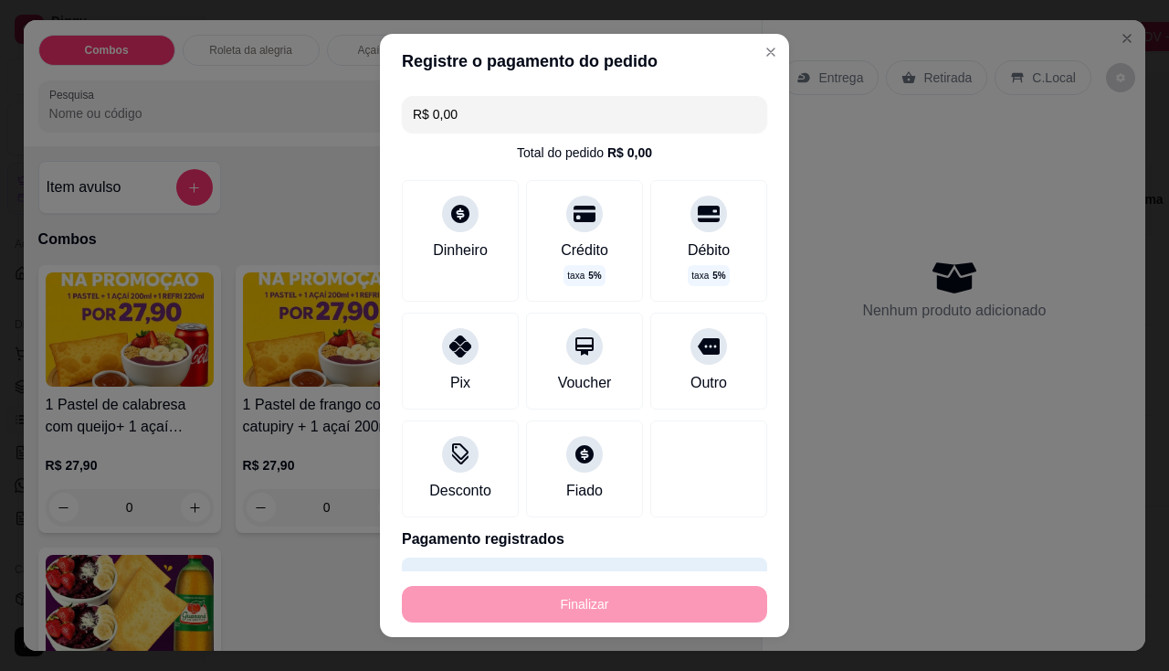
type input "-R$ 44,50"
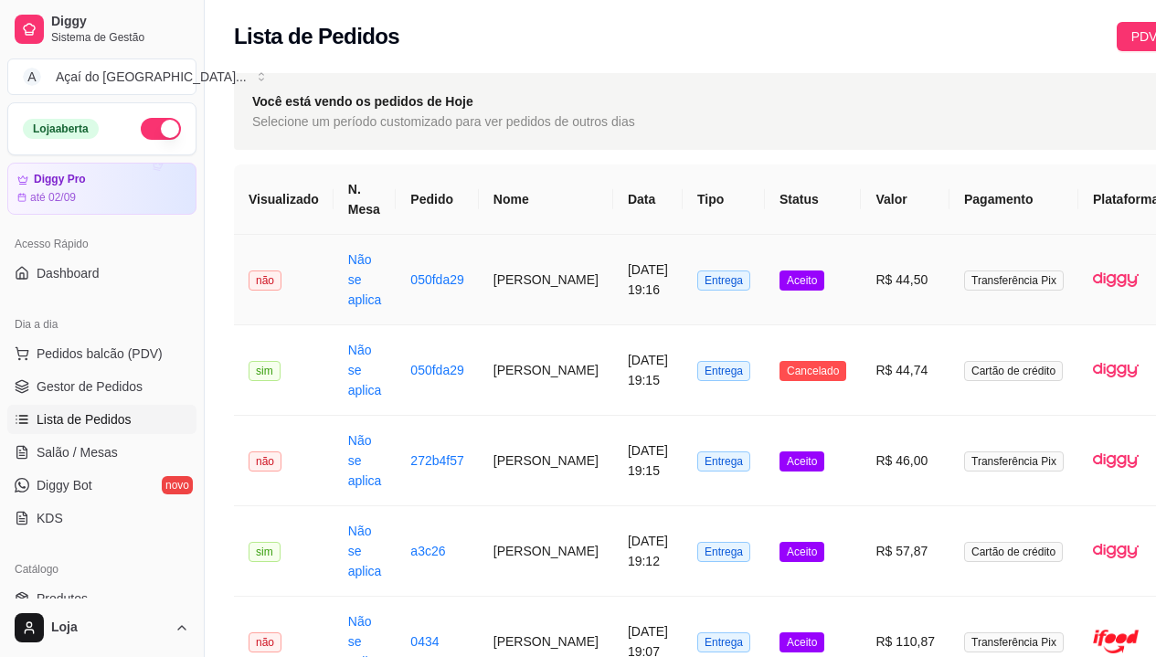
click at [343, 261] on td "Não se aplica" at bounding box center [364, 280] width 63 height 90
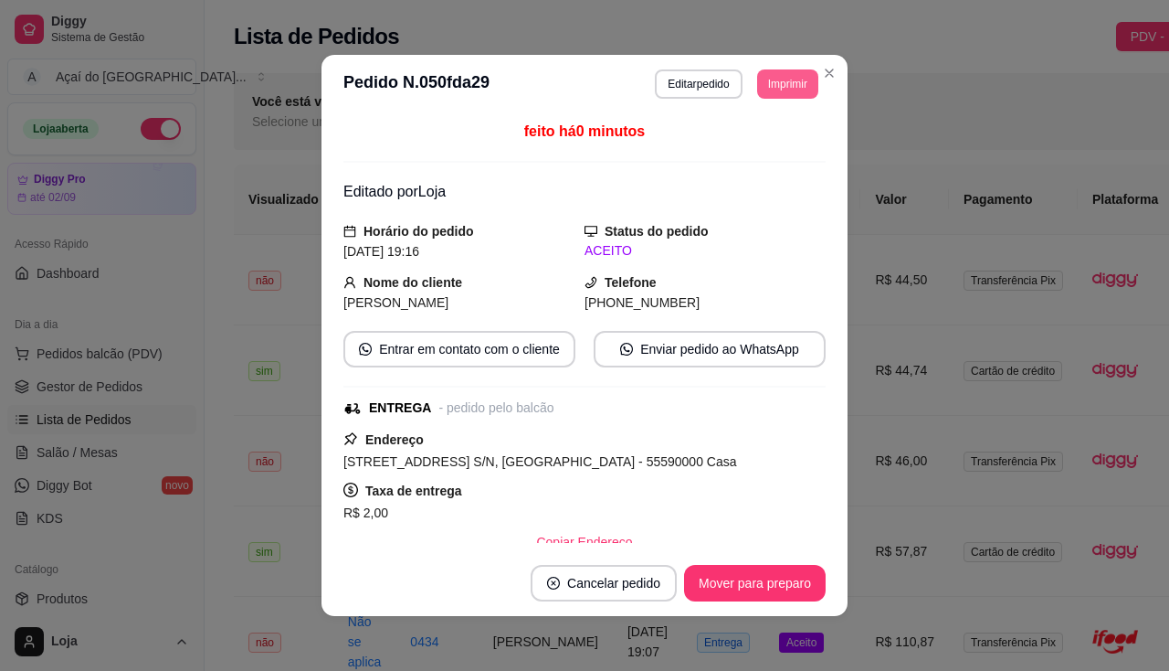
click at [786, 88] on button "Imprimir" at bounding box center [787, 83] width 61 height 29
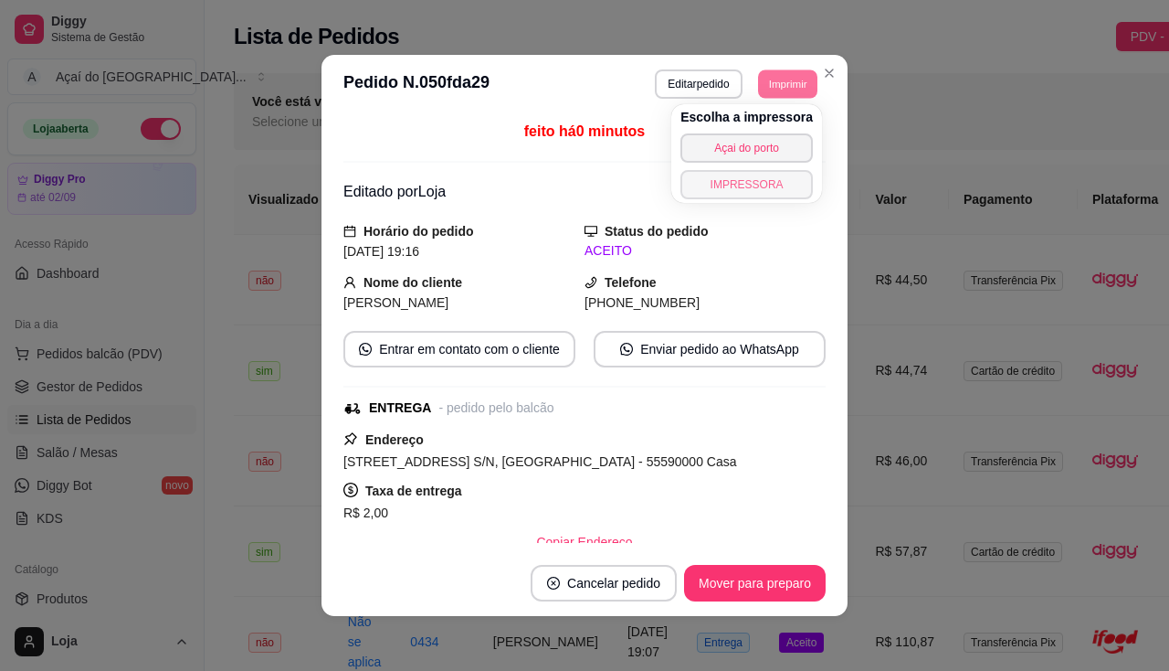
click at [777, 193] on button "IMPRESSORA" at bounding box center [747, 184] width 132 height 29
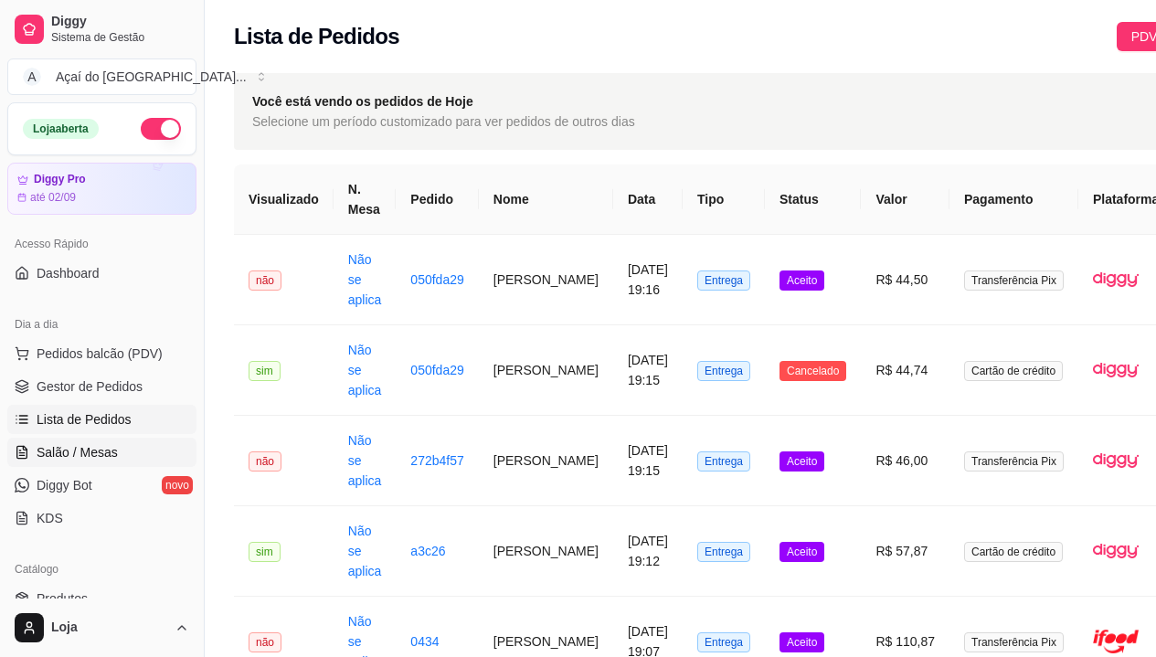
click at [49, 466] on link "Salão / Mesas" at bounding box center [101, 452] width 189 height 29
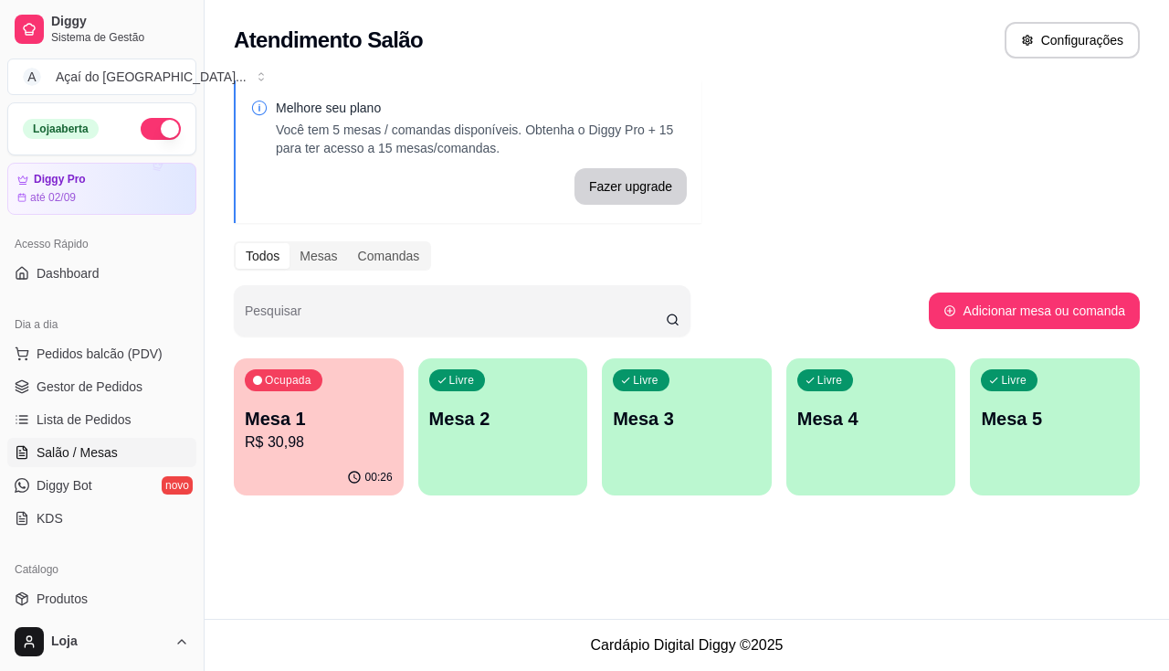
click at [505, 428] on p "Mesa 2" at bounding box center [503, 419] width 148 height 26
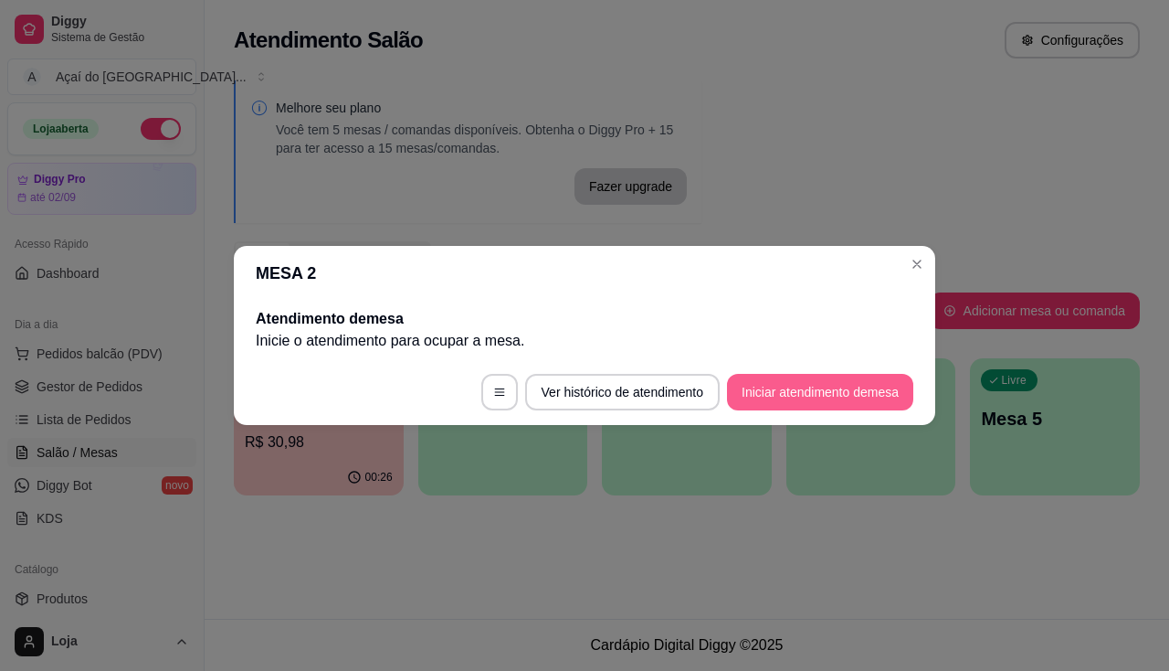
click at [799, 388] on button "Iniciar atendimento de mesa" at bounding box center [820, 392] width 186 height 37
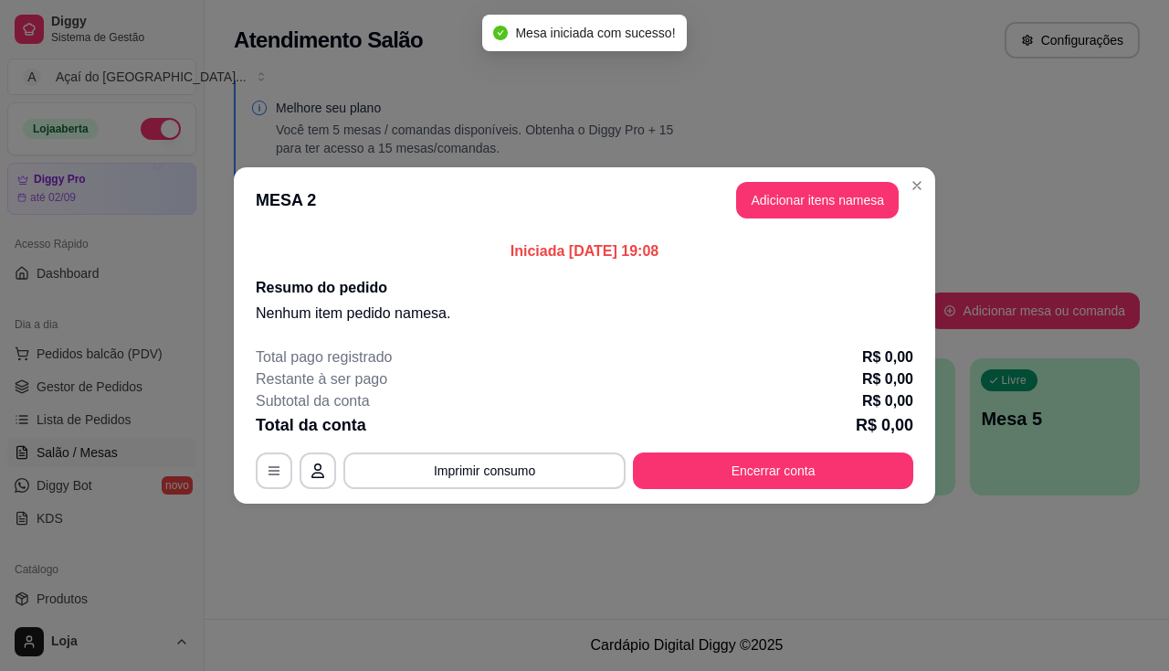
click at [819, 174] on header "MESA 2 Adicionar itens na mesa" at bounding box center [585, 200] width 702 height 66
click at [850, 200] on button "Adicionar itens na mesa" at bounding box center [817, 200] width 163 height 37
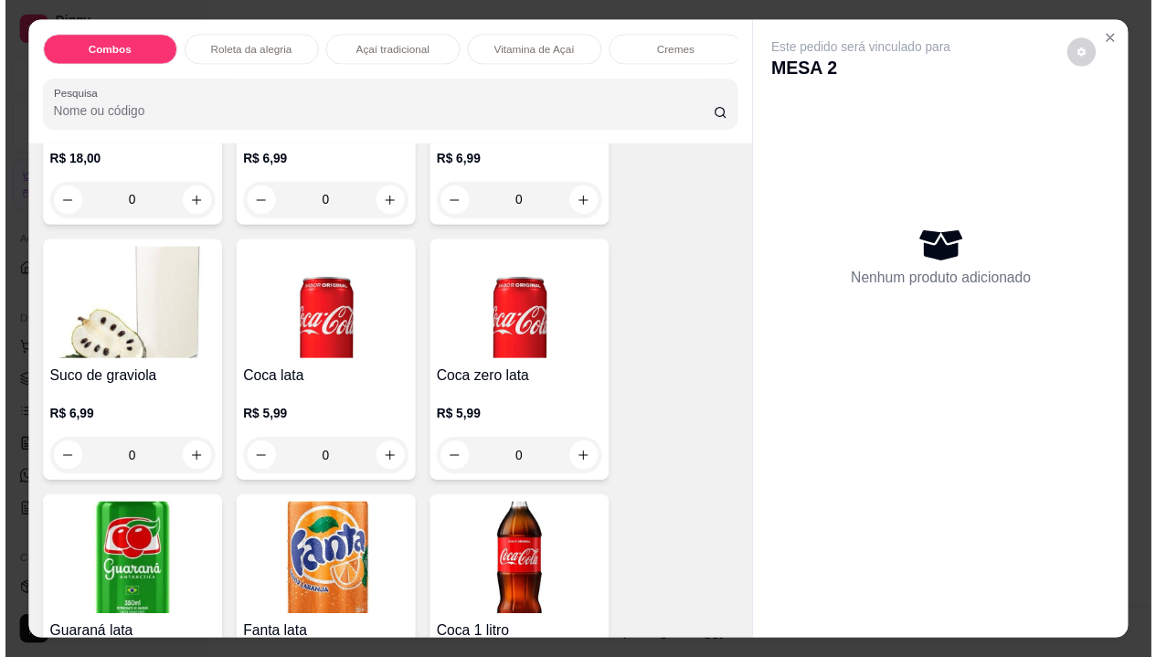
scroll to position [5025, 0]
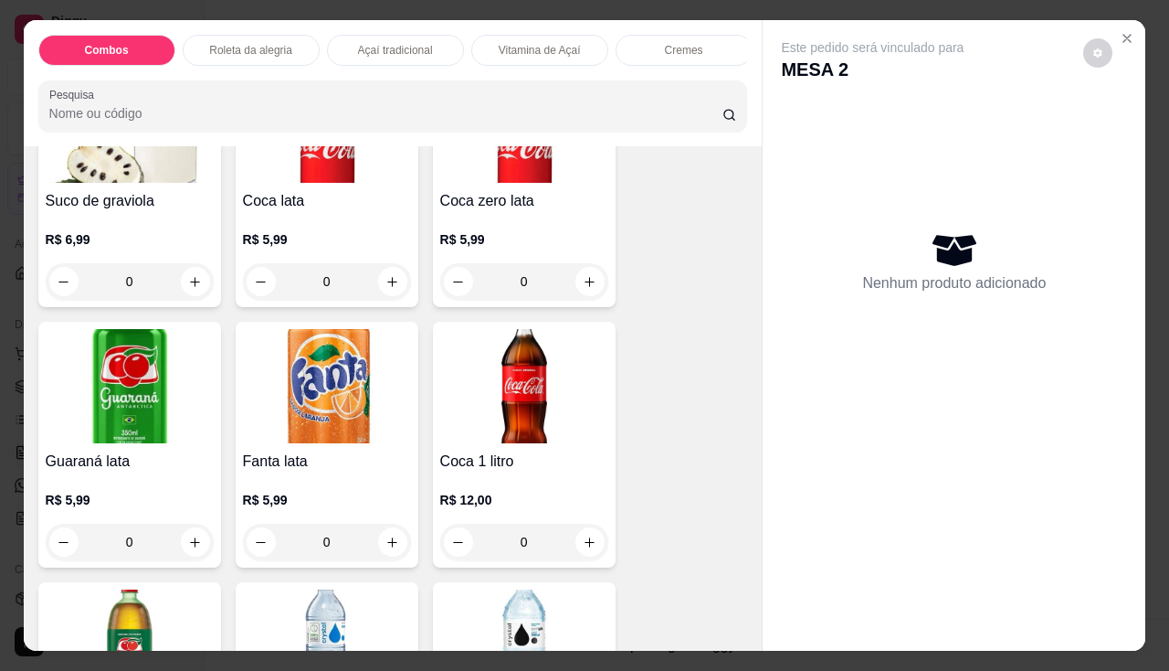
click at [484, 229] on div "R$ 5,99 0" at bounding box center [524, 256] width 168 height 88
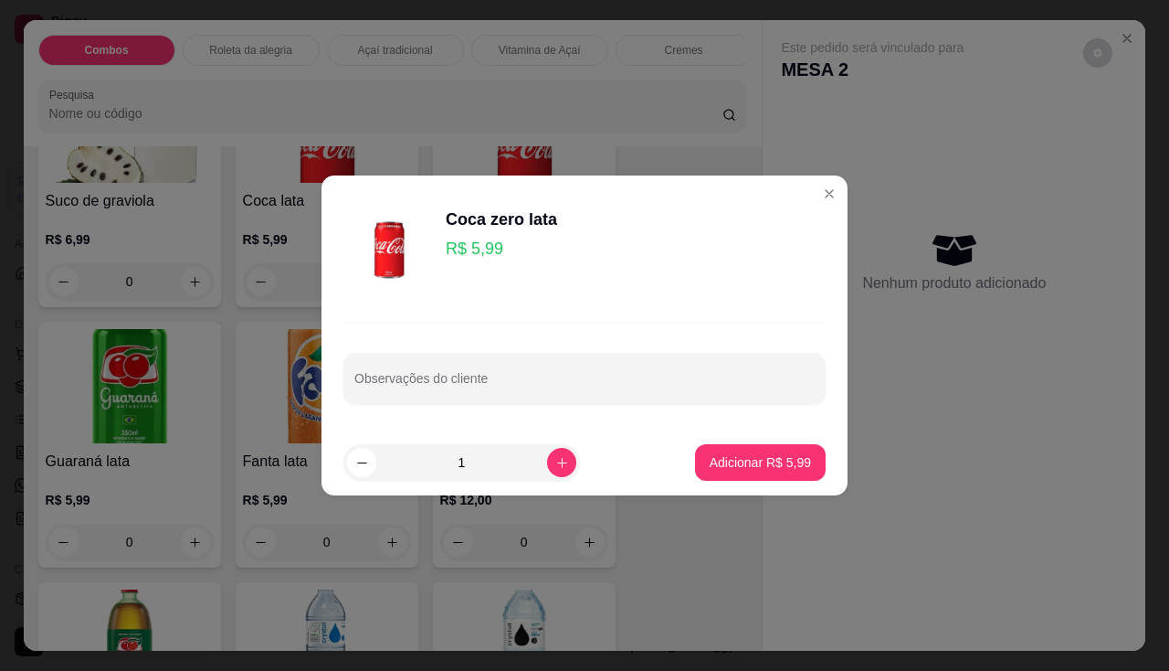
click at [410, 200] on img at bounding box center [389, 235] width 91 height 91
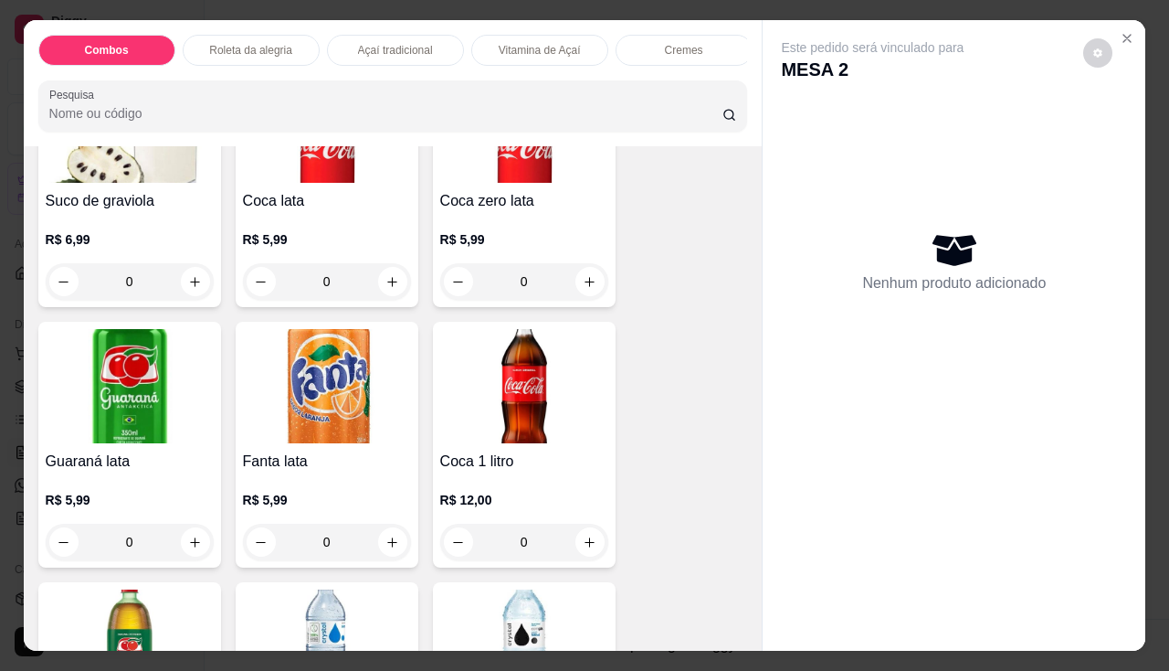
click at [60, 402] on img at bounding box center [130, 386] width 168 height 114
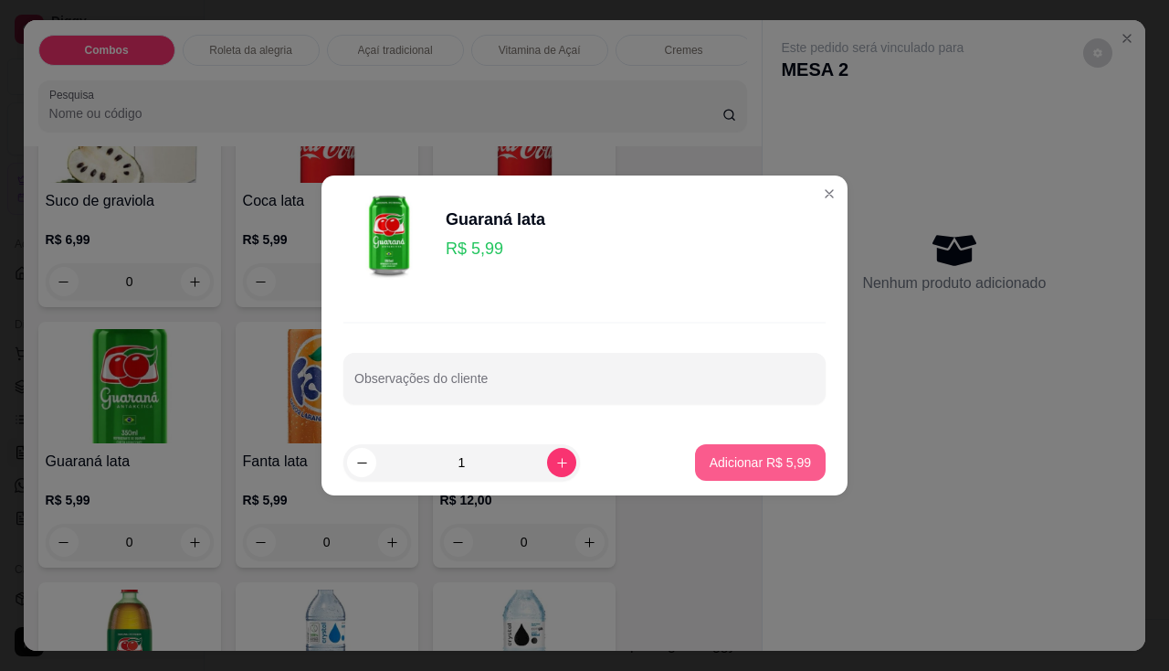
click at [723, 462] on p "Adicionar R$ 5,99" at bounding box center [760, 462] width 101 height 18
type input "1"
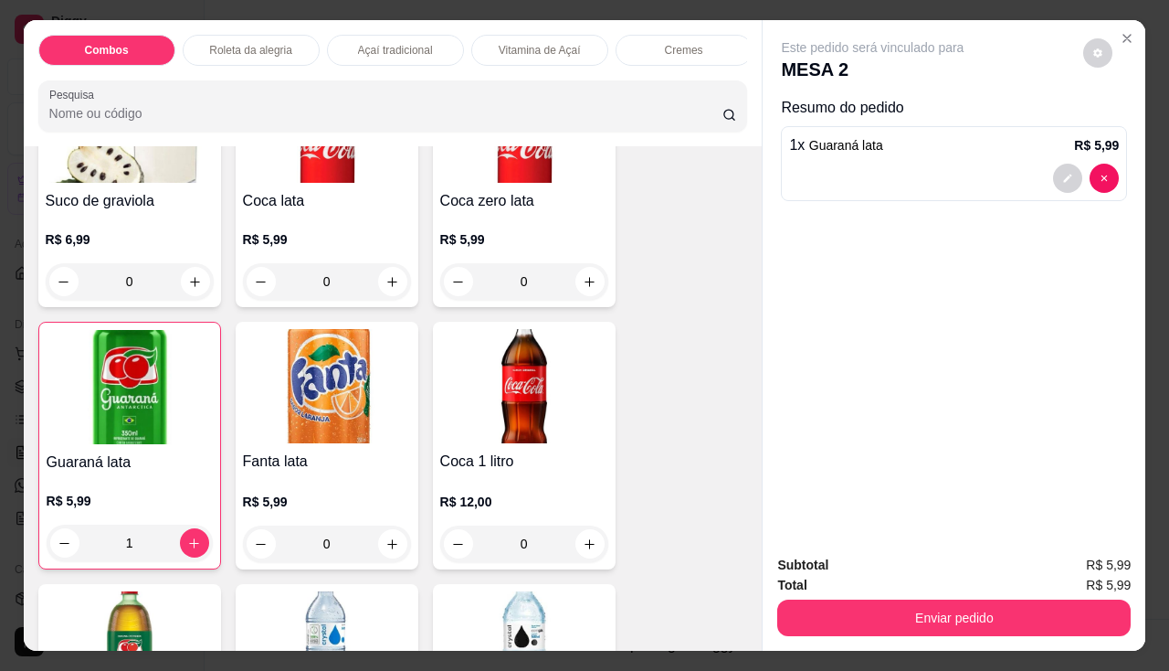
click at [846, 634] on div "Subtotal R$ 5,99 Total R$ 5,99 Enviar pedido" at bounding box center [954, 595] width 383 height 111
click at [852, 620] on button "Enviar pedido" at bounding box center [954, 617] width 354 height 37
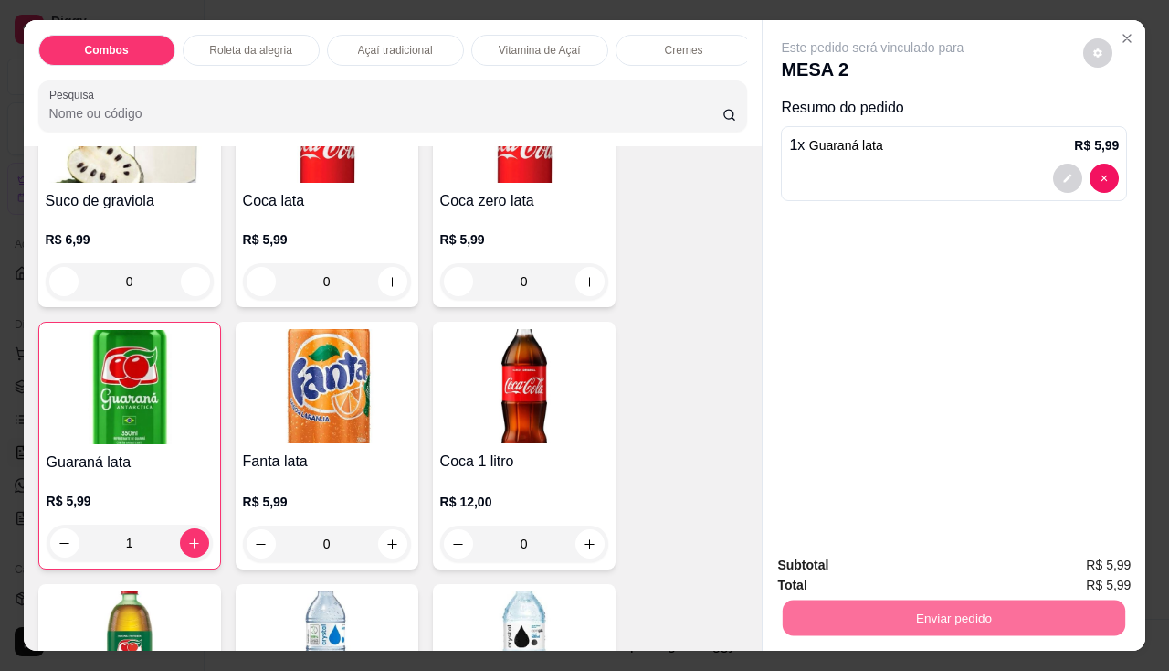
click at [872, 561] on button "Não registrar e enviar pedido" at bounding box center [894, 566] width 185 height 34
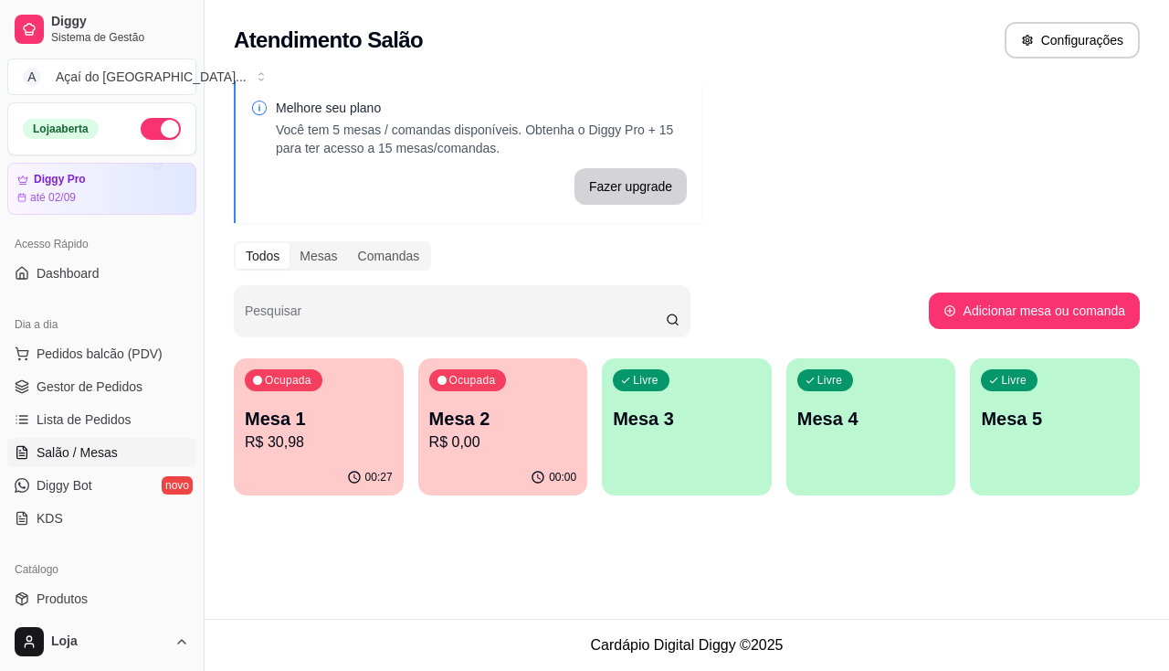
click at [494, 498] on div "Melhore seu plano Você tem 5 mesas / comandas disponíveis. Obtenha o Diggy Pro …" at bounding box center [687, 293] width 965 height 448
click at [527, 420] on p "Mesa 2" at bounding box center [502, 419] width 143 height 25
click at [319, 425] on p "Mesa 1" at bounding box center [319, 419] width 148 height 26
click at [78, 404] on ul "Pedidos balcão (PDV) Gestor de Pedidos Lista de Pedidos Salão / Mesas Diggy Bot…" at bounding box center [101, 436] width 189 height 194
click at [79, 411] on span "Lista de Pedidos" at bounding box center [84, 419] width 95 height 18
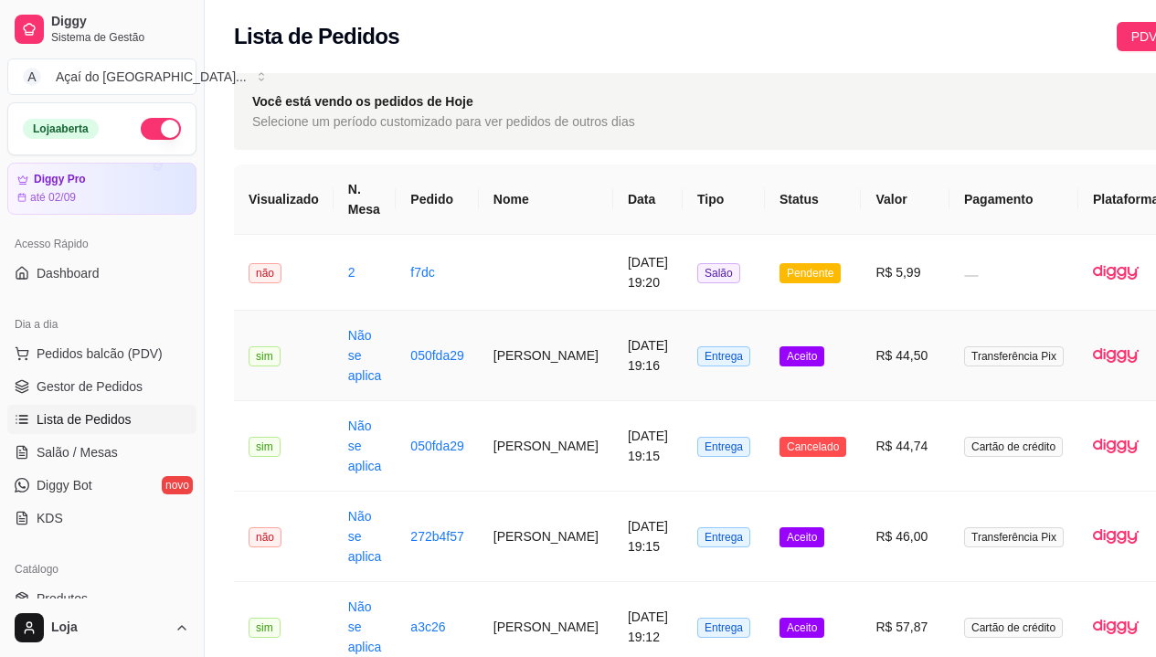
click at [481, 354] on td "[PERSON_NAME]" at bounding box center [546, 356] width 134 height 90
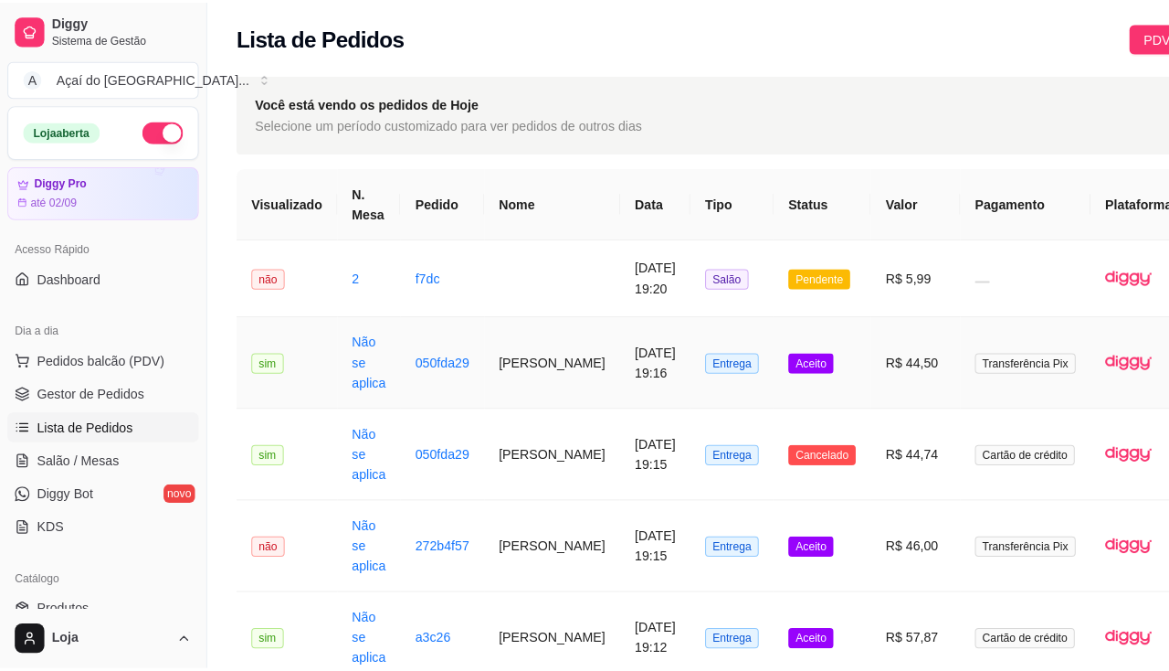
scroll to position [91, 0]
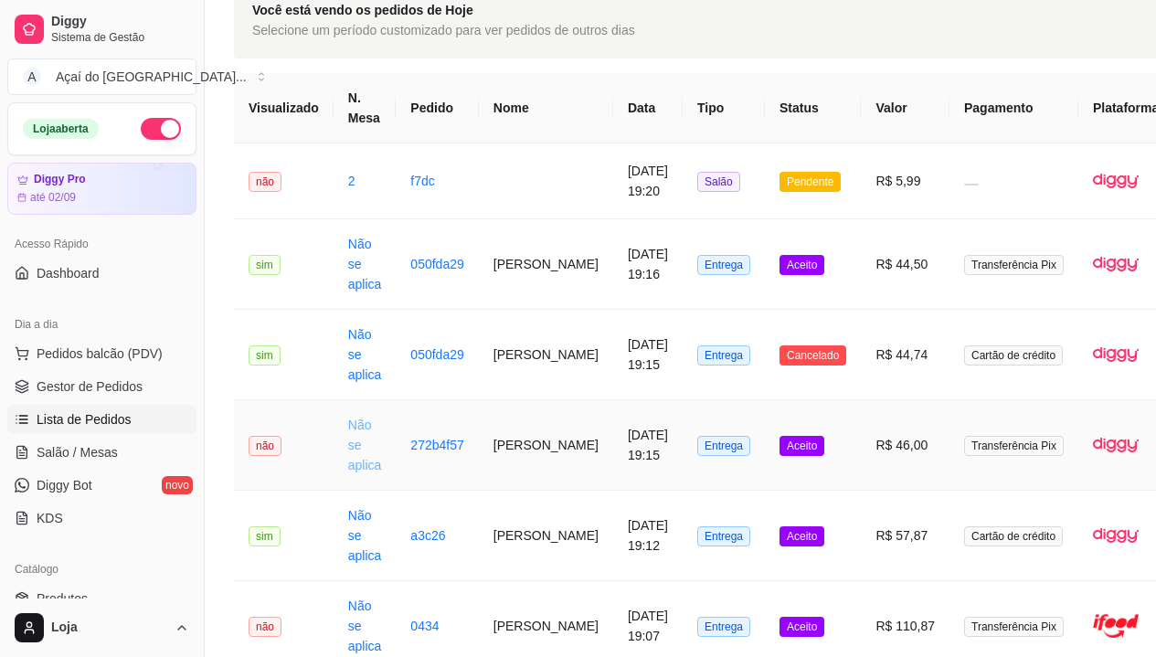
click at [348, 436] on link "Não se aplica" at bounding box center [365, 445] width 34 height 55
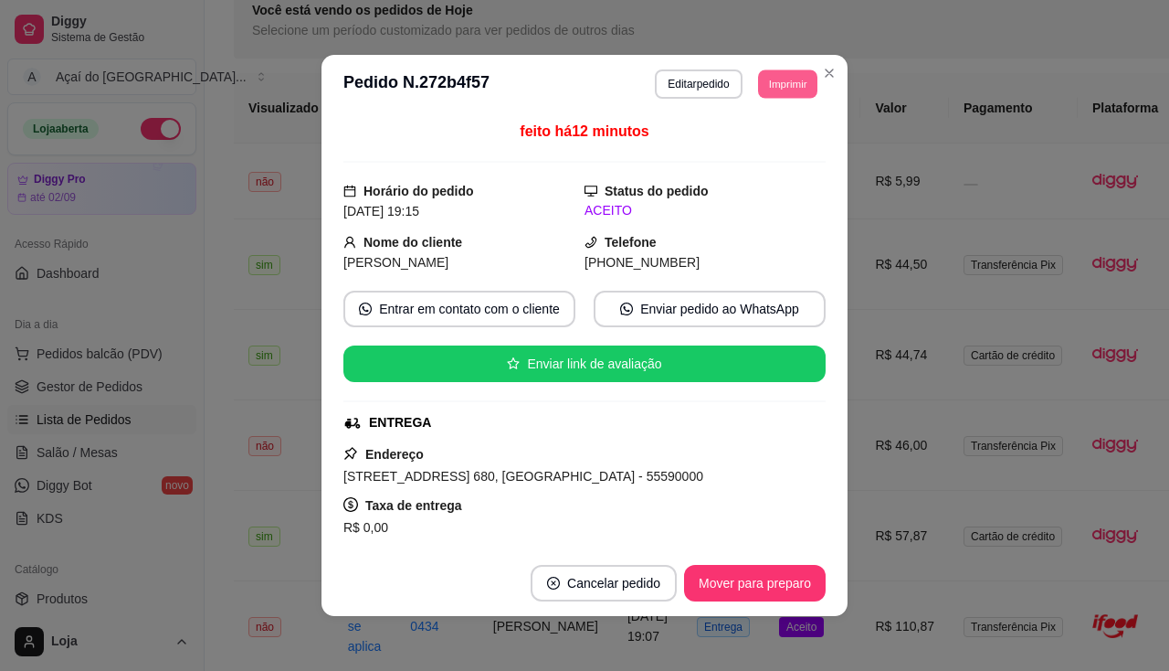
click at [788, 71] on button "Imprimir" at bounding box center [787, 83] width 59 height 28
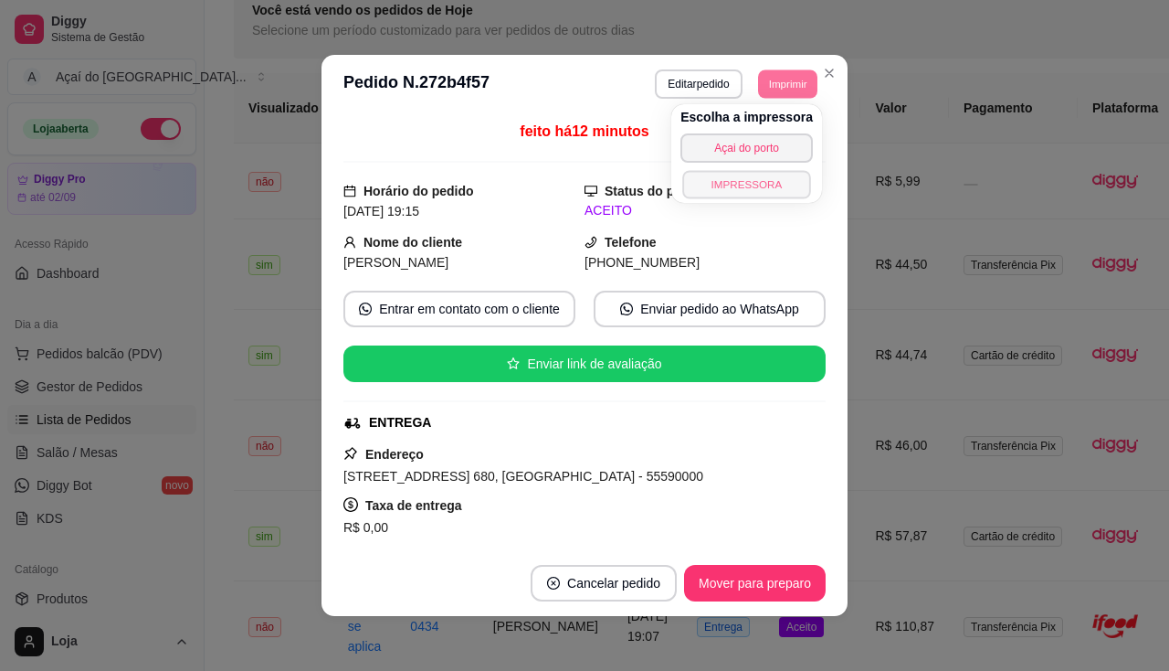
click at [754, 183] on button "IMPRESSORA" at bounding box center [746, 184] width 128 height 28
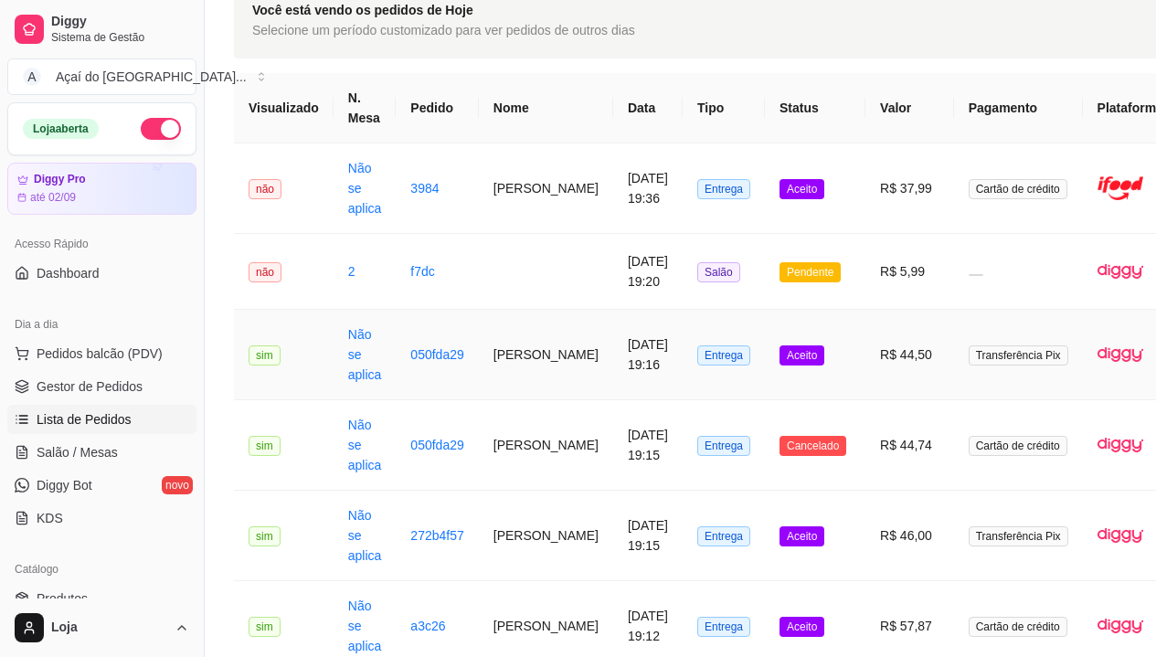
click at [369, 363] on td "Não se aplica" at bounding box center [364, 355] width 63 height 90
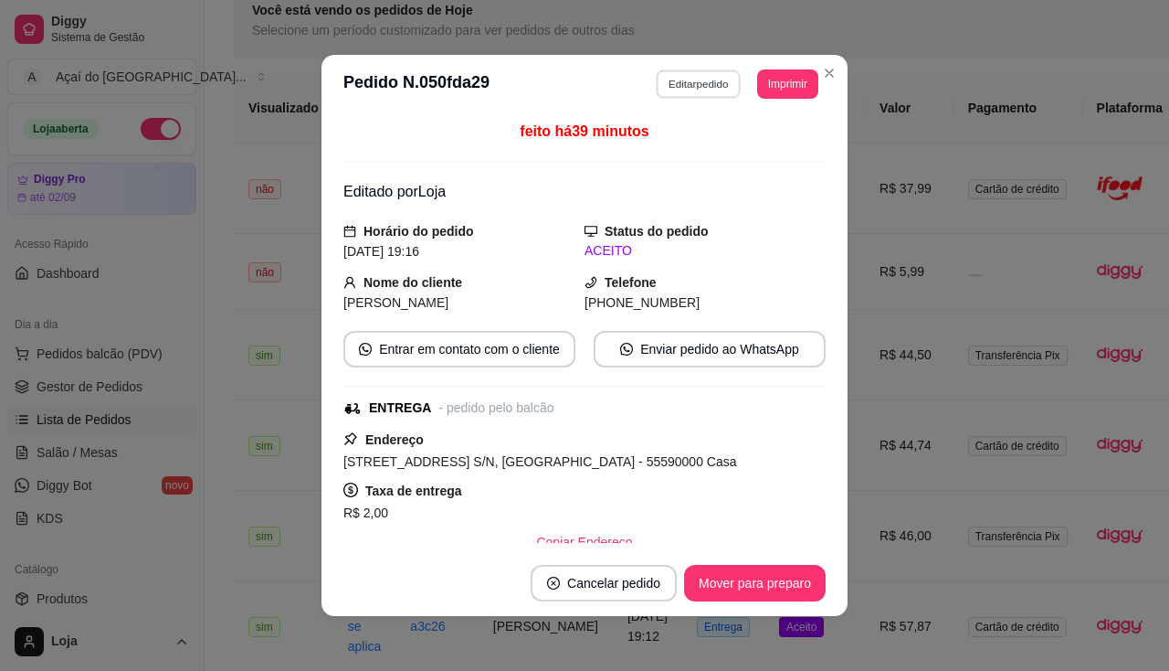
click at [704, 78] on button "Editar pedido" at bounding box center [699, 83] width 85 height 28
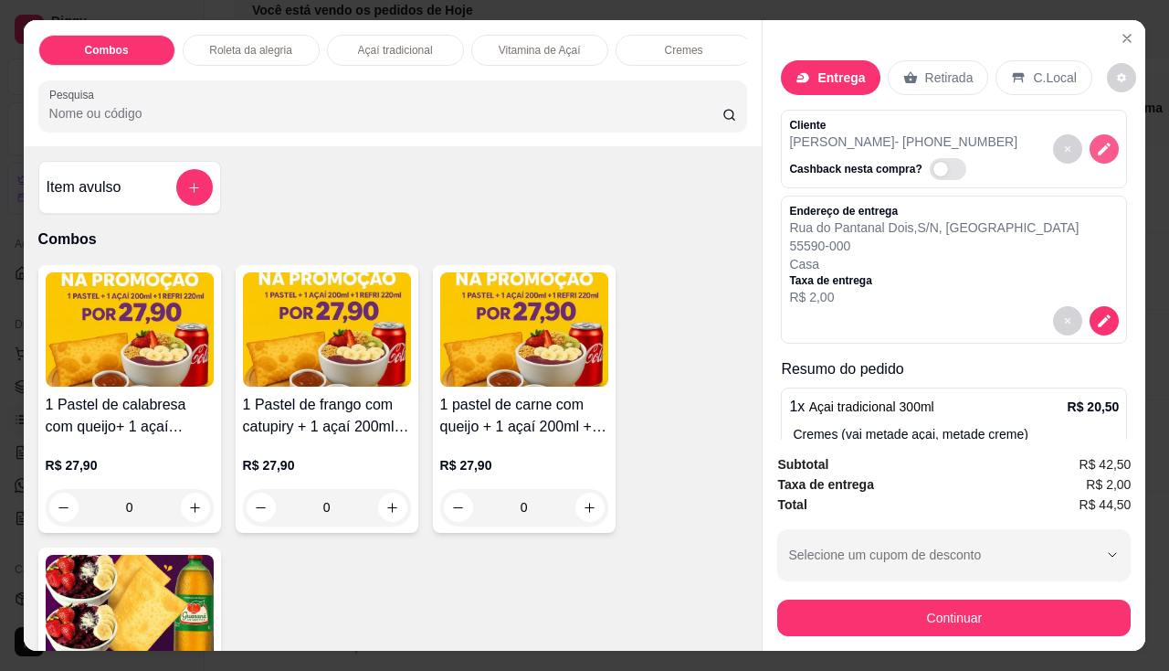
click at [1096, 141] on icon "decrease-product-quantity" at bounding box center [1104, 149] width 16 height 16
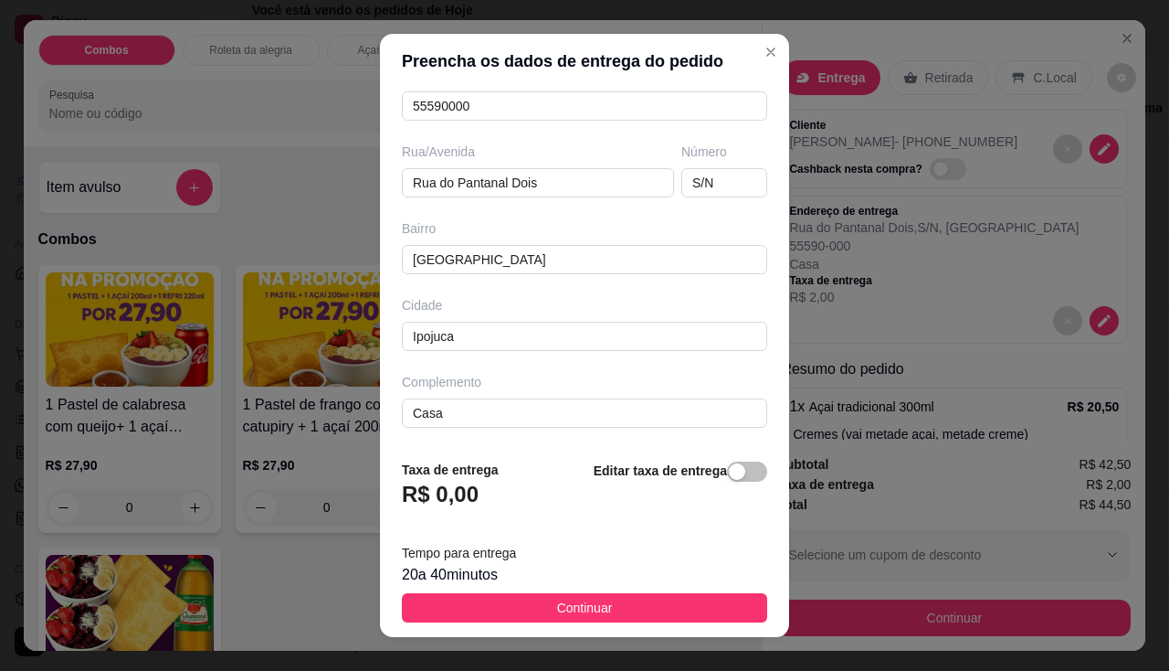
scroll to position [25, 0]
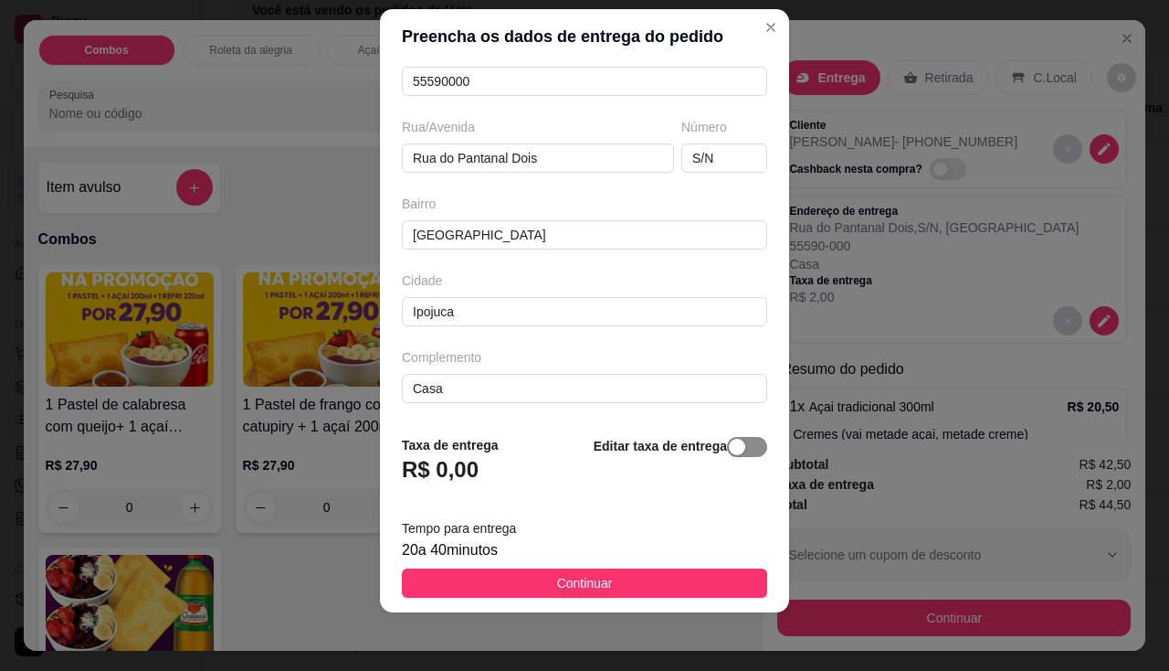
click at [732, 453] on span "button" at bounding box center [747, 447] width 40 height 20
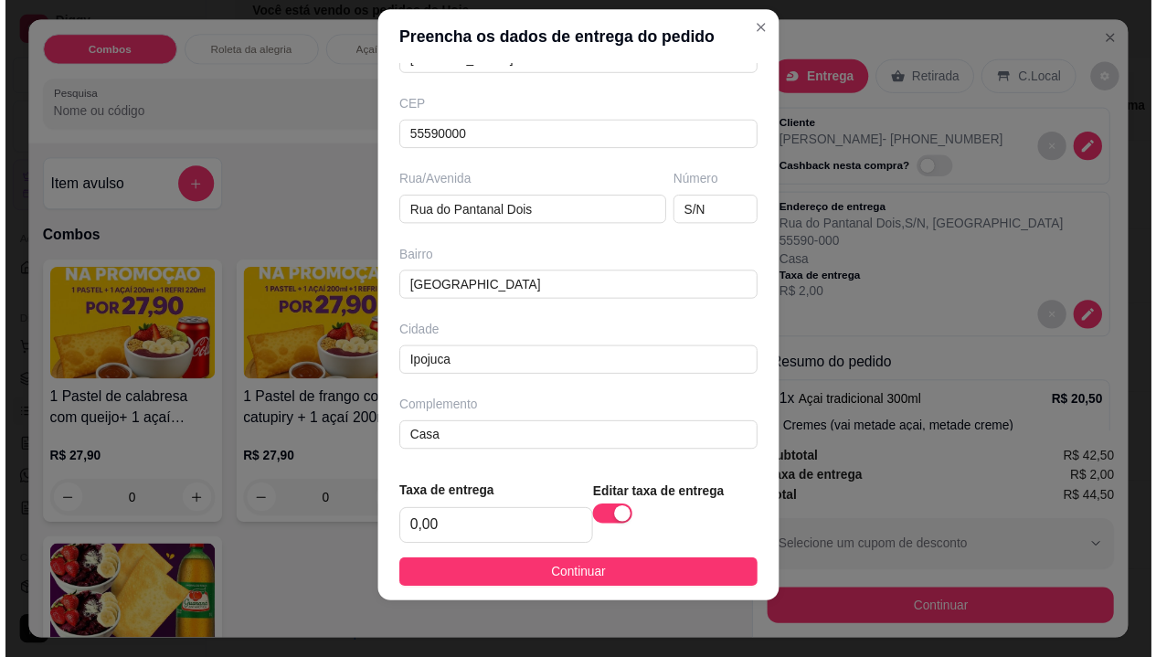
scroll to position [204, 0]
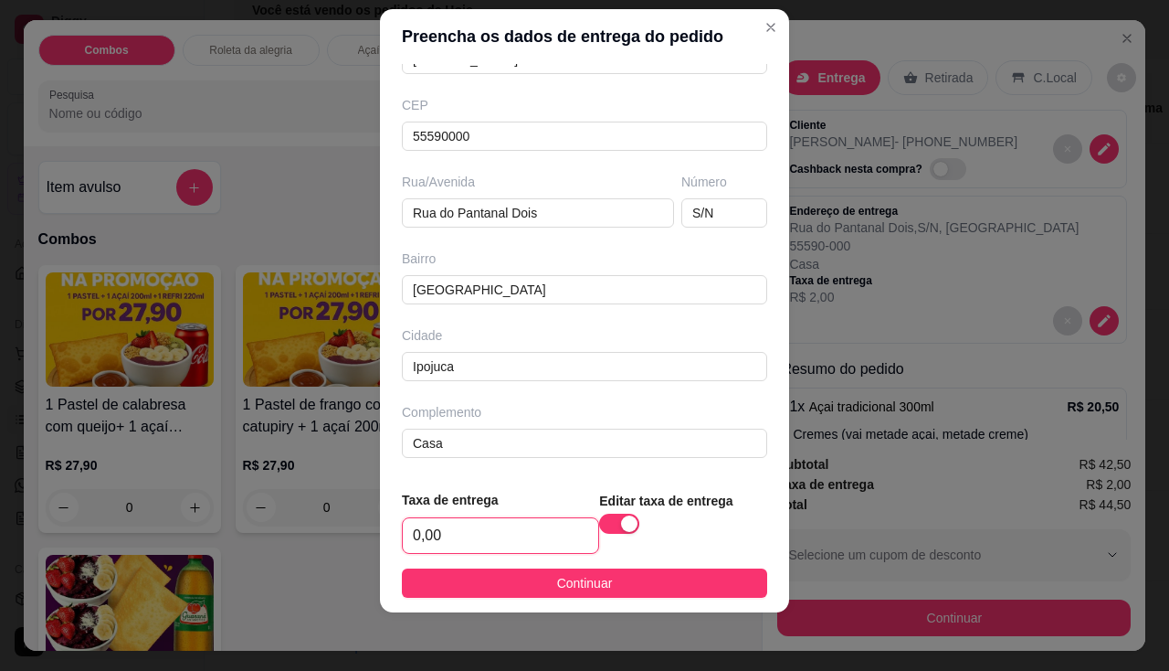
click at [450, 544] on input "0,00" at bounding box center [501, 535] width 196 height 35
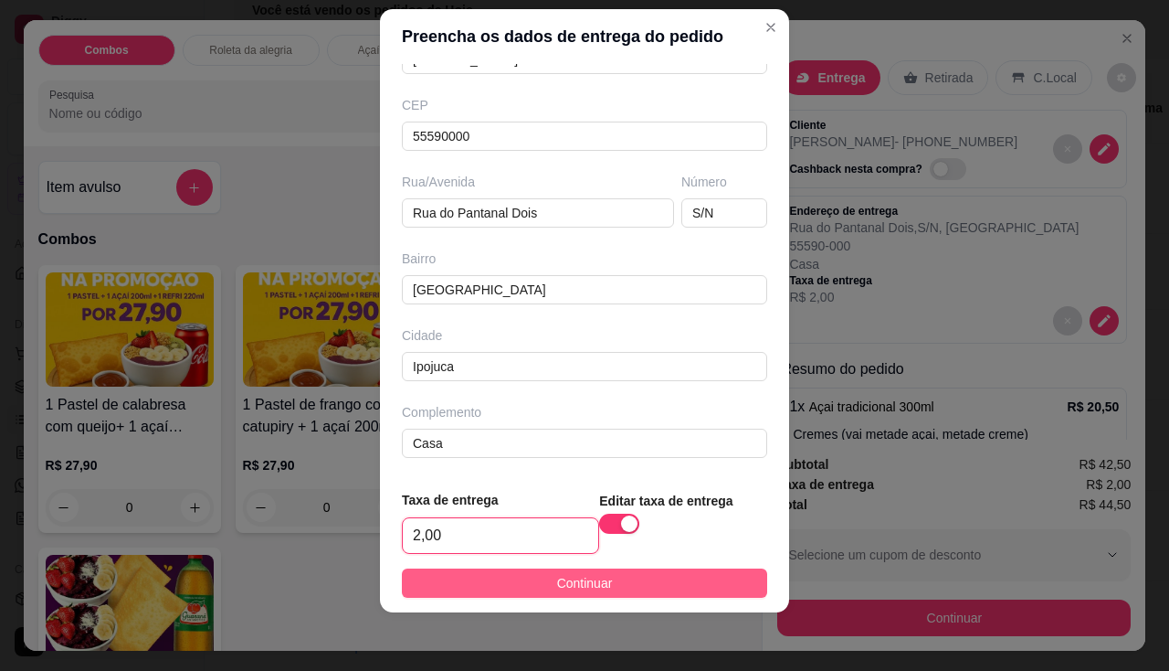
type input "2,00"
click at [481, 578] on button "Continuar" at bounding box center [584, 582] width 365 height 29
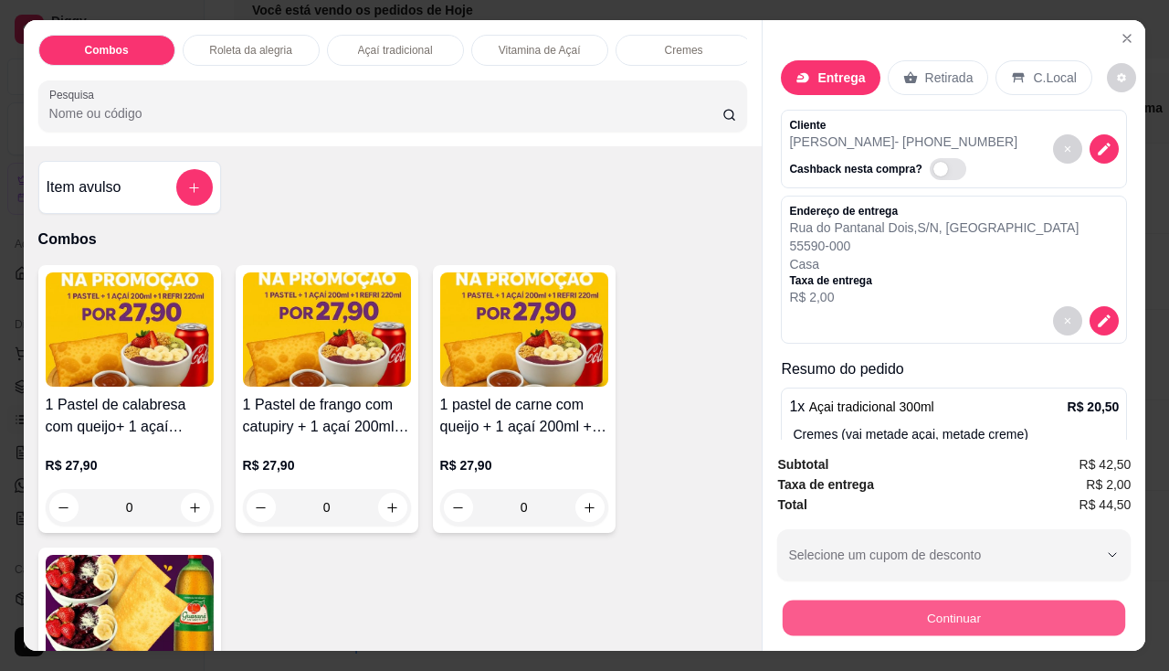
click at [862, 618] on button "Continuar" at bounding box center [954, 618] width 343 height 36
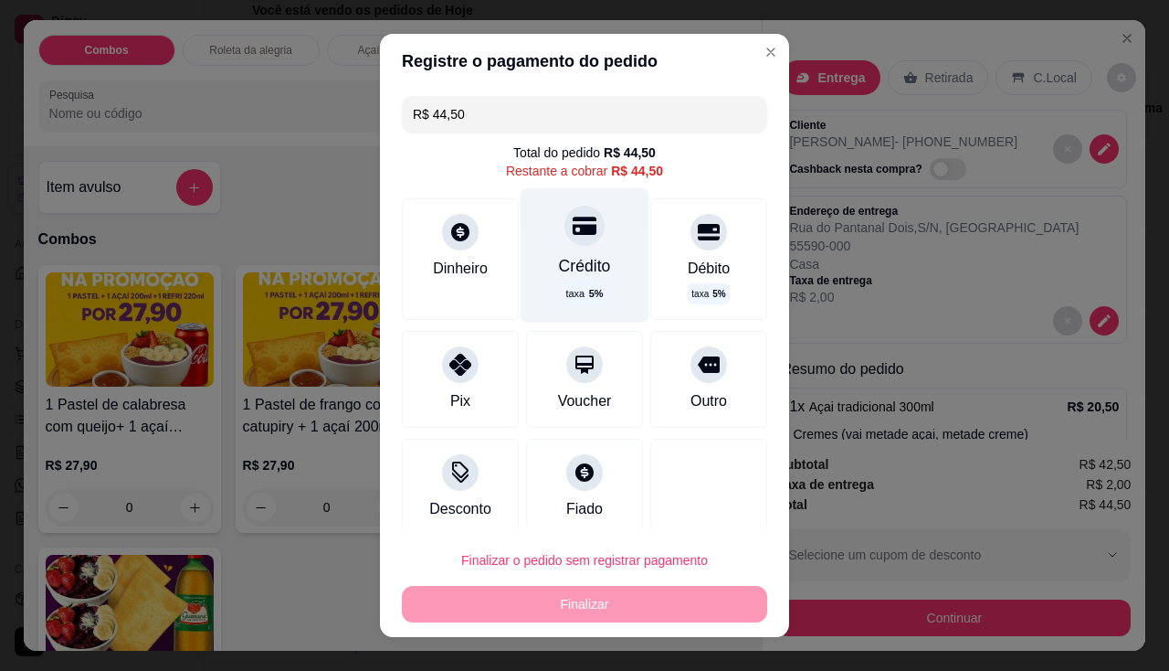
click at [584, 255] on div "Crédito" at bounding box center [585, 266] width 52 height 24
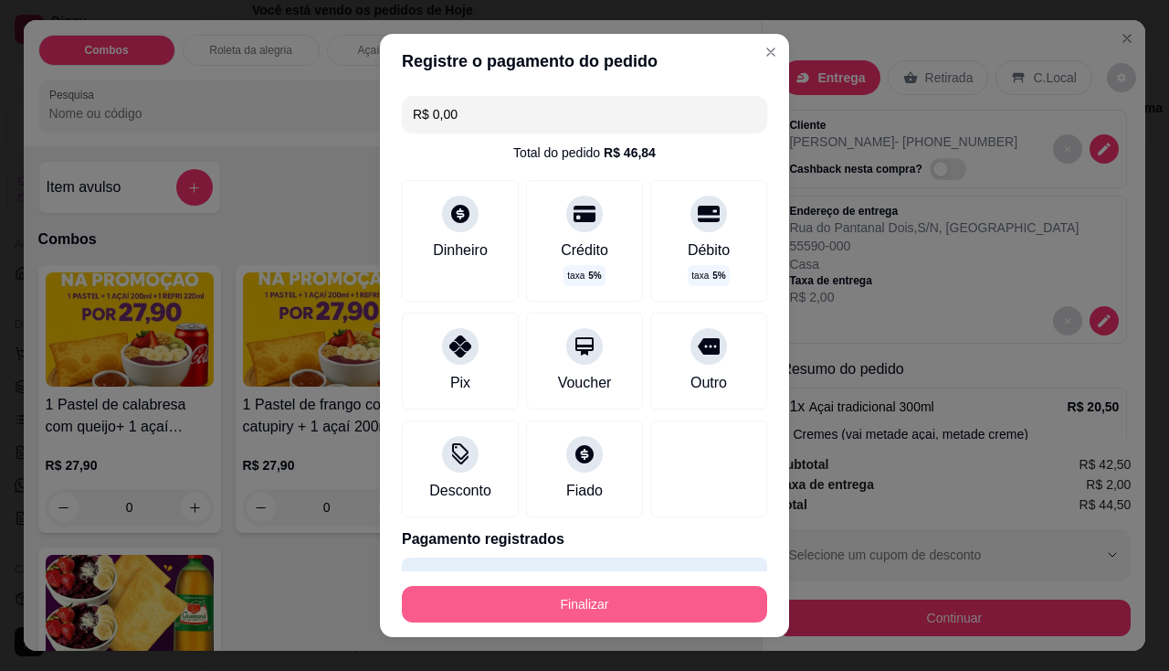
click at [634, 603] on button "Finalizar" at bounding box center [584, 604] width 365 height 37
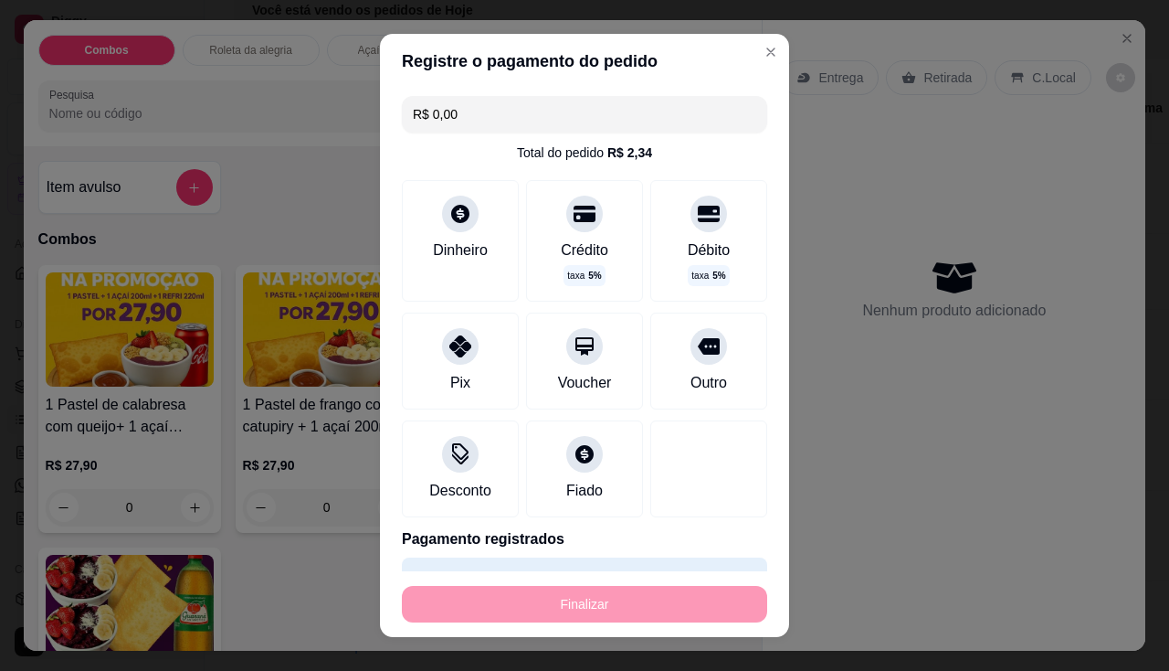
type input "-R$ 44,50"
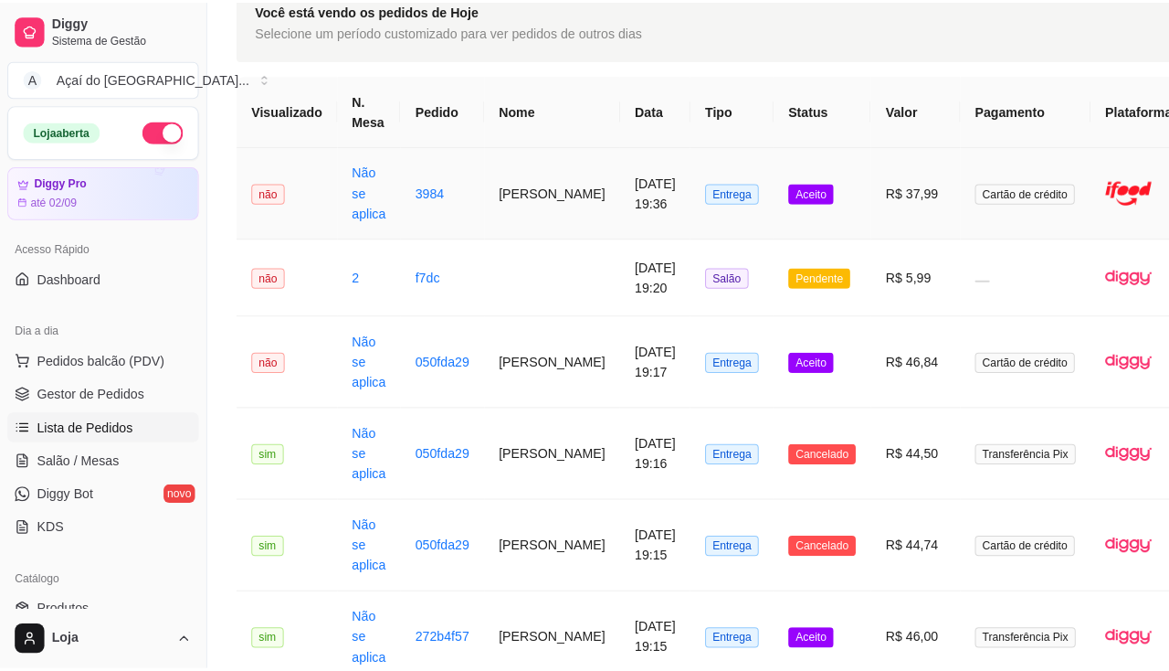
scroll to position [0, 0]
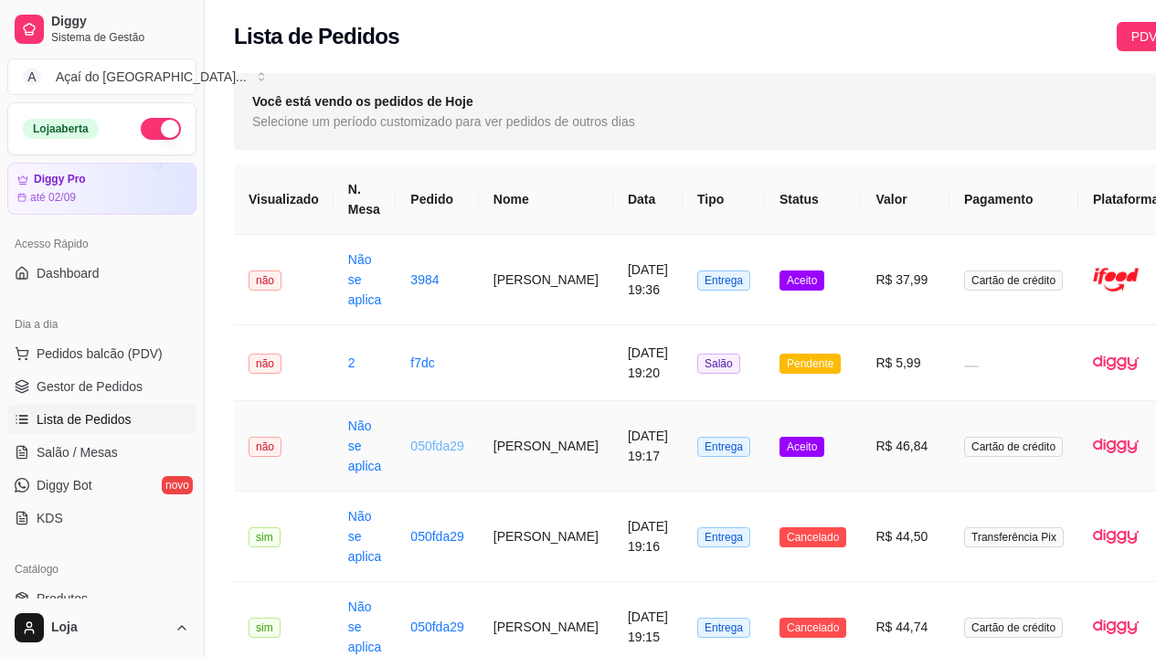
click at [412, 444] on link "050fda29" at bounding box center [436, 446] width 53 height 15
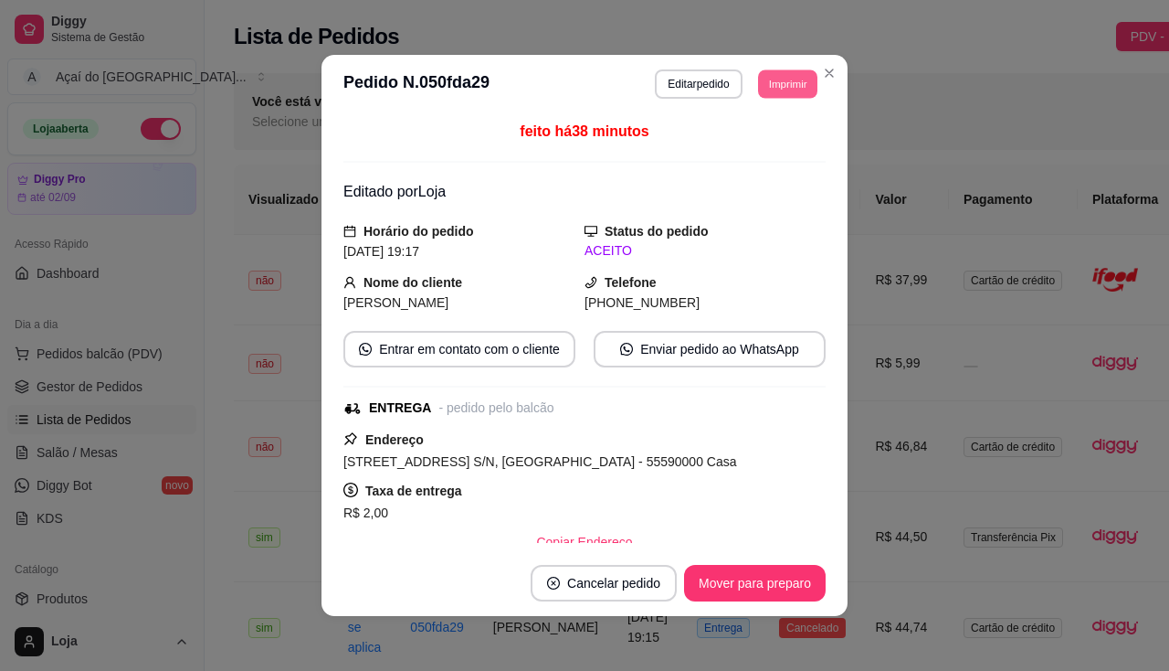
click at [762, 88] on button "Imprimir" at bounding box center [787, 83] width 59 height 28
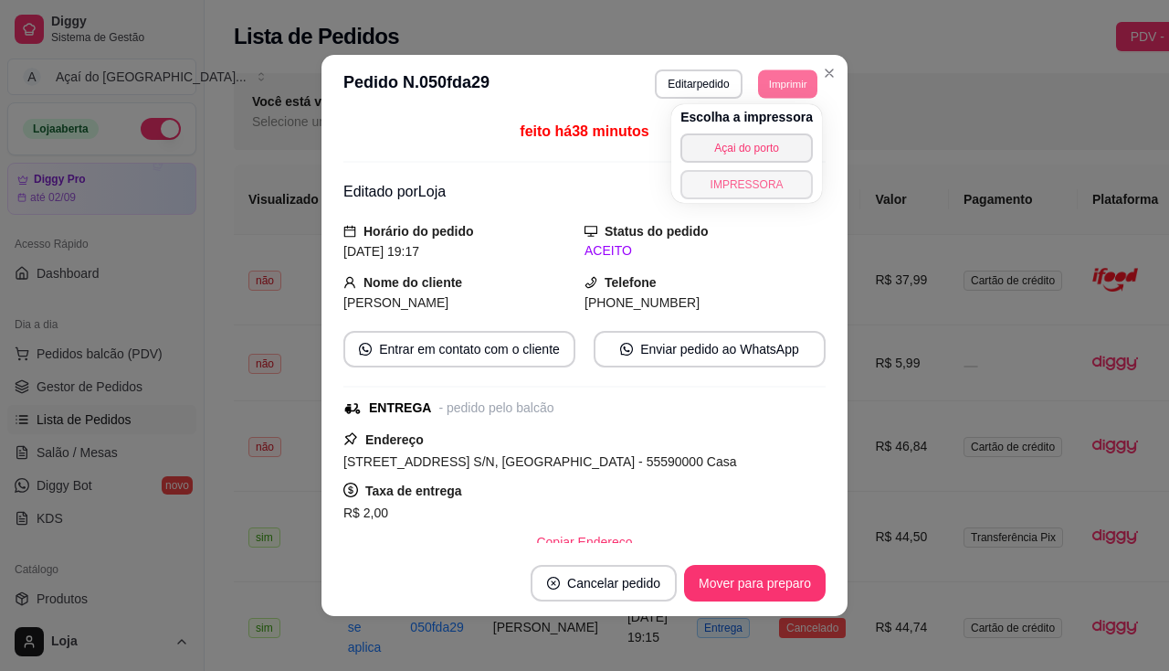
click at [770, 179] on button "IMPRESSORA" at bounding box center [747, 184] width 132 height 29
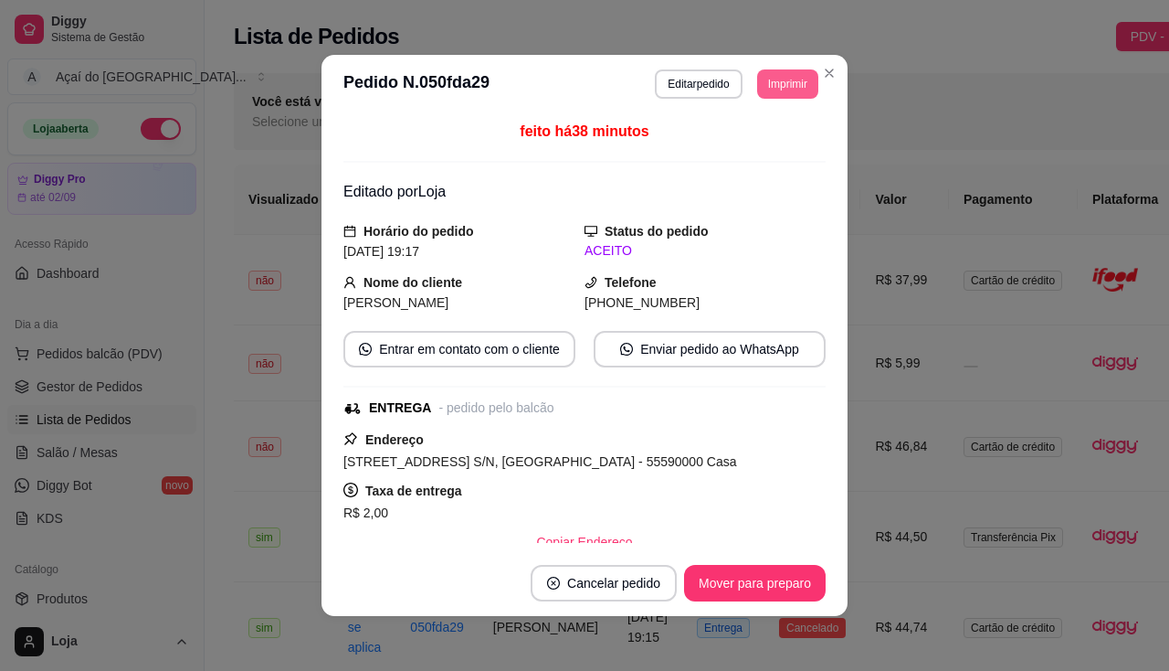
click at [785, 81] on button "Imprimir" at bounding box center [787, 83] width 61 height 29
click at [785, 81] on button "Imprimir" at bounding box center [787, 83] width 59 height 28
click at [796, 77] on button "Imprimir" at bounding box center [787, 83] width 61 height 29
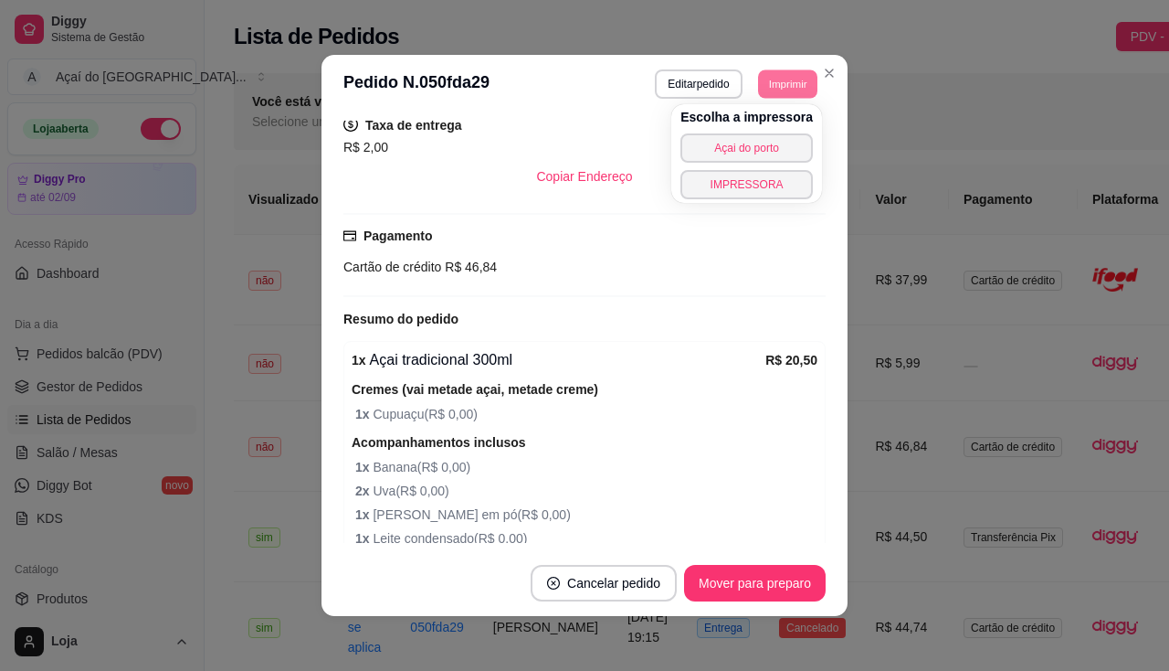
scroll to position [785, 0]
